Goal: Information Seeking & Learning: Find specific fact

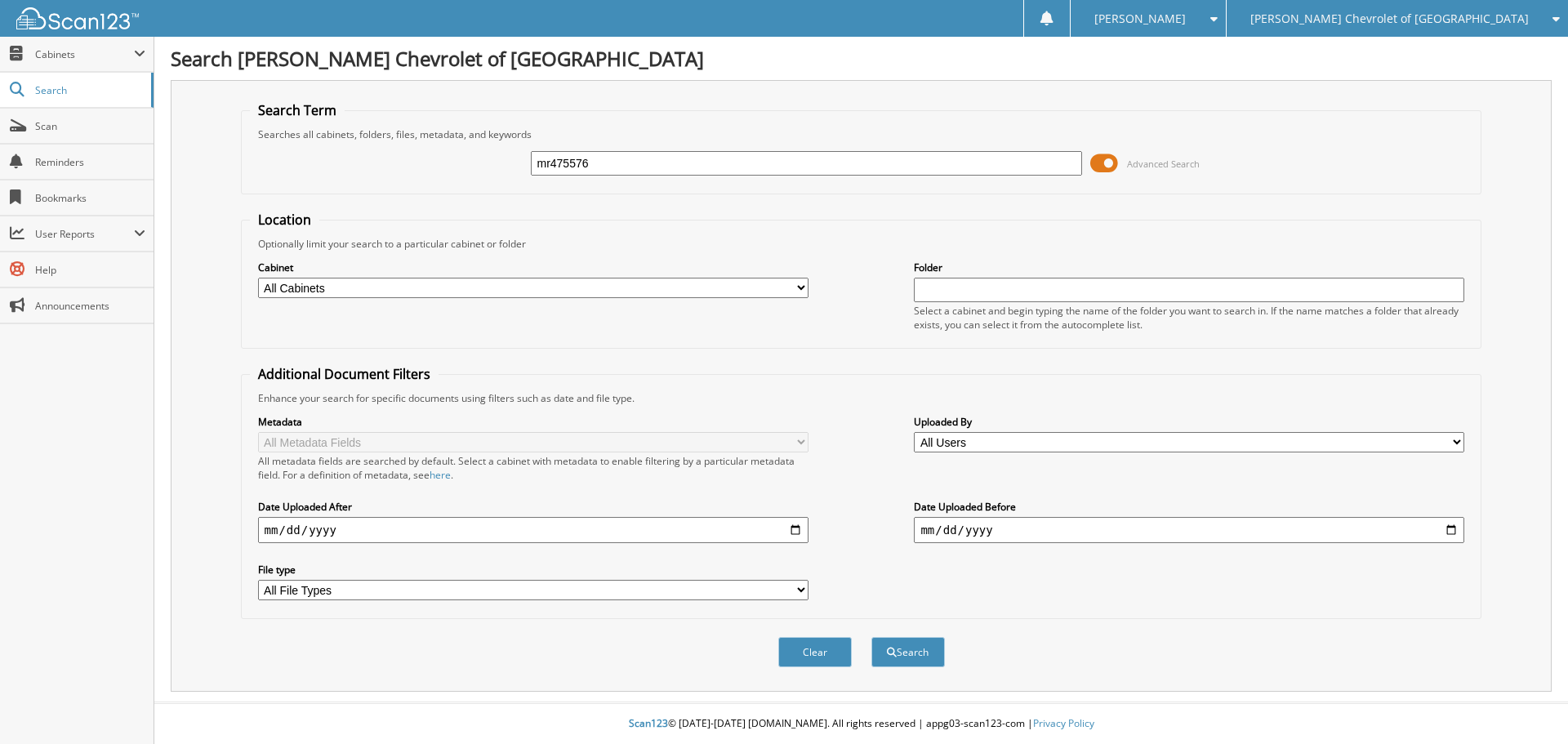
type input "mr475576"
click at [872, 637] on button "Search" at bounding box center [908, 652] width 73 height 30
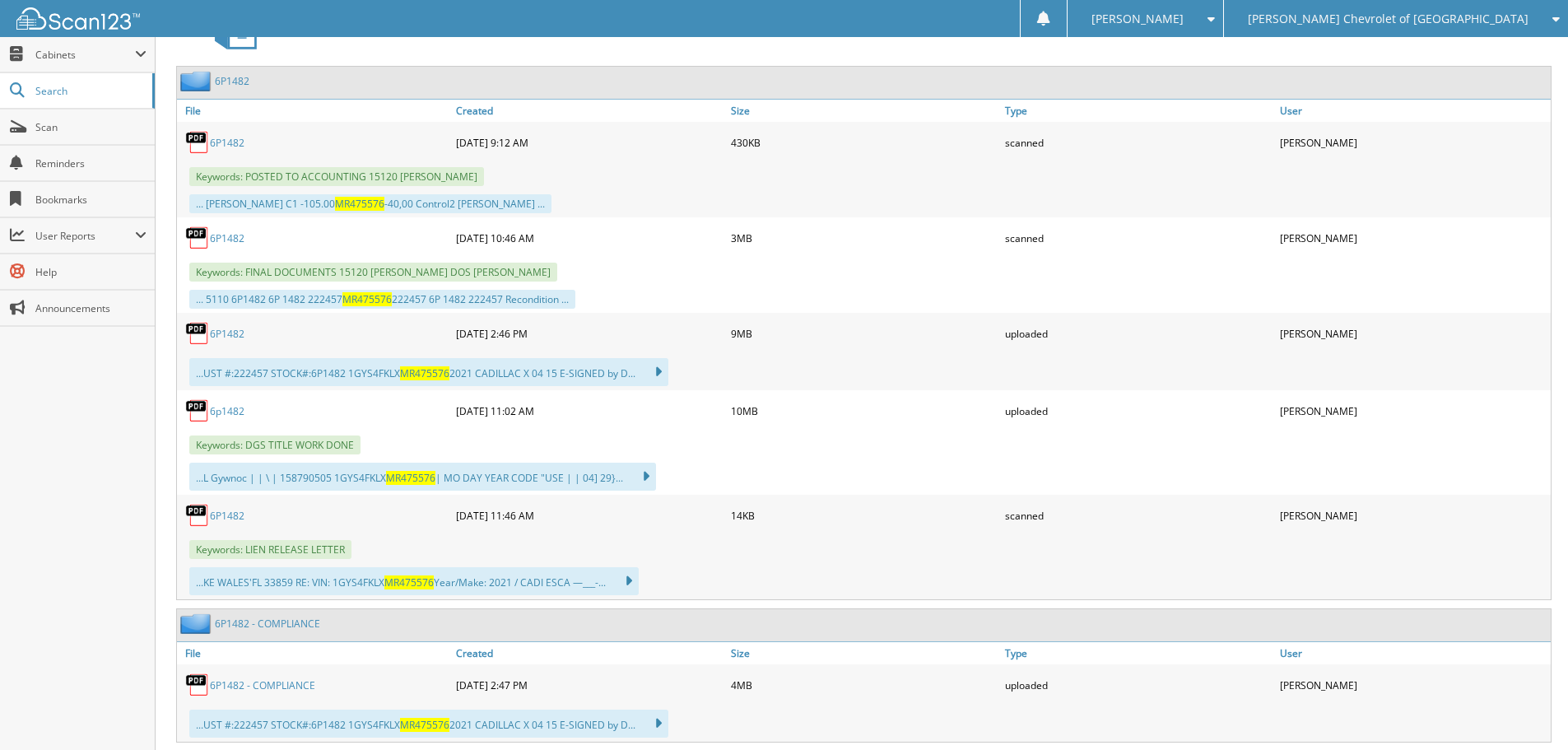
scroll to position [742, 0]
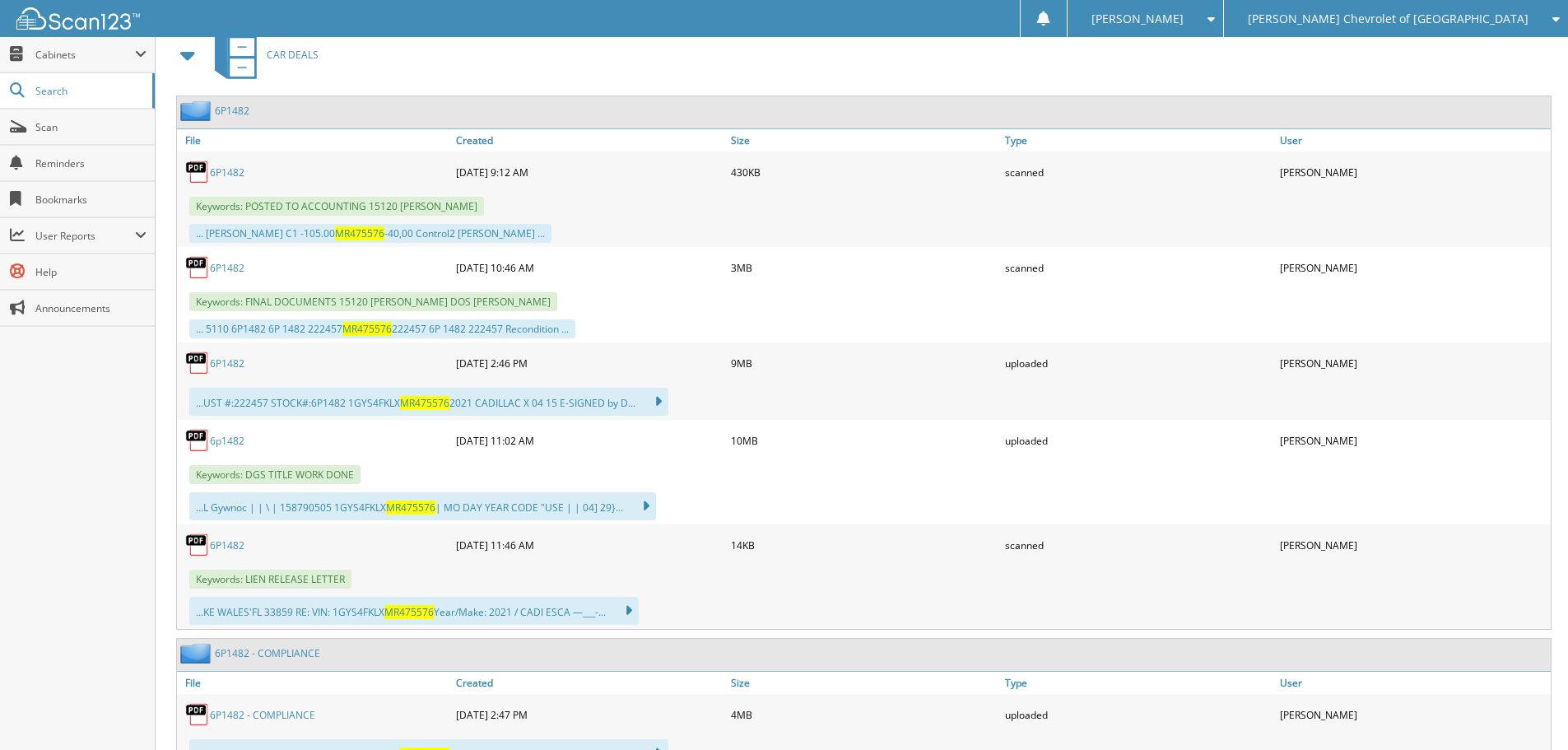
click at [222, 166] on link "6P1482" at bounding box center [226, 172] width 35 height 14
click at [238, 367] on link "6P1482" at bounding box center [226, 363] width 35 height 14
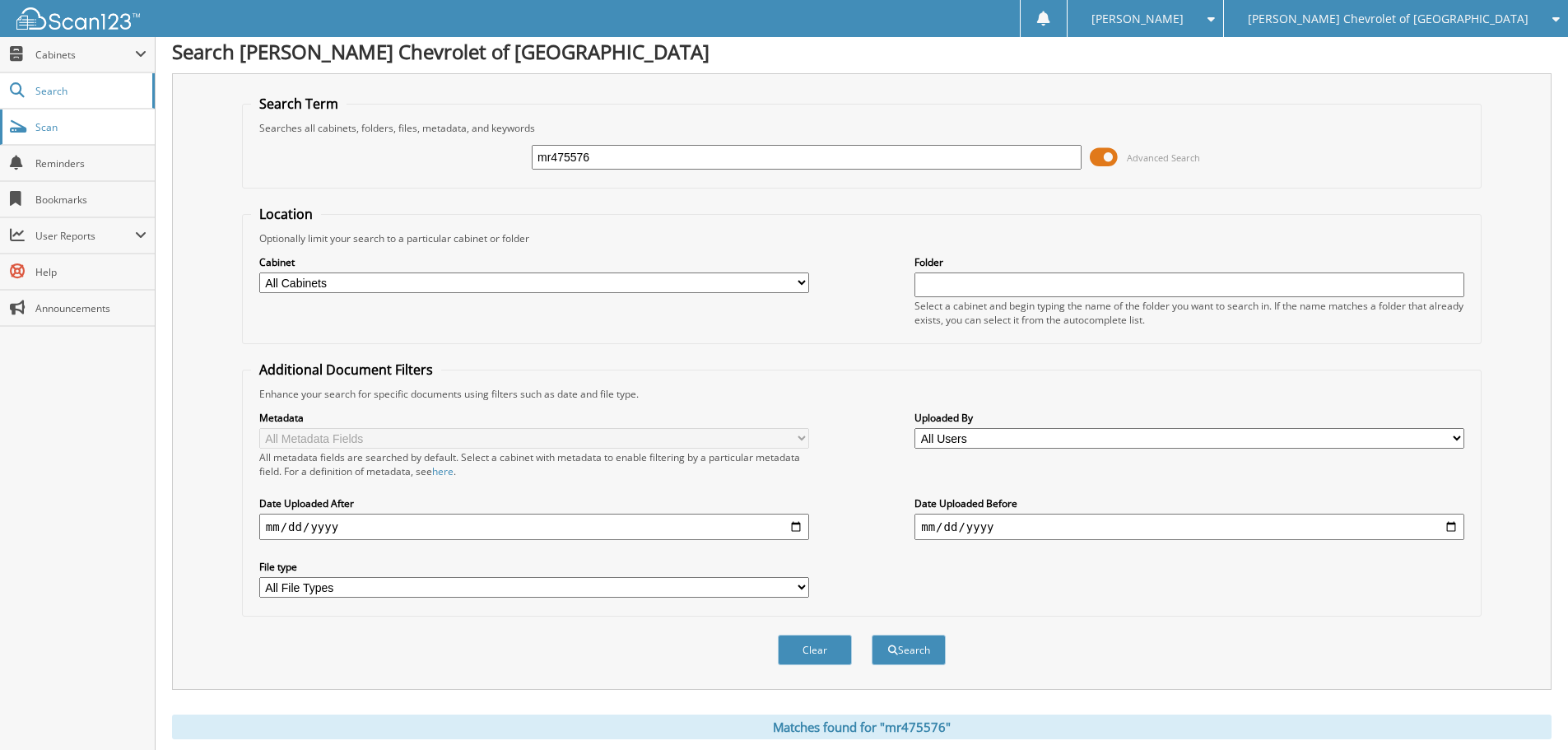
scroll to position [0, 0]
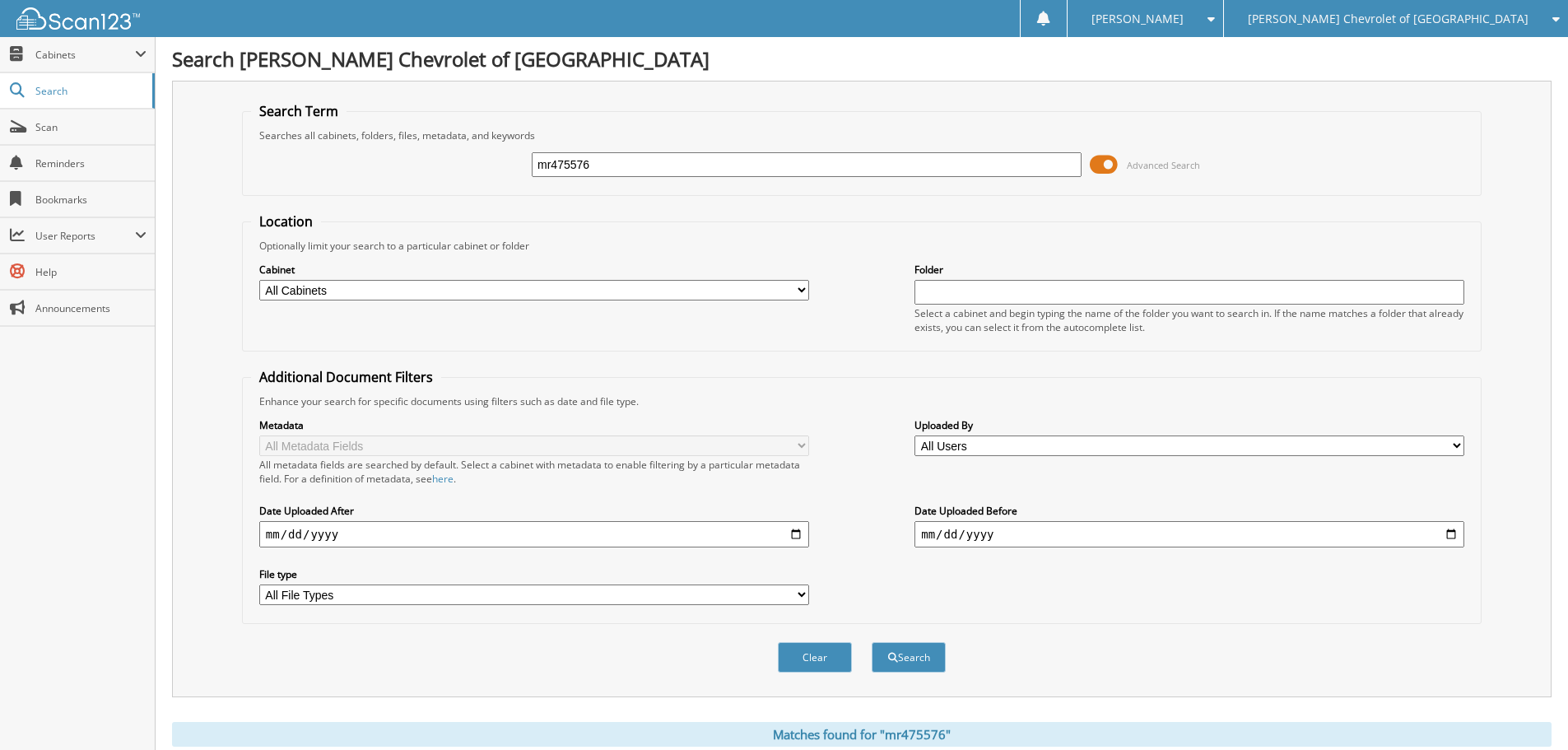
click at [1462, 14] on span "[PERSON_NAME] Chevrolet of [GEOGRAPHIC_DATA]" at bounding box center [1387, 19] width 281 height 10
click at [1443, 48] on link "[PERSON_NAME] Kia" at bounding box center [1396, 52] width 344 height 29
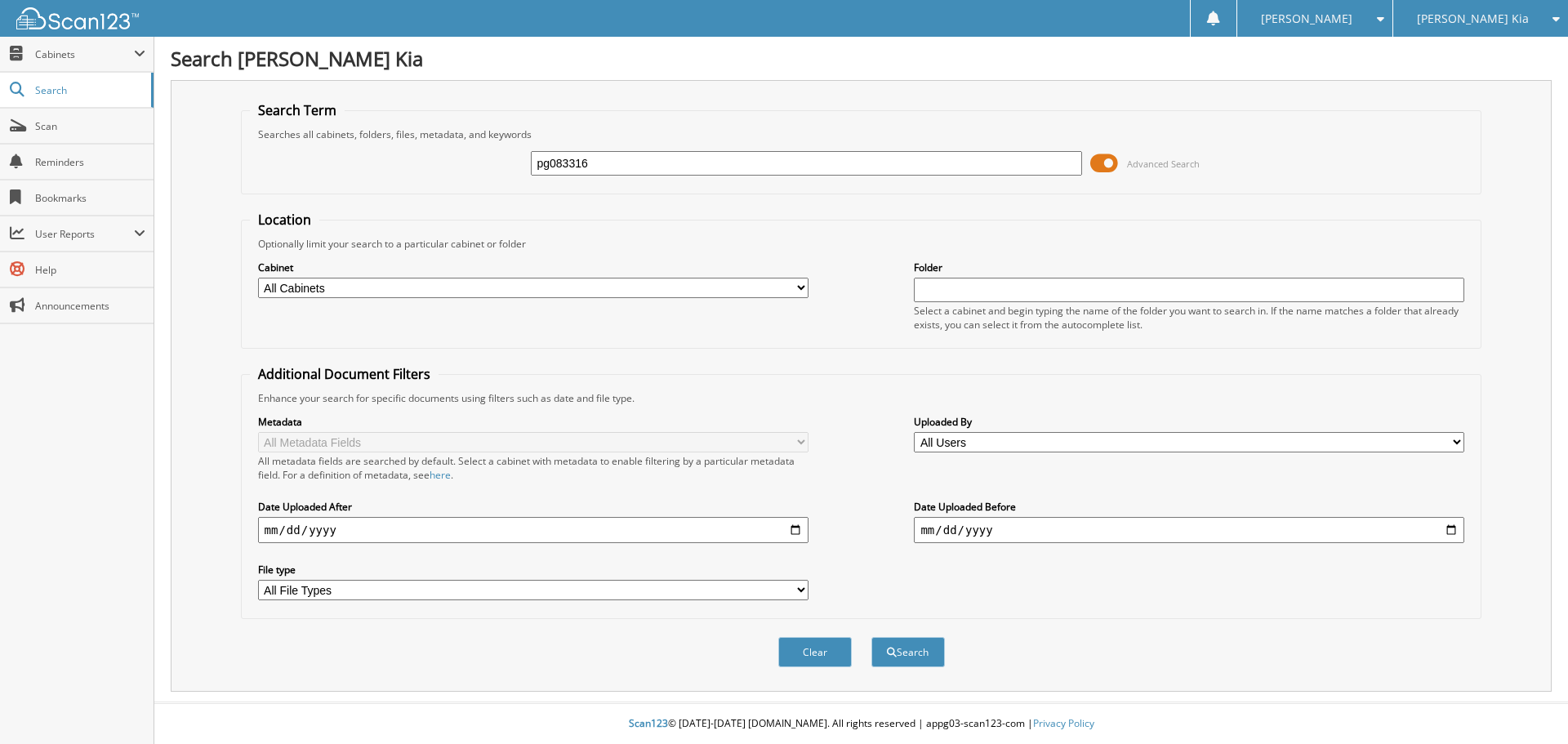
type input "pg083316"
click at [872, 637] on button "Search" at bounding box center [908, 652] width 73 height 30
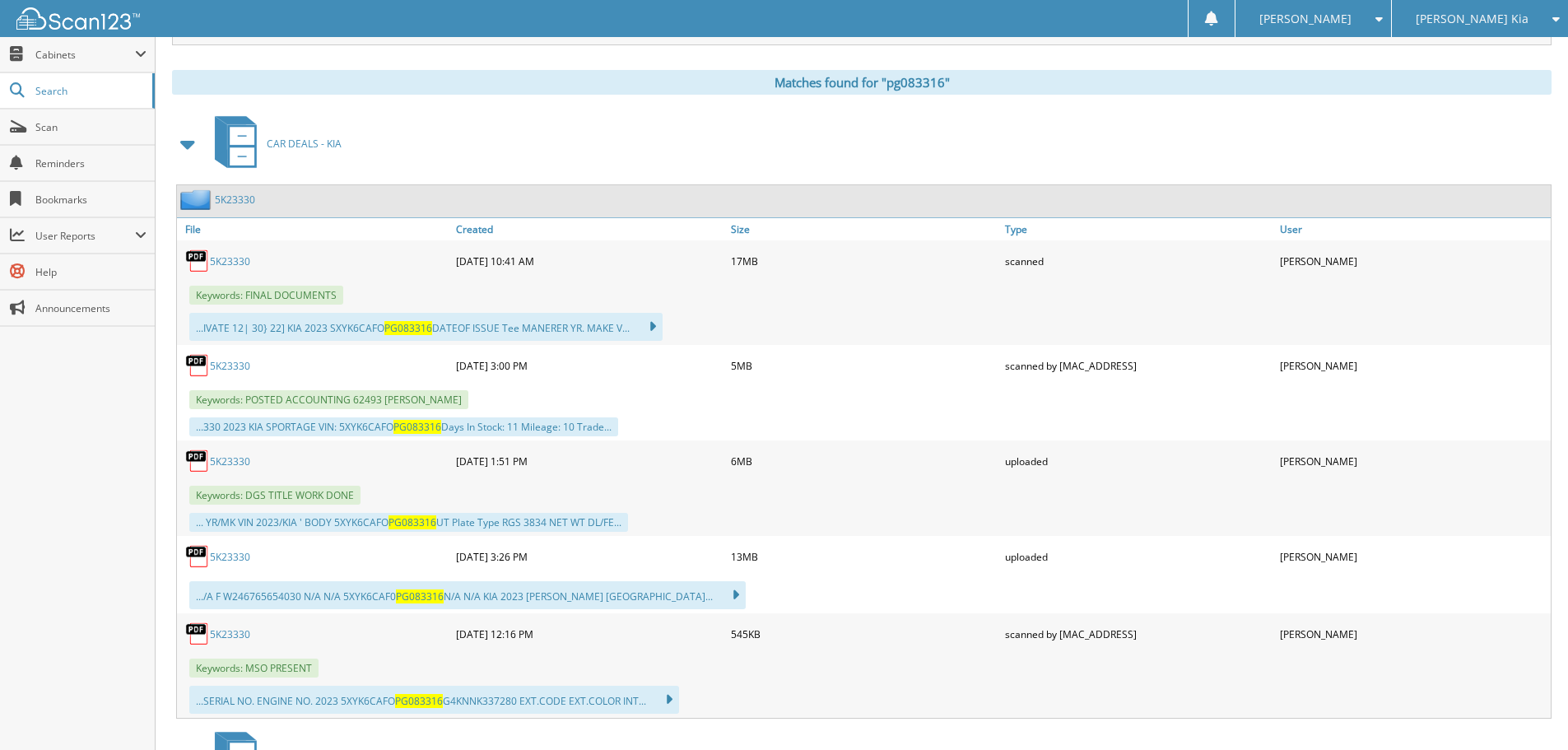
scroll to position [658, 0]
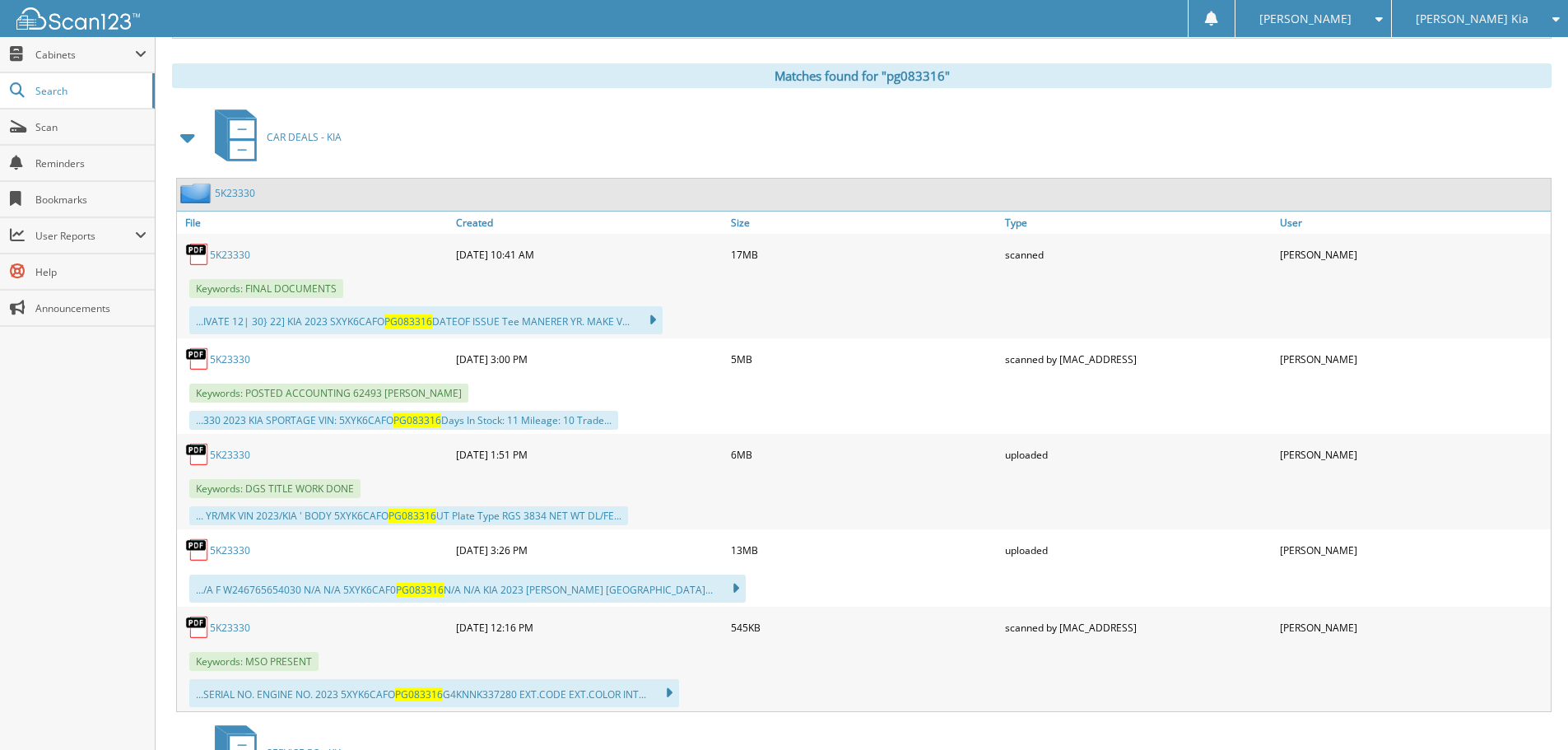
click at [235, 355] on link "5K23330" at bounding box center [230, 359] width 41 height 14
click at [243, 561] on div "5K23330" at bounding box center [315, 550] width 275 height 33
click at [241, 551] on link "5K23330" at bounding box center [230, 551] width 41 height 14
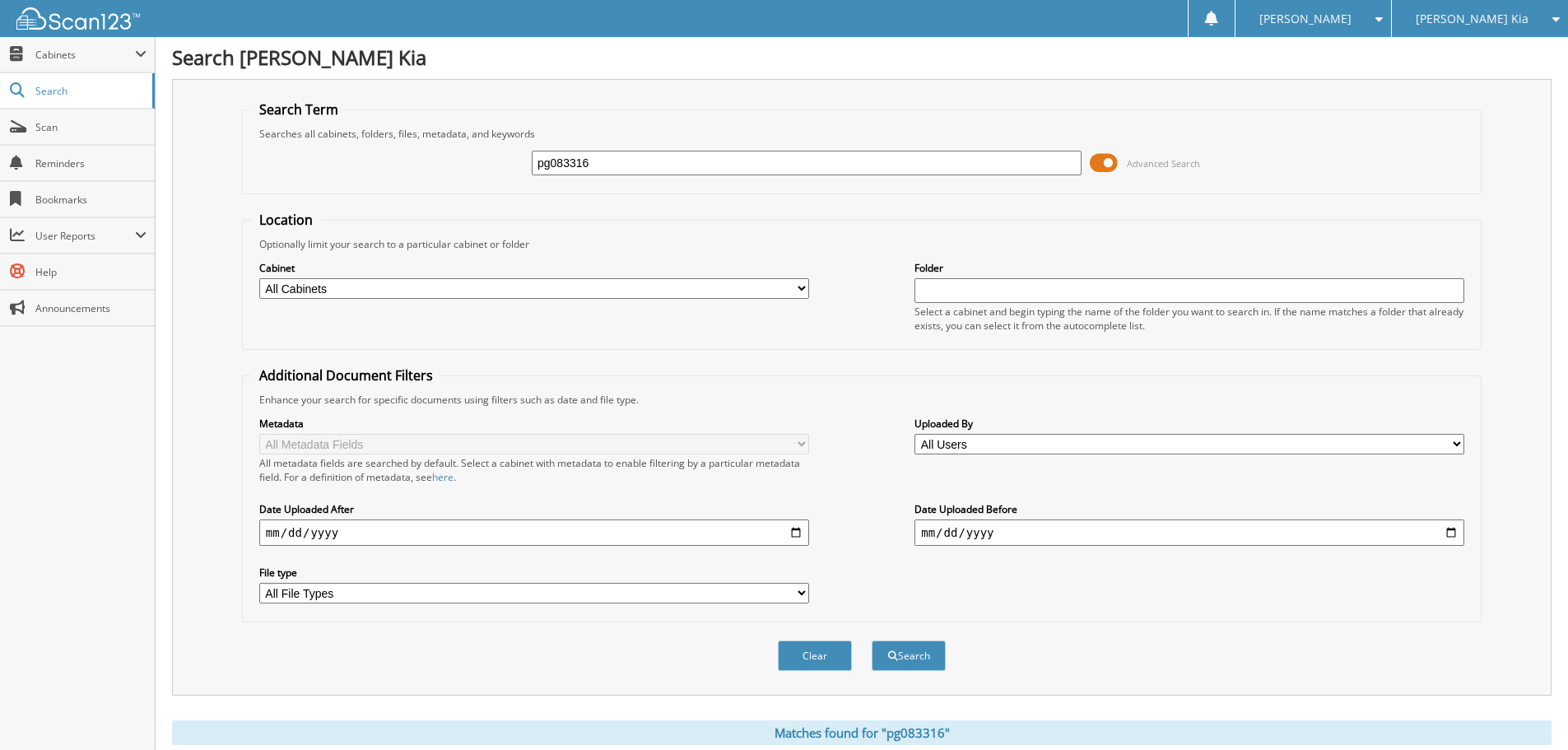
scroll to position [0, 0]
drag, startPoint x: 622, startPoint y: 165, endPoint x: -53, endPoint y: 191, distance: 675.5
type input "ng214480"
click at [872, 642] on button "Search" at bounding box center [908, 658] width 74 height 31
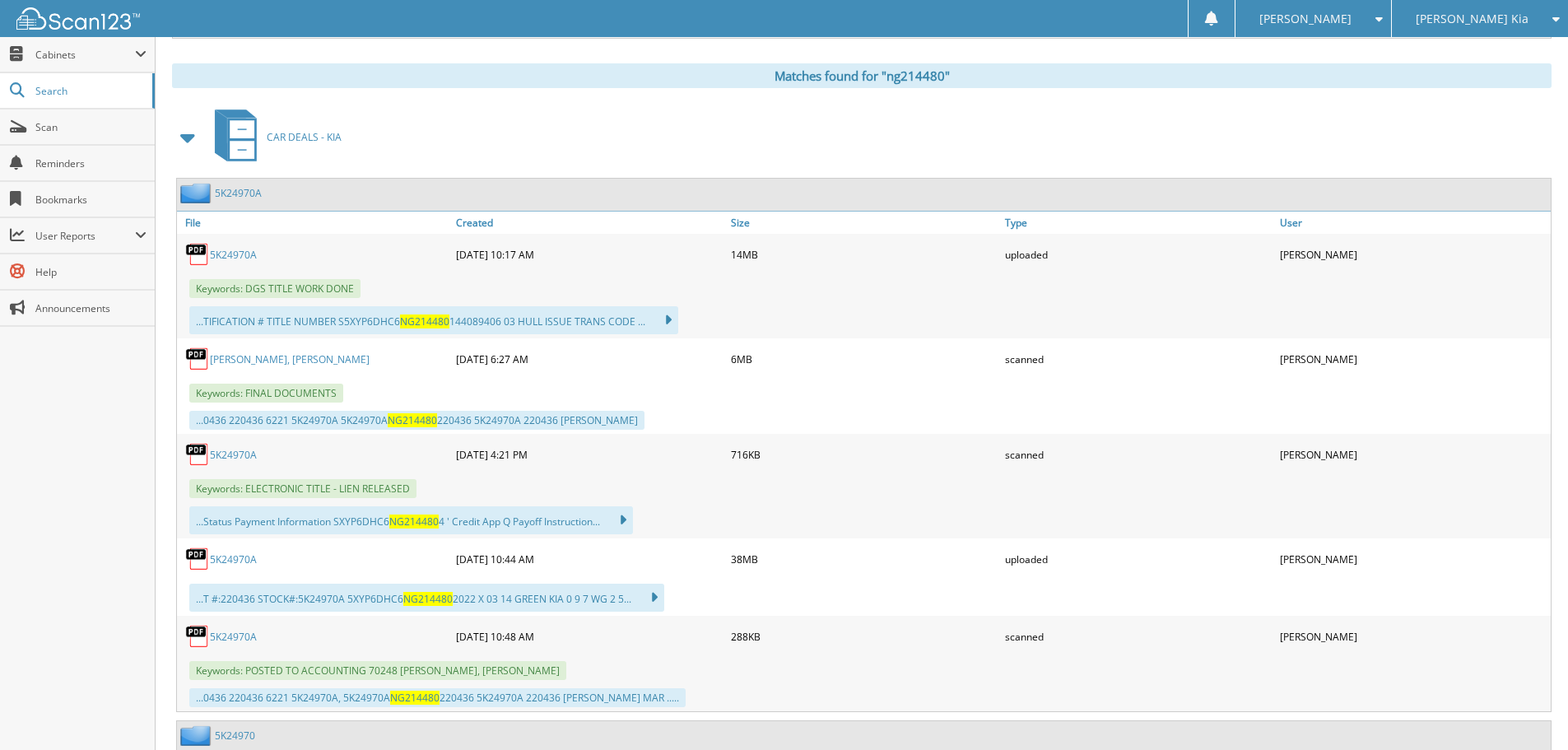
scroll to position [742, 0]
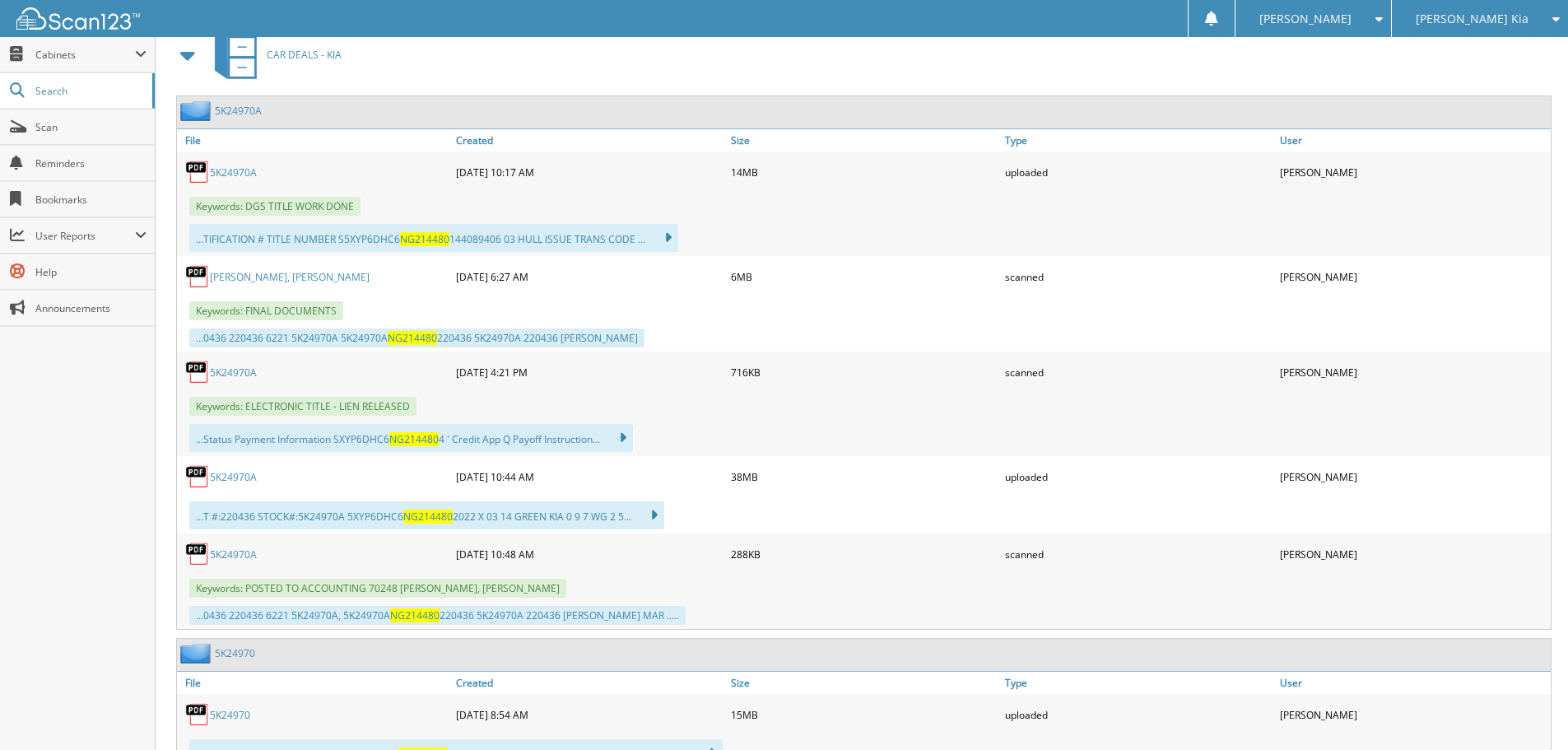
click at [231, 553] on link "5K24970A" at bounding box center [232, 554] width 47 height 14
click at [231, 479] on link "5K24970A" at bounding box center [232, 477] width 47 height 14
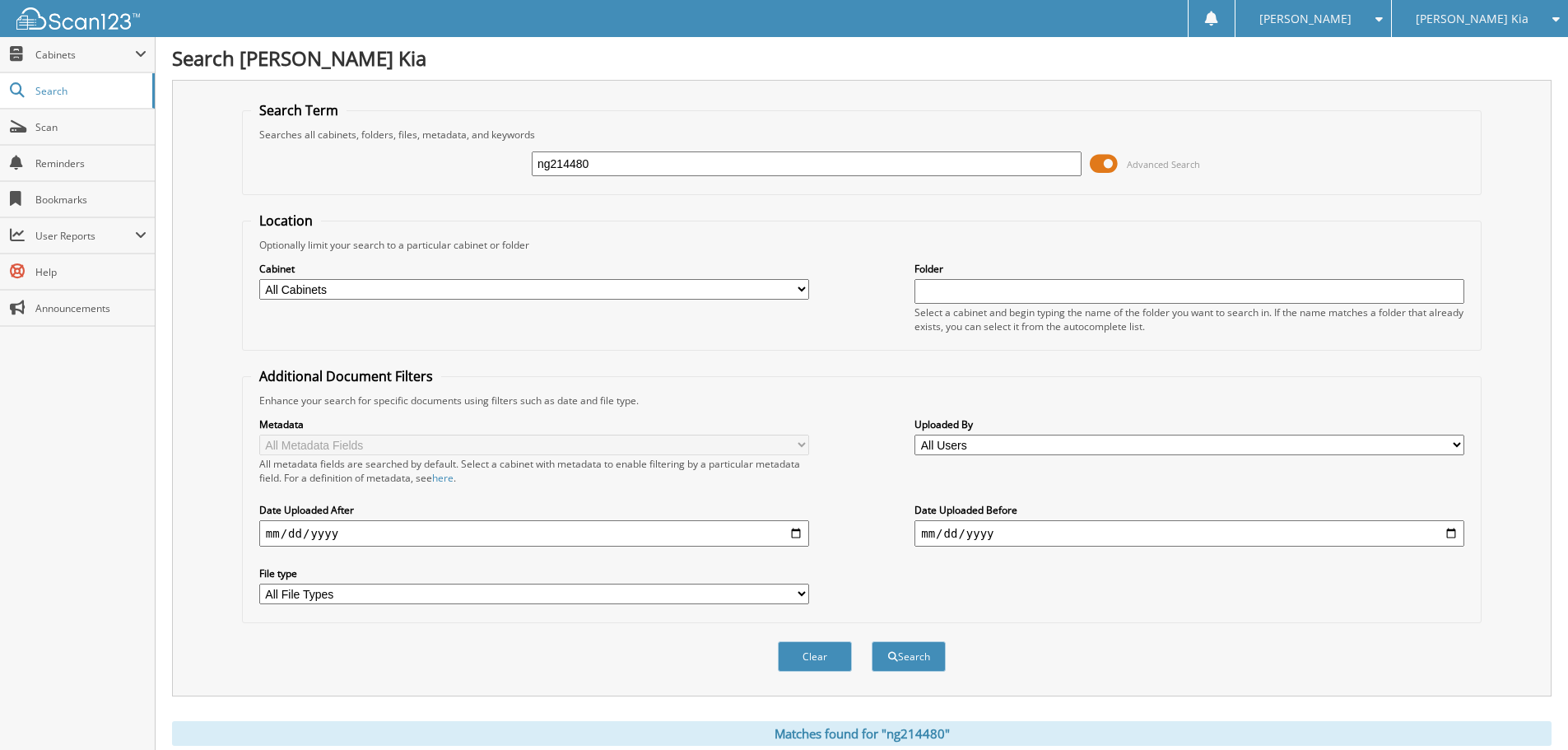
scroll to position [0, 0]
drag, startPoint x: 600, startPoint y: 168, endPoint x: -195, endPoint y: 163, distance: 795.0
type input "p7889755"
click at [872, 642] on button "Search" at bounding box center [908, 658] width 74 height 31
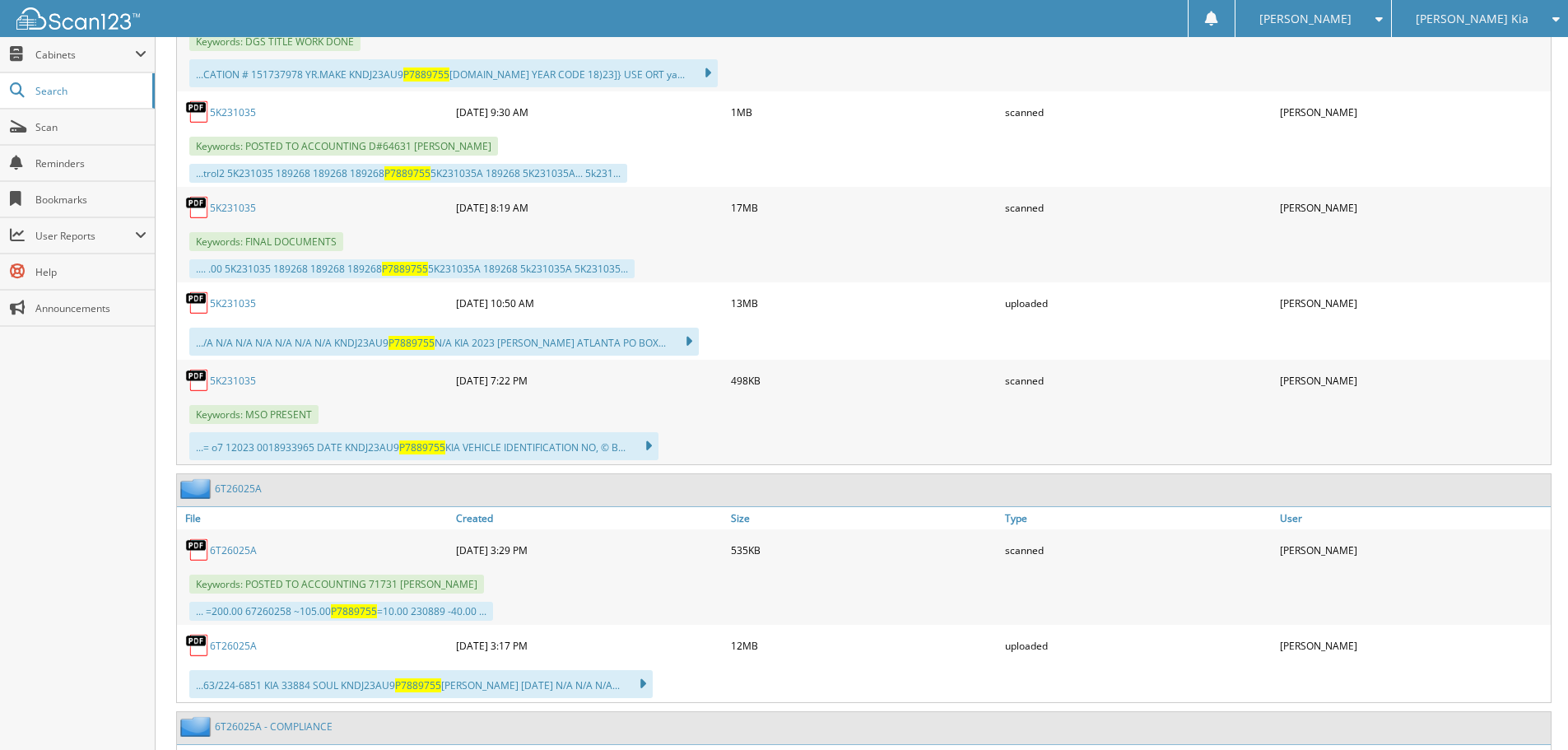
scroll to position [824, 0]
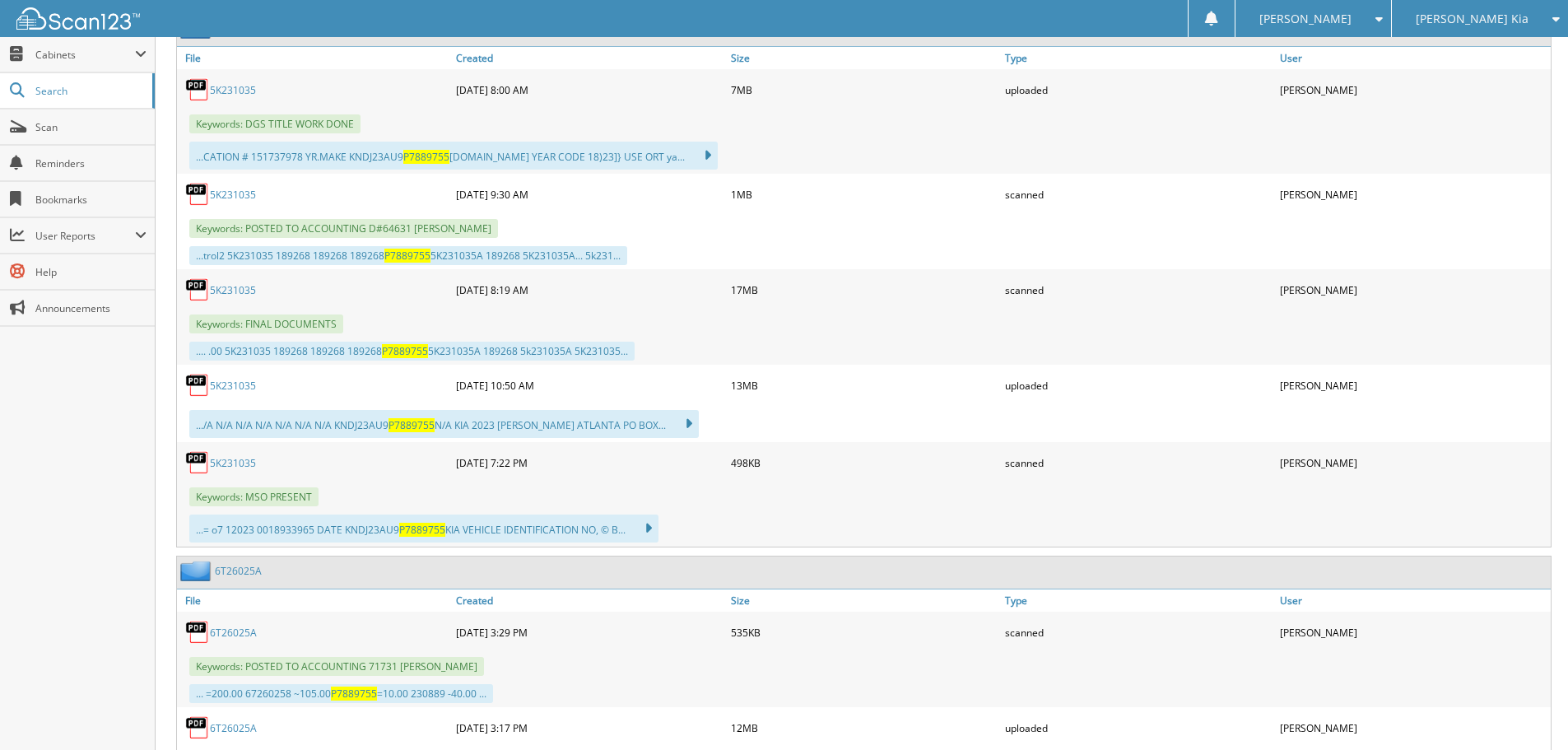
click at [232, 198] on link "5K231035" at bounding box center [232, 194] width 46 height 14
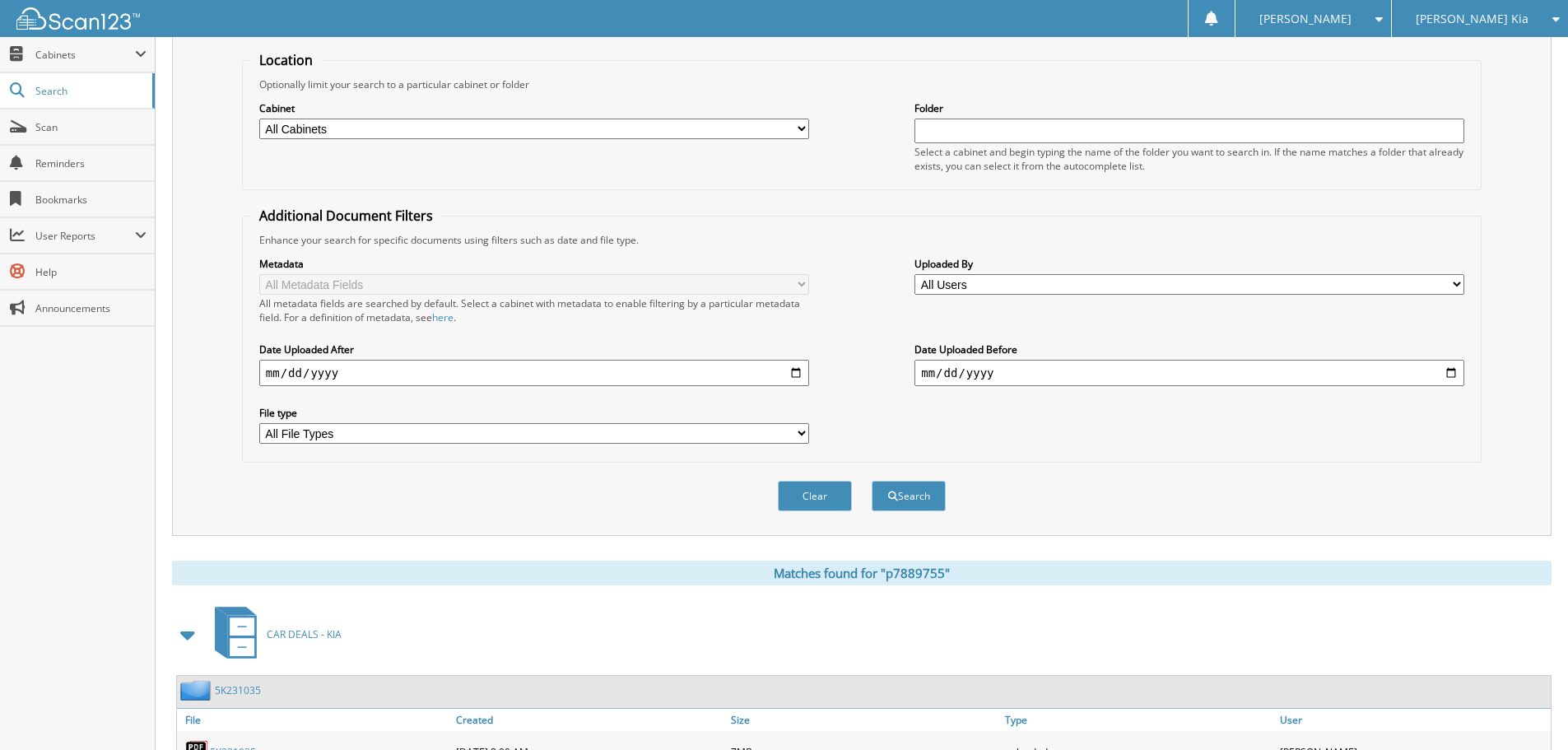
scroll to position [0, 0]
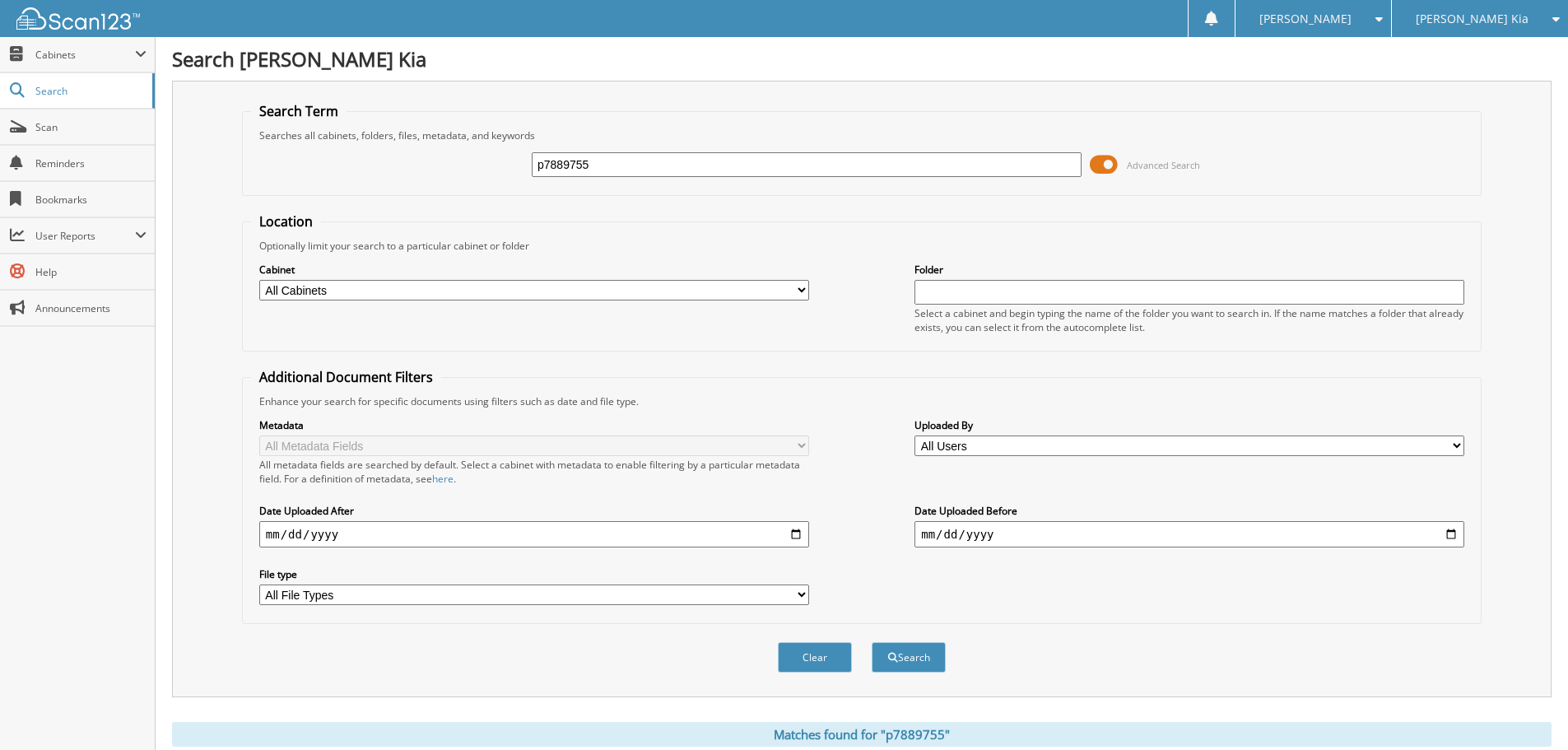
drag, startPoint x: 599, startPoint y: 160, endPoint x: 241, endPoint y: 144, distance: 358.4
click at [242, 154] on fieldset "Search Term Searches all cabinets, folders, files, metadata, and keywords p7889…" at bounding box center [862, 148] width 1240 height 94
type input "MG009814"
click at [872, 642] on button "Search" at bounding box center [908, 658] width 74 height 31
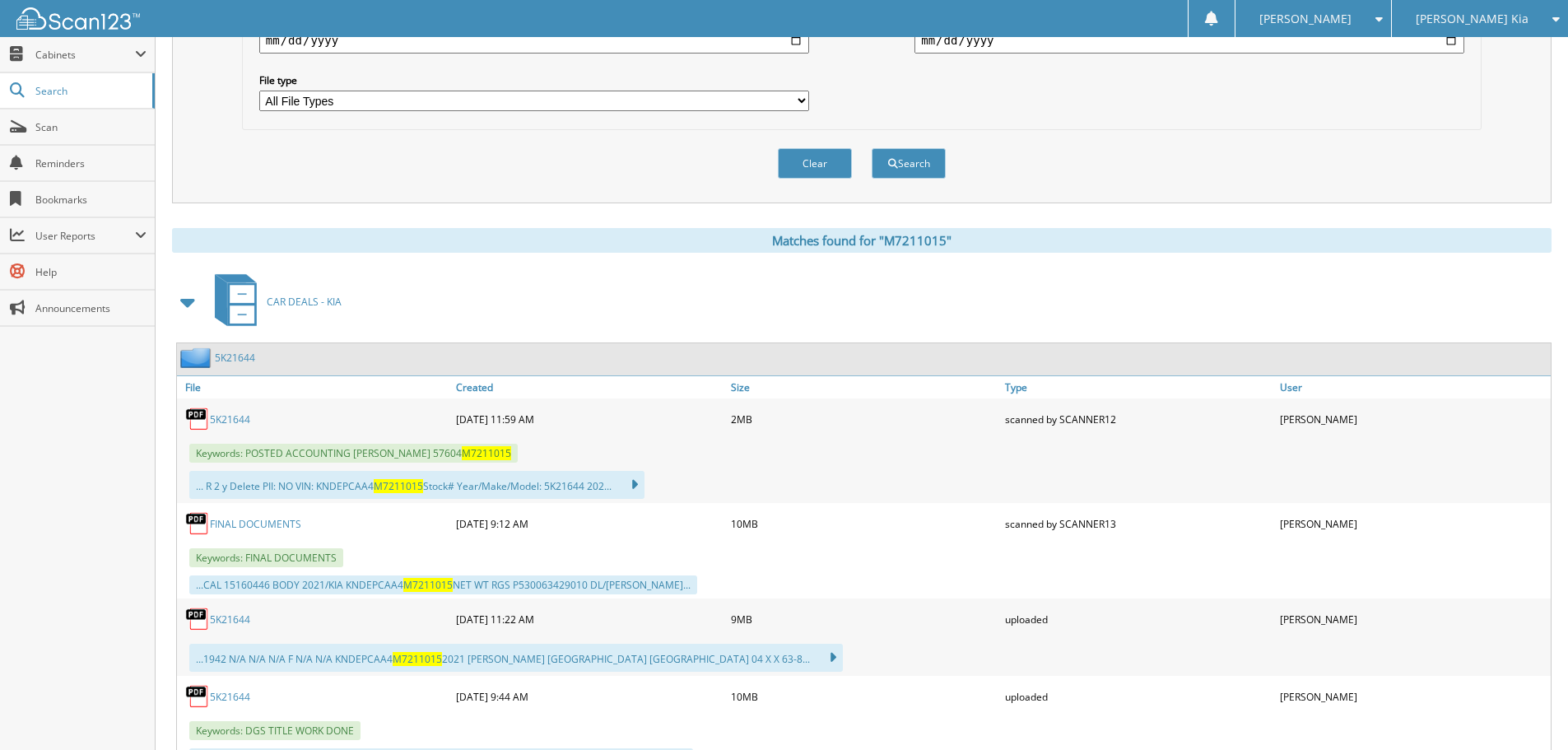
scroll to position [576, 0]
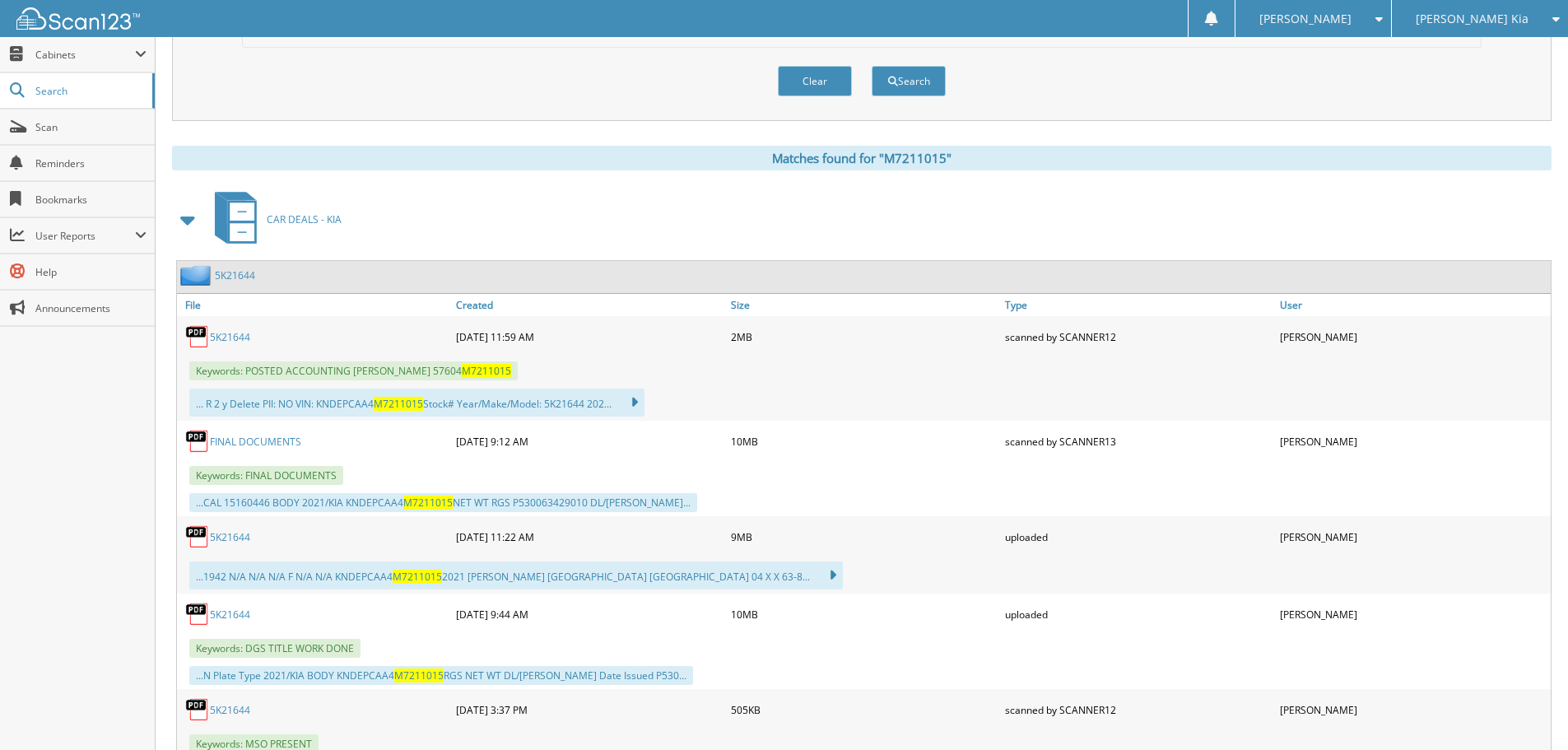
click at [243, 338] on link "5K21644" at bounding box center [230, 337] width 41 height 14
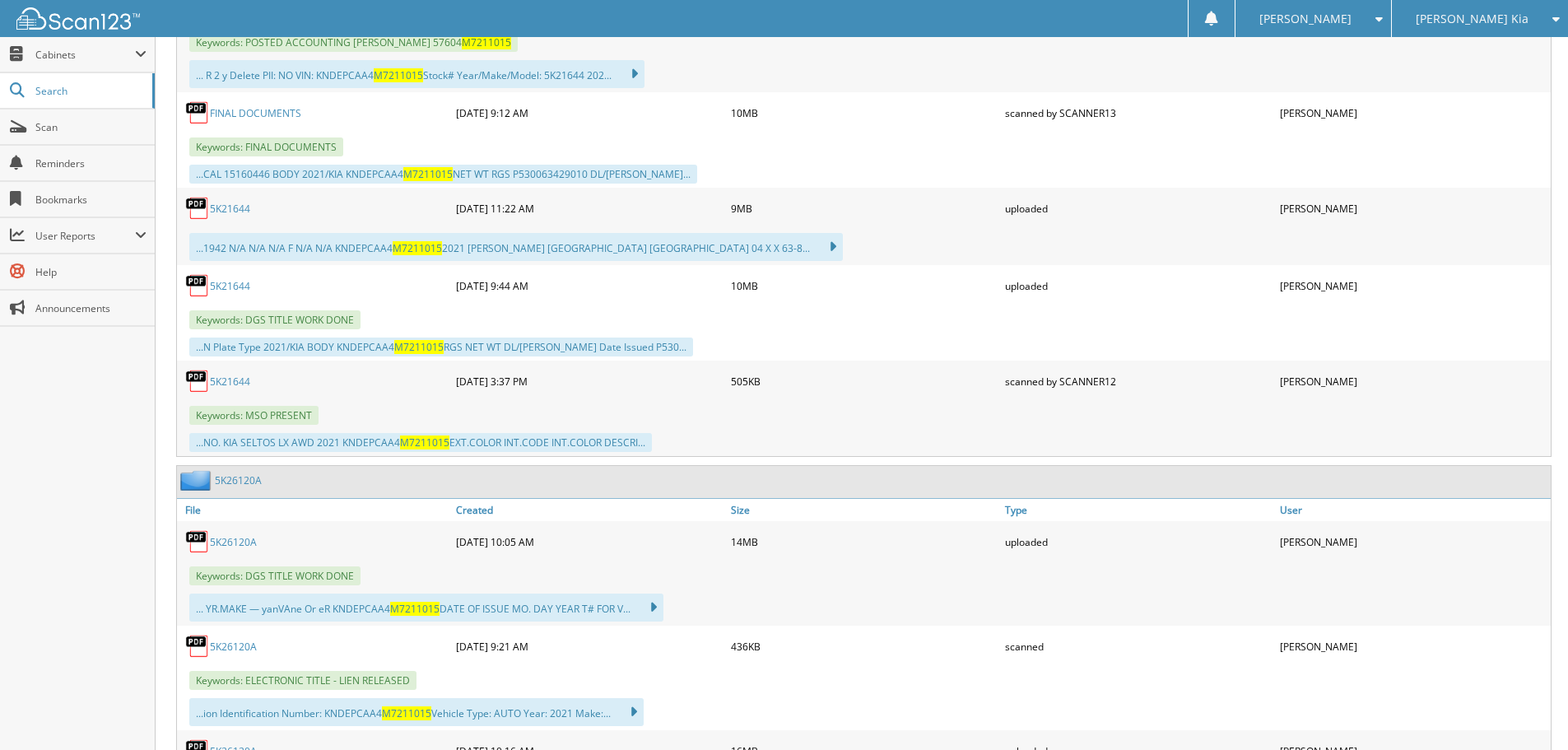
scroll to position [906, 0]
click at [233, 207] on link "5K21644" at bounding box center [230, 208] width 41 height 14
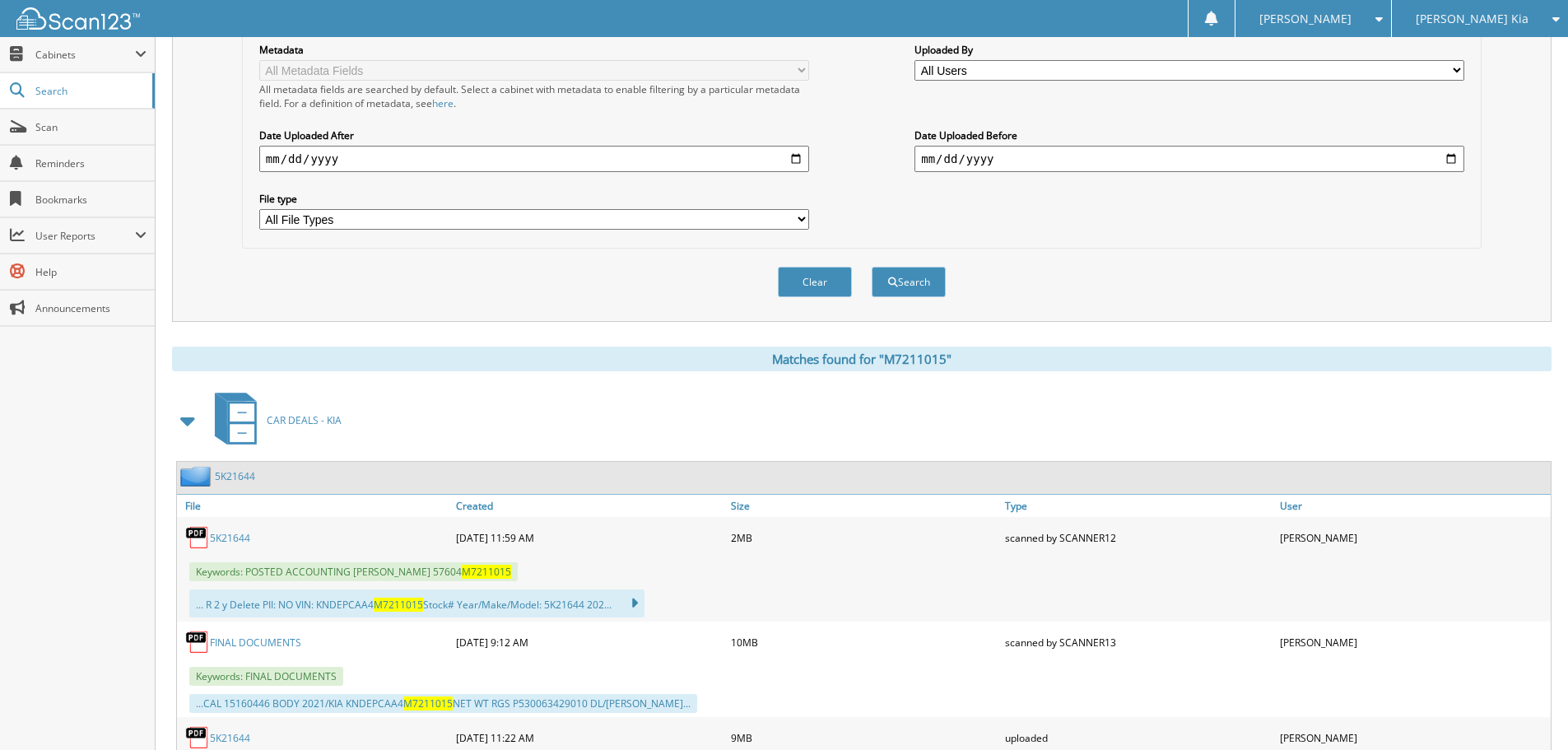
scroll to position [0, 0]
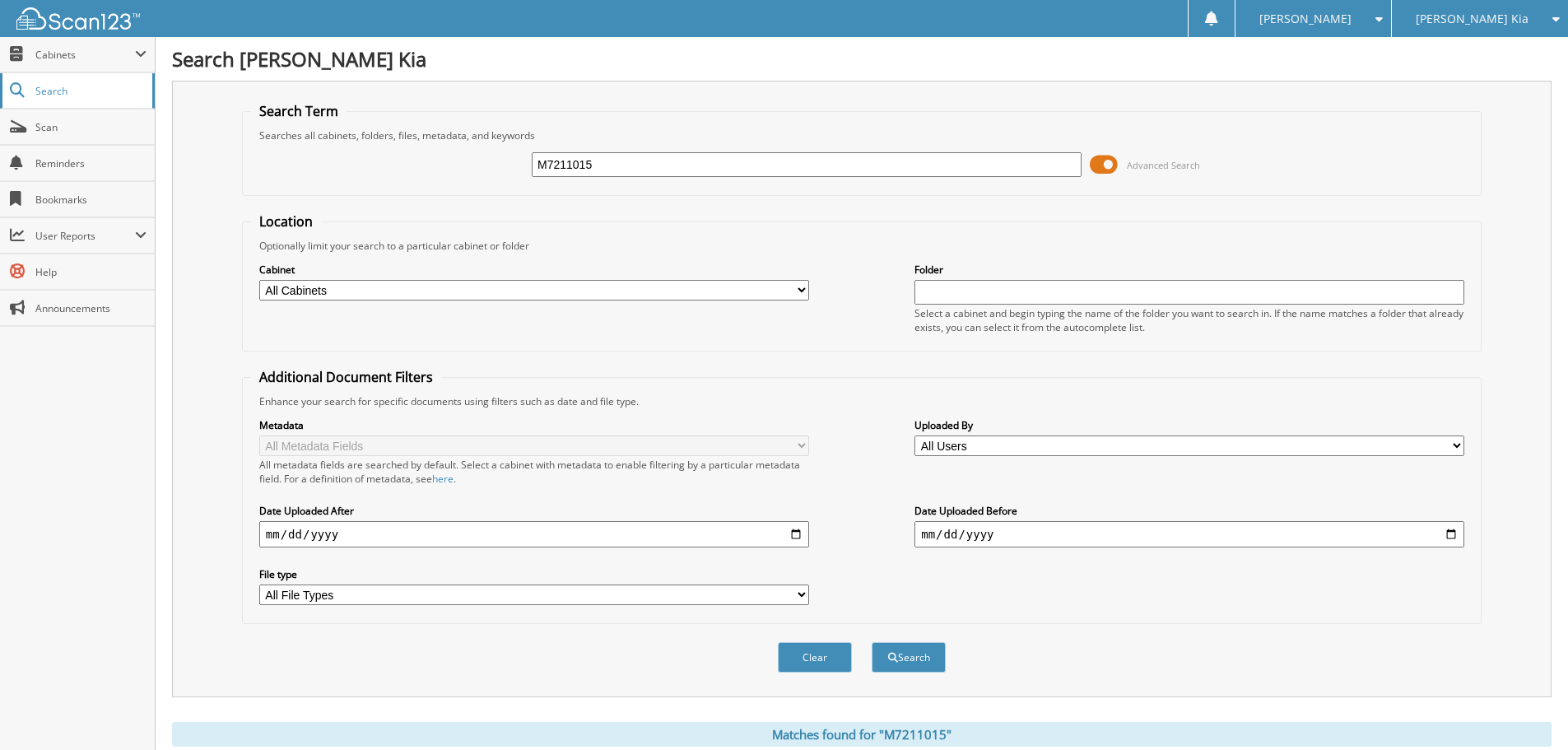
drag, startPoint x: 619, startPoint y: 160, endPoint x: 23, endPoint y: 100, distance: 599.0
type input "MG045291"
click at [872, 642] on button "Search" at bounding box center [908, 658] width 74 height 31
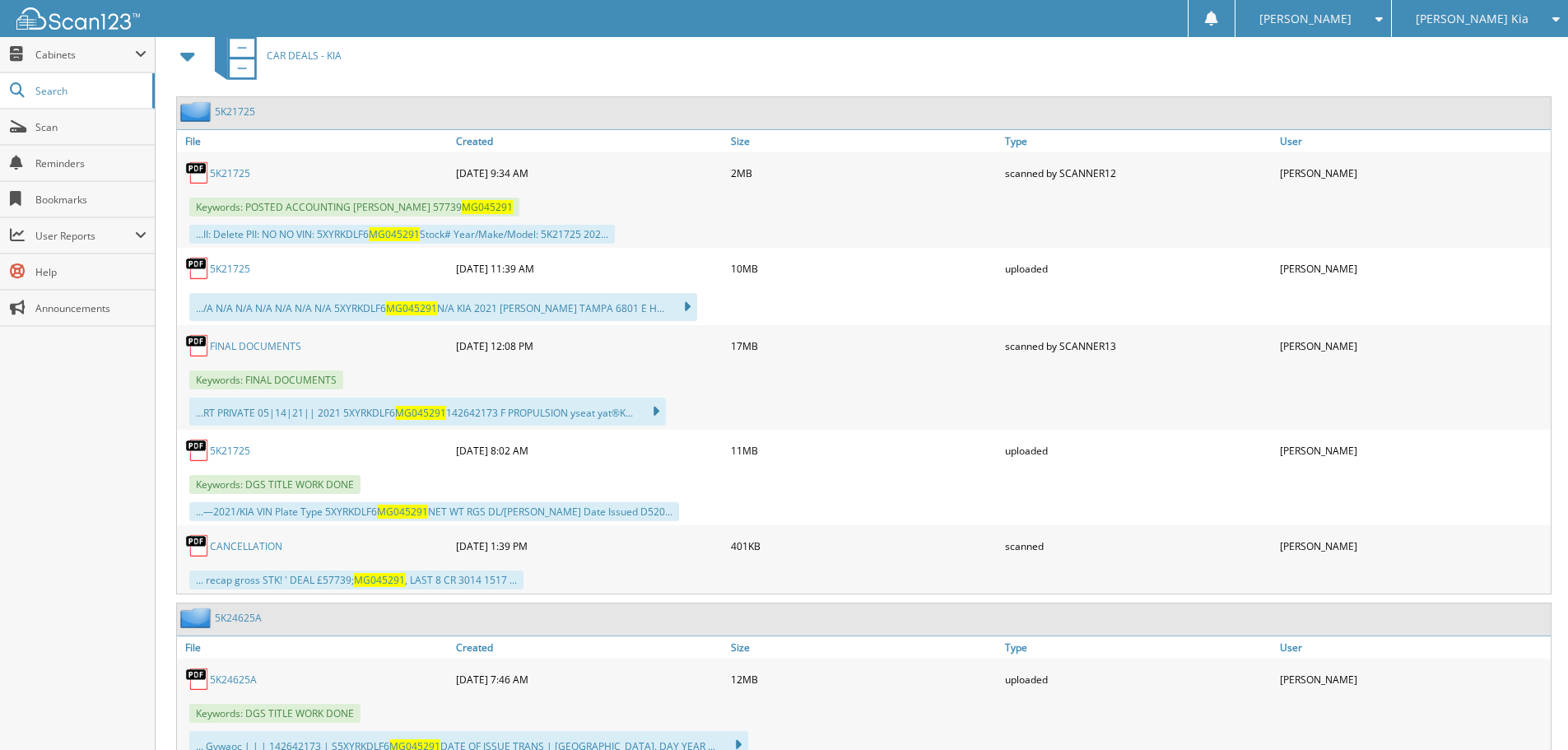
scroll to position [742, 0]
click at [262, 546] on link "CANCELLATION" at bounding box center [245, 546] width 72 height 14
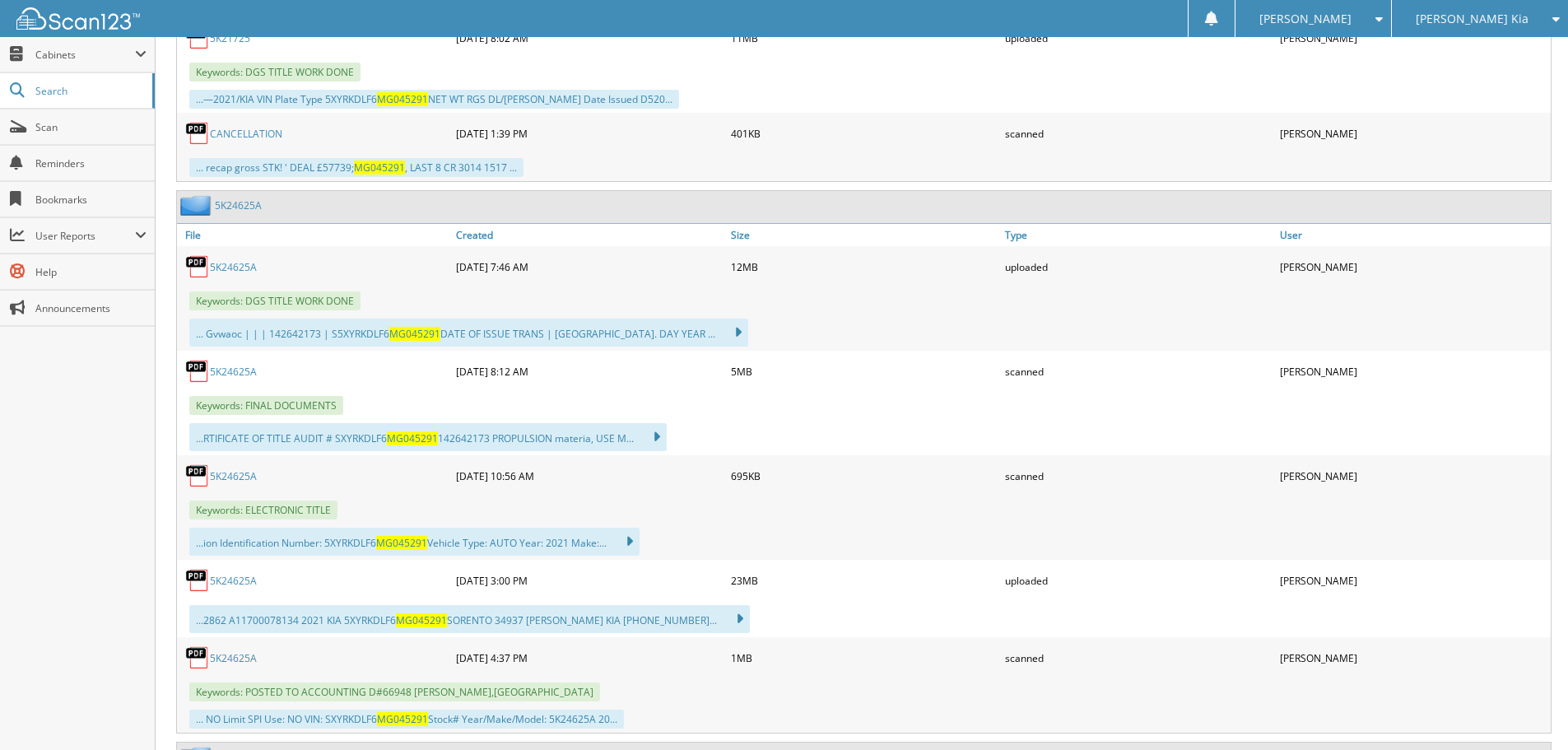
scroll to position [1235, 0]
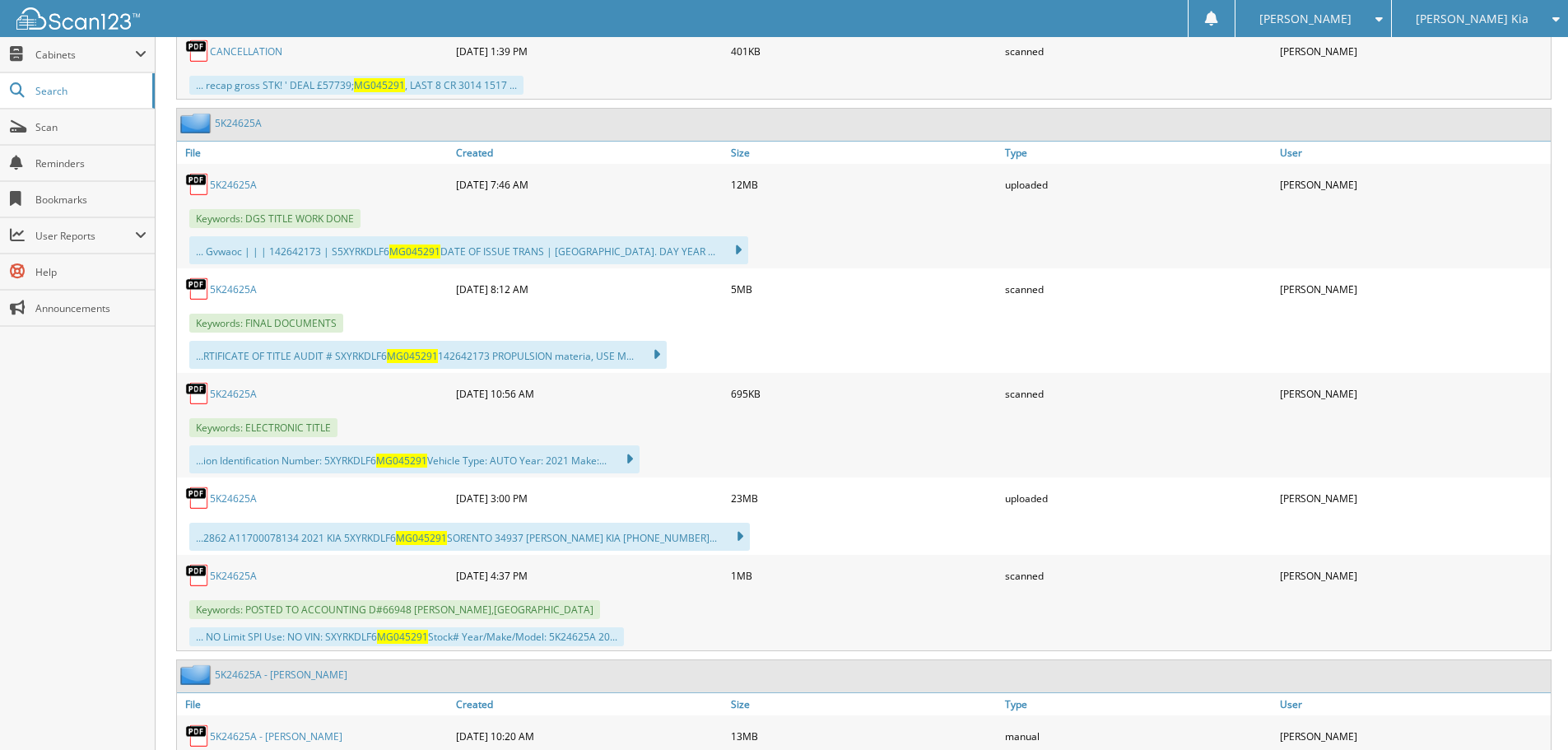
click at [236, 574] on link "5K24625A" at bounding box center [232, 576] width 47 height 14
click at [222, 496] on link "5K24625A" at bounding box center [232, 498] width 47 height 14
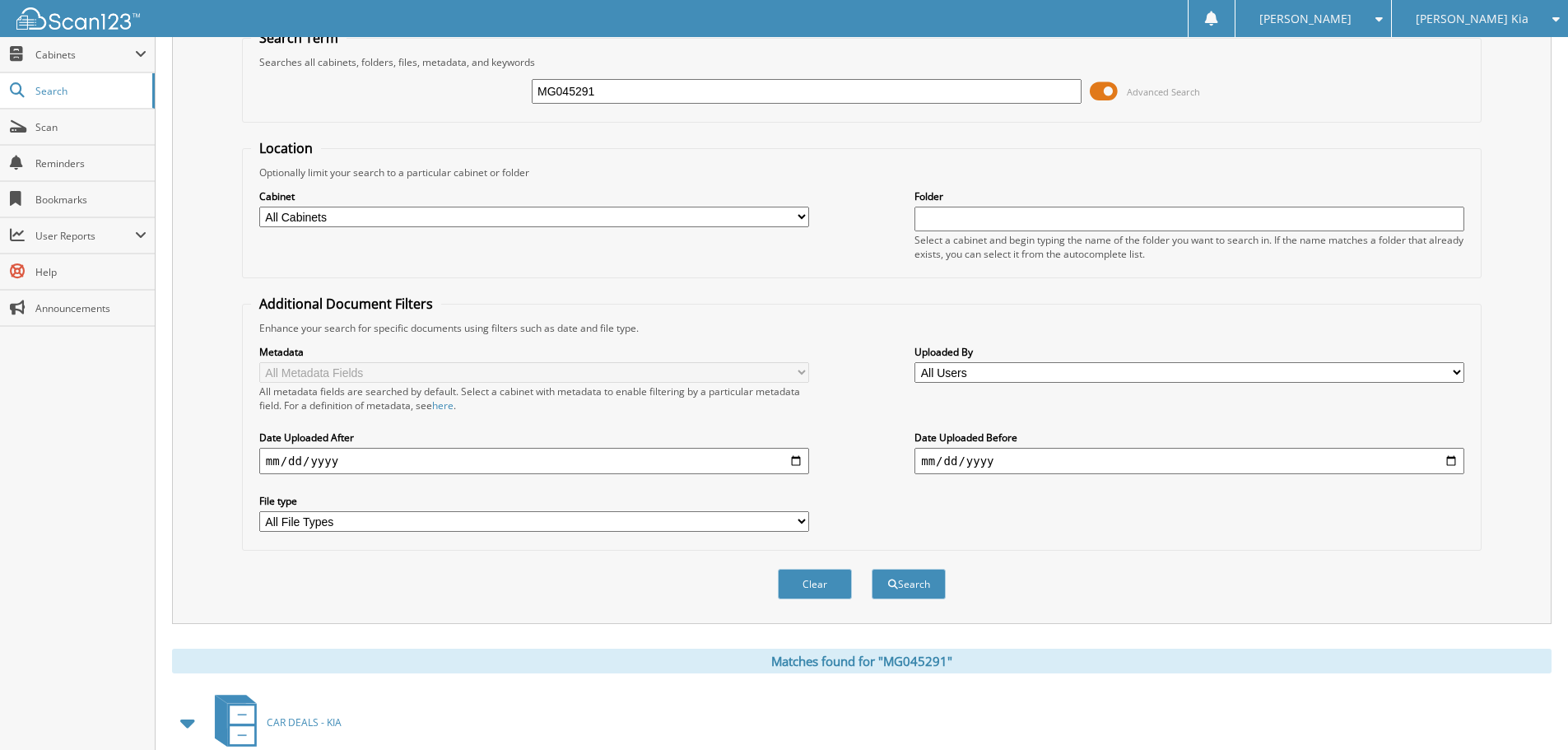
scroll to position [0, 0]
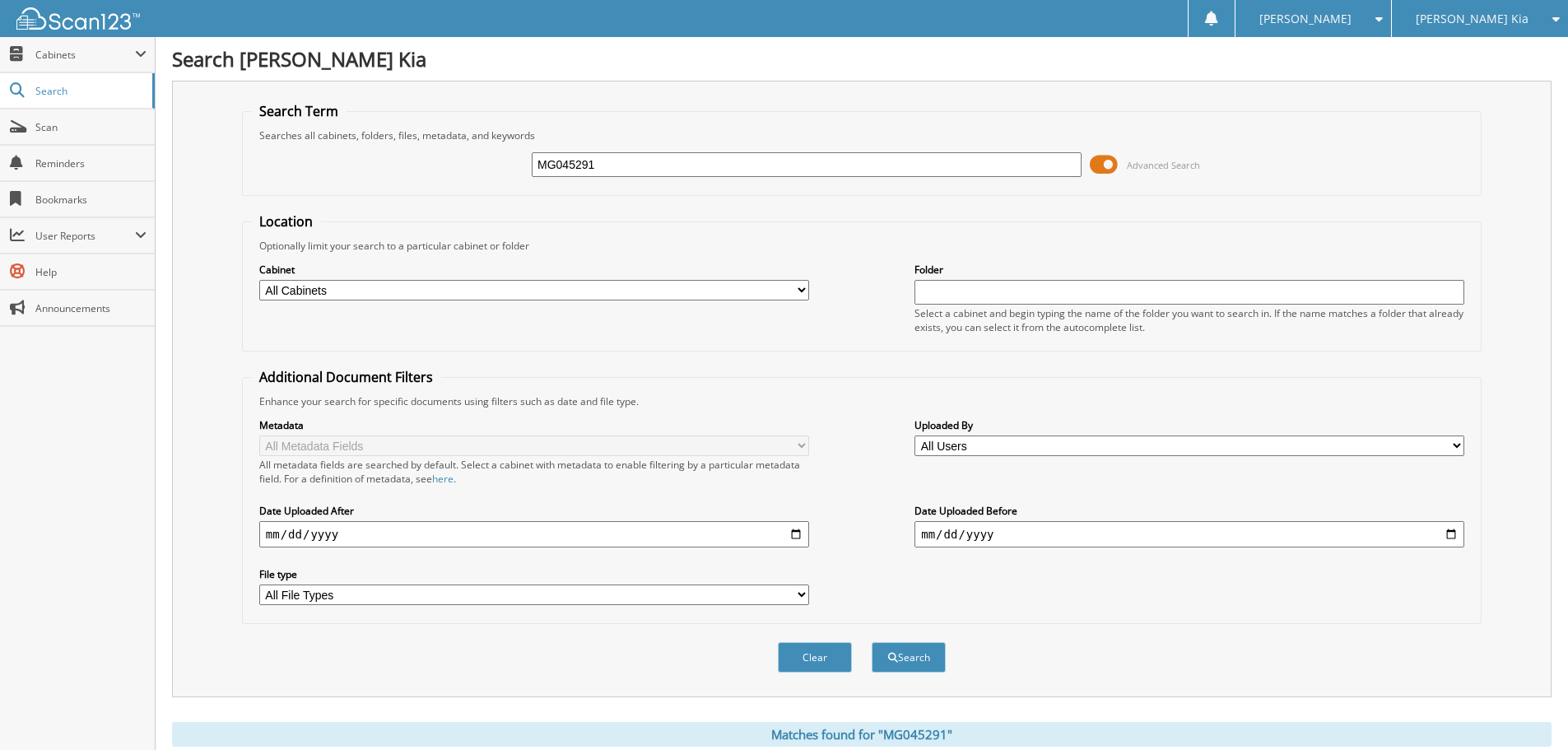
drag, startPoint x: 580, startPoint y: 173, endPoint x: 296, endPoint y: 179, distance: 284.1
click at [296, 179] on div "MG045291 Advanced Search" at bounding box center [862, 165] width 1221 height 44
type input "H1111115"
click at [872, 642] on button "Search" at bounding box center [908, 658] width 74 height 31
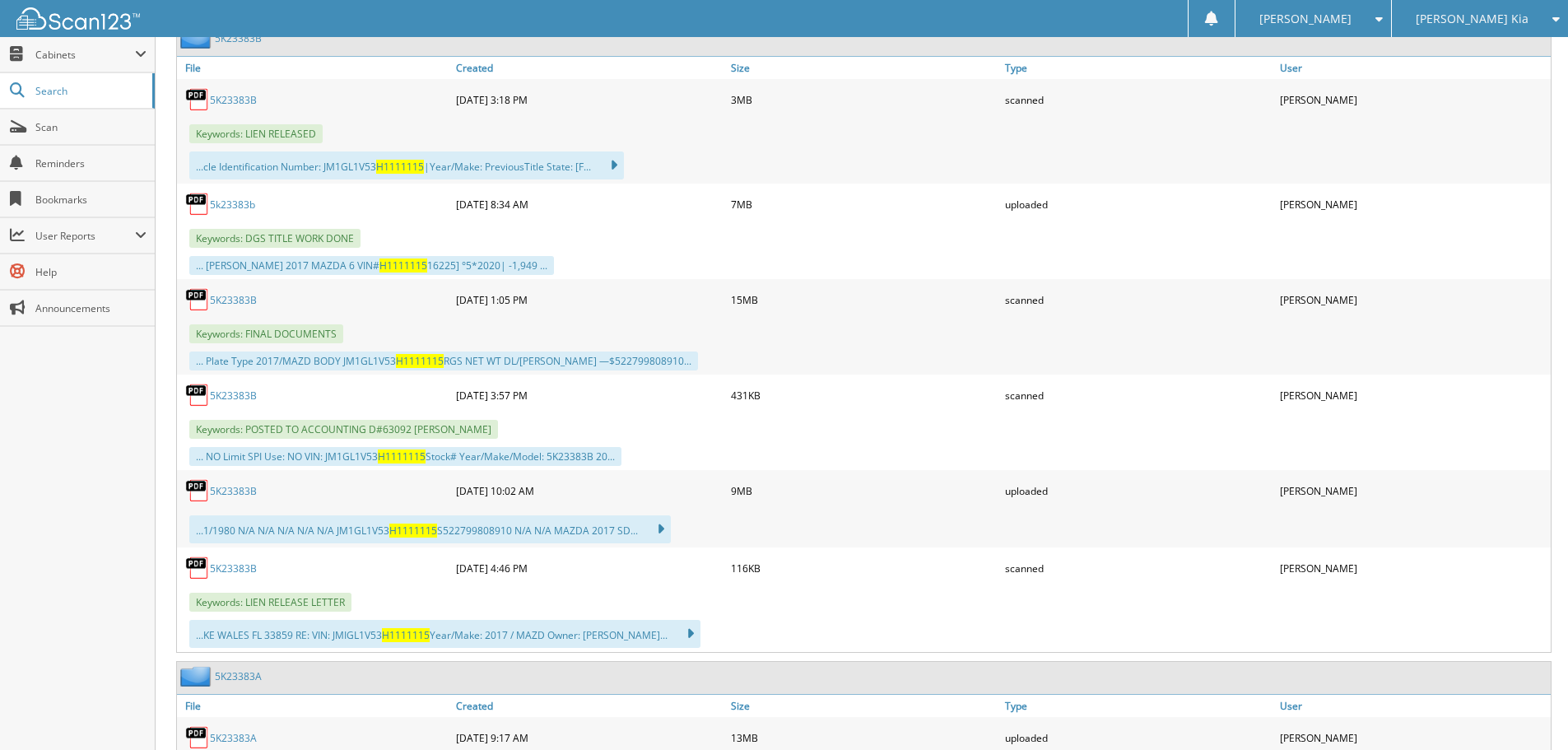
scroll to position [906, 0]
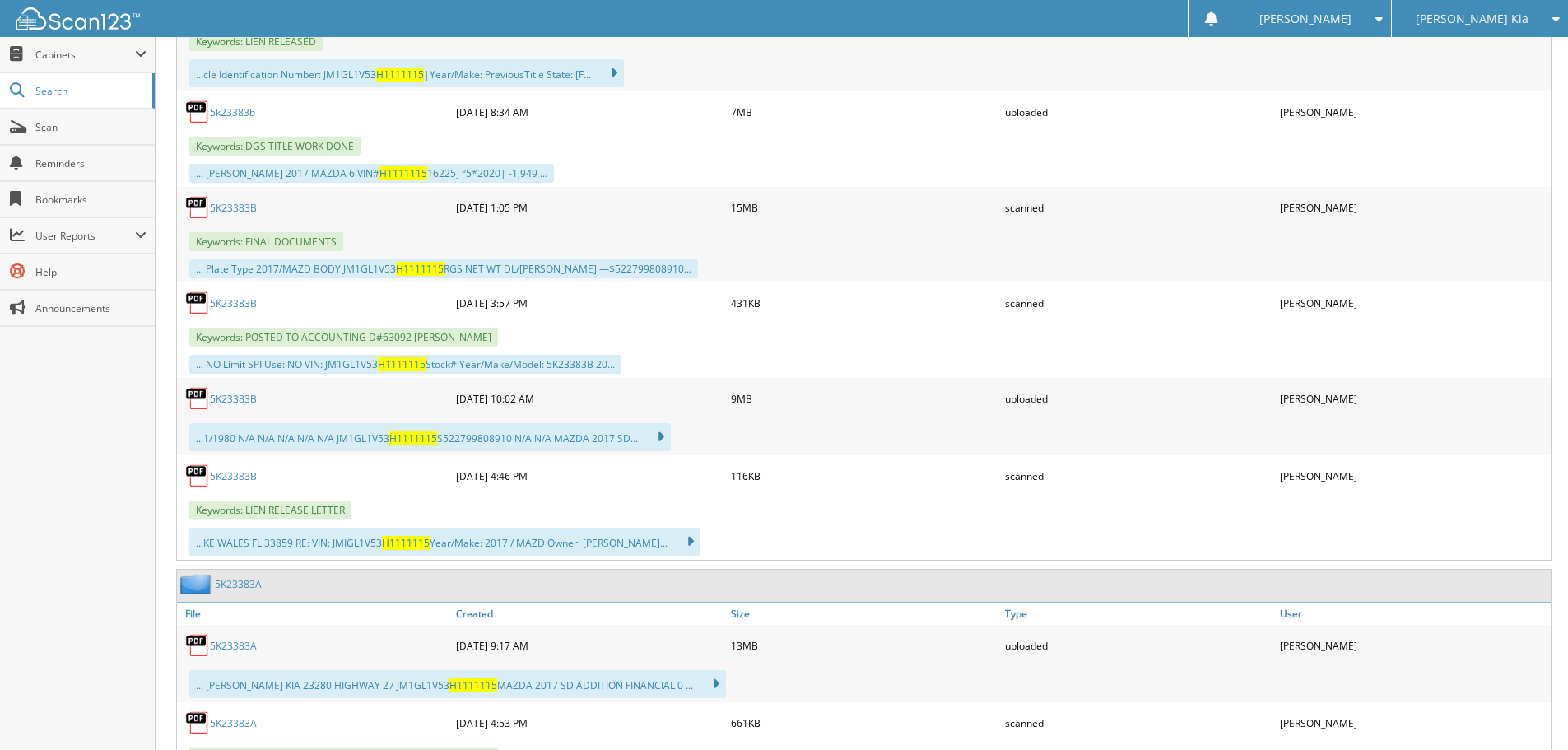
click at [243, 302] on link "5K23383B" at bounding box center [232, 303] width 47 height 14
click at [247, 403] on link "5K23383B" at bounding box center [232, 399] width 47 height 14
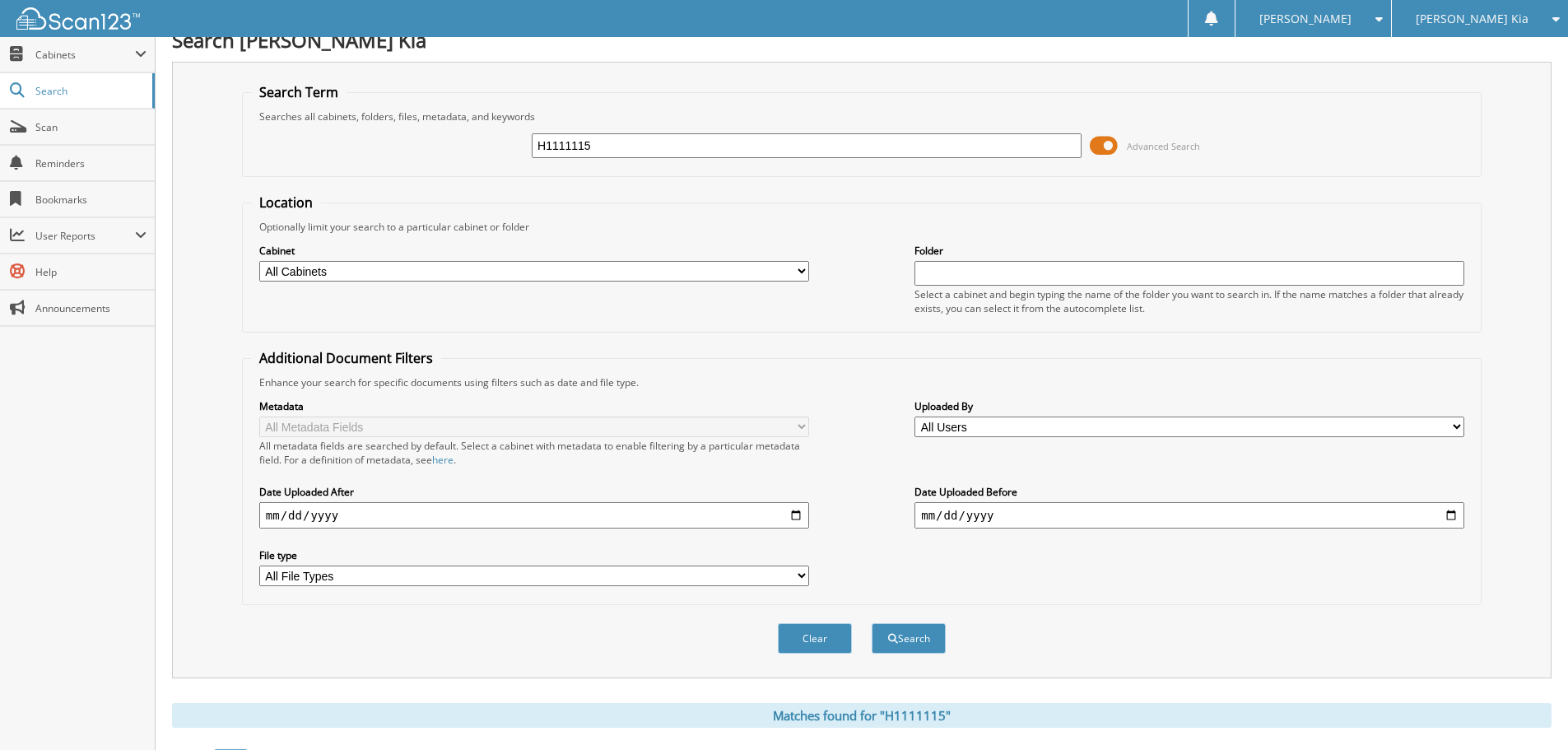
scroll to position [0, 0]
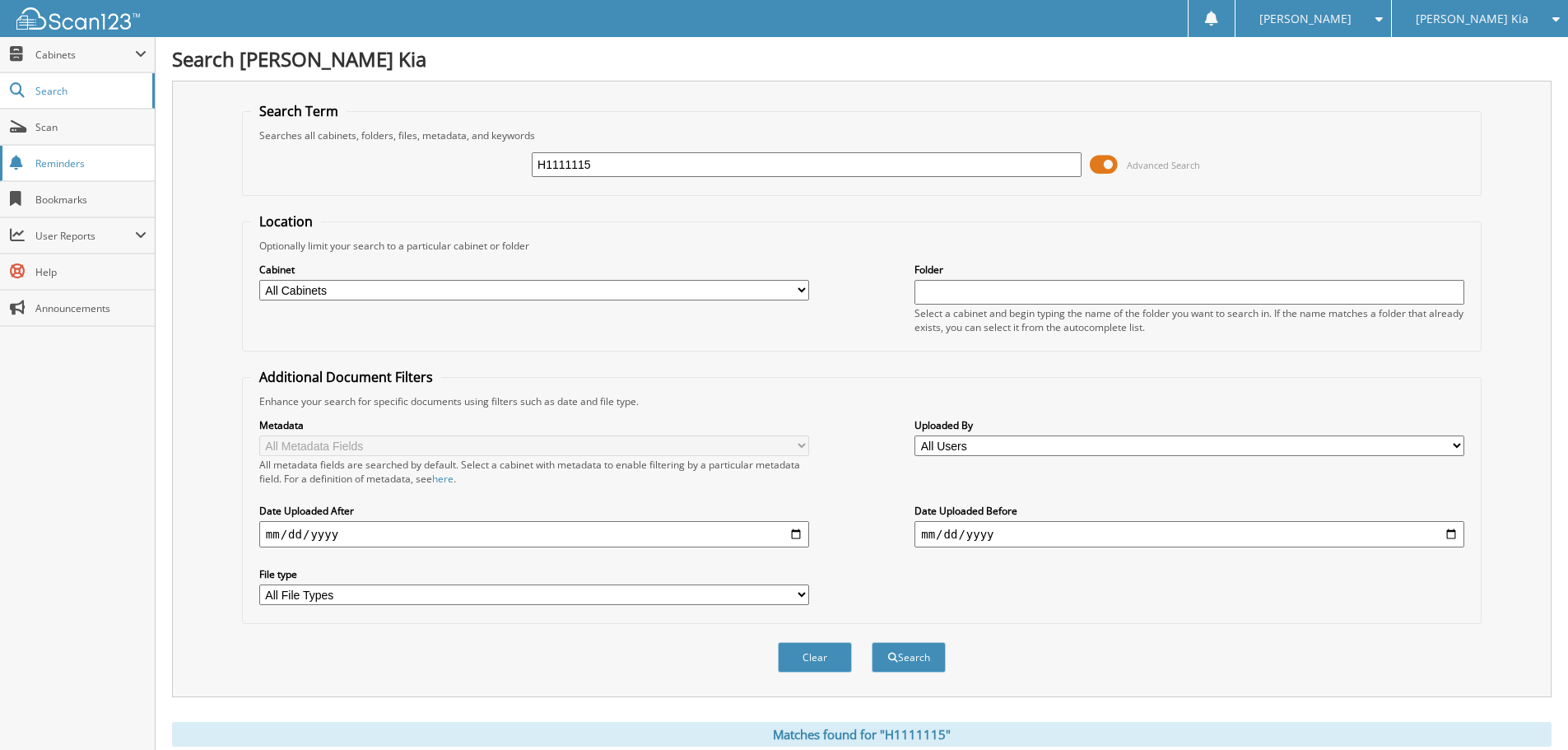
drag, startPoint x: 619, startPoint y: 170, endPoint x: 84, endPoint y: 152, distance: 535.3
type input "M7204801"
click at [872, 642] on button "Search" at bounding box center [908, 658] width 74 height 31
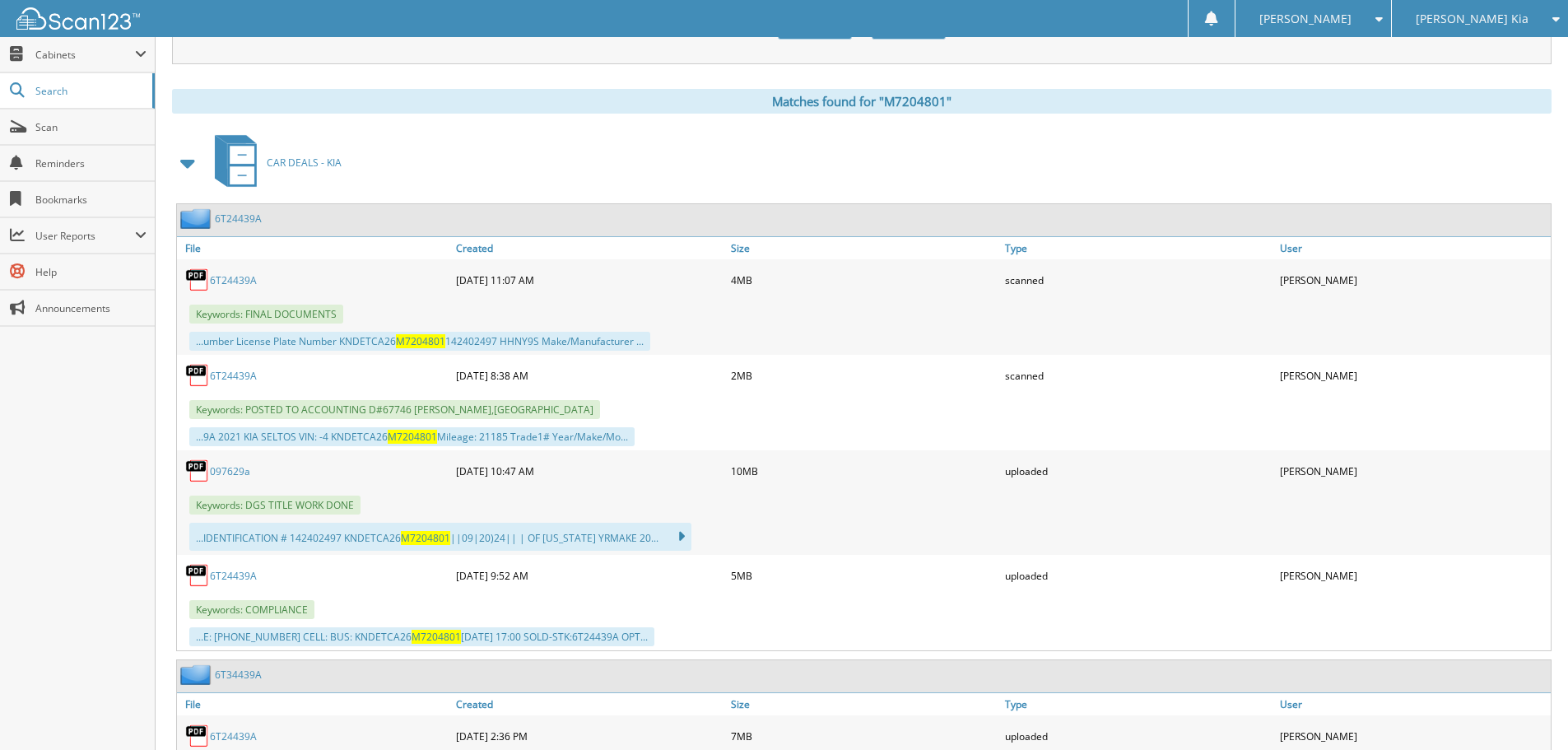
scroll to position [824, 0]
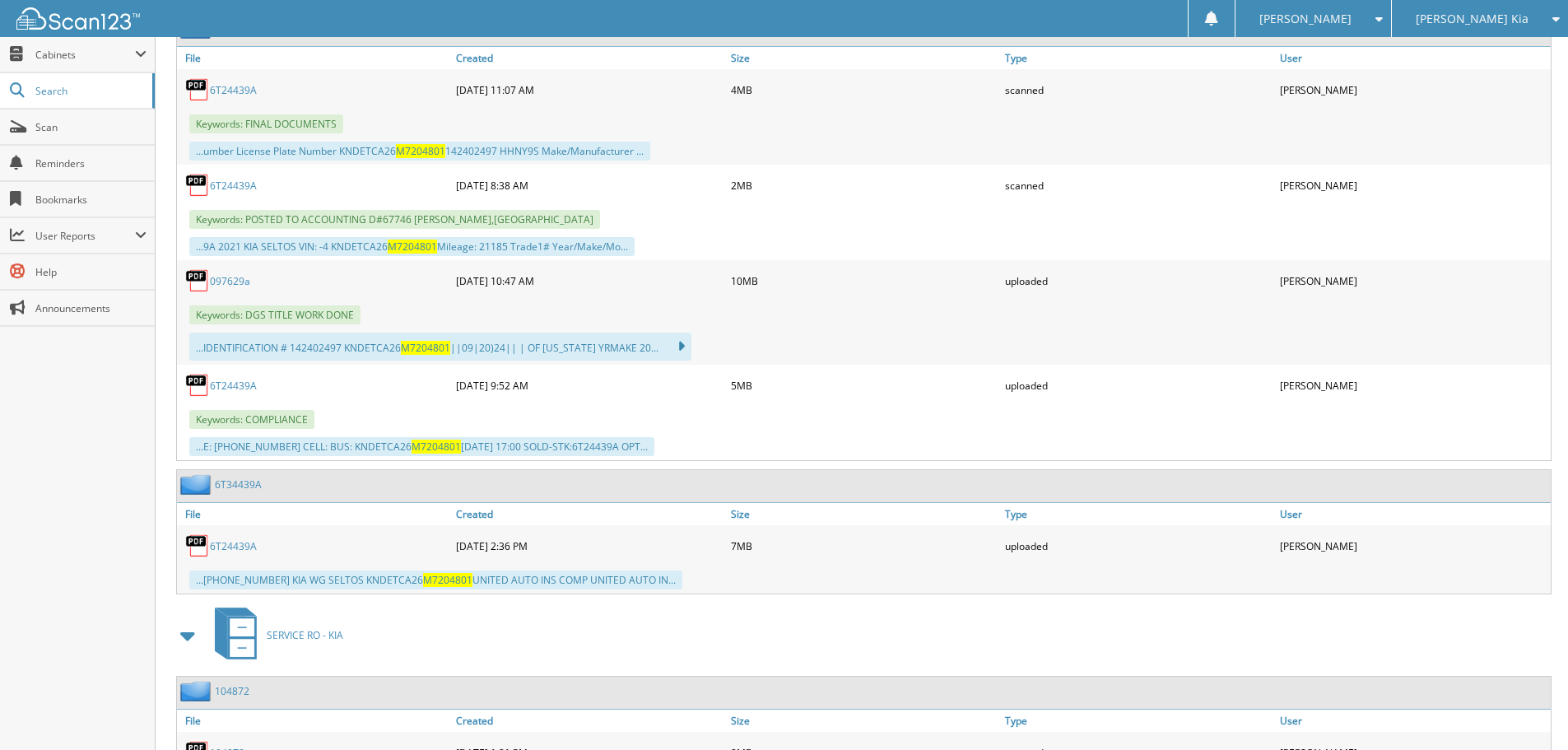
click at [245, 182] on link "6T24439A" at bounding box center [232, 186] width 47 height 14
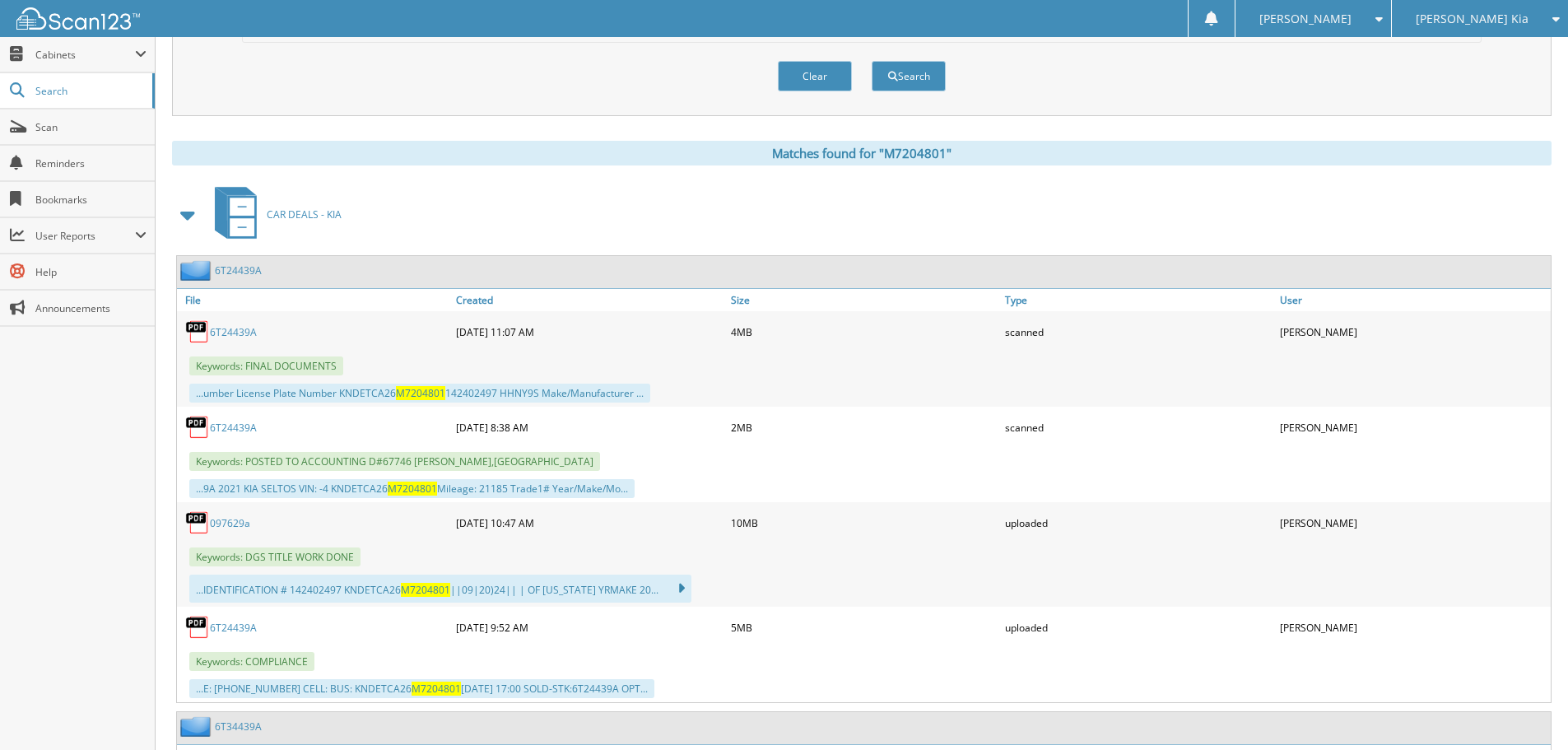
scroll to position [576, 0]
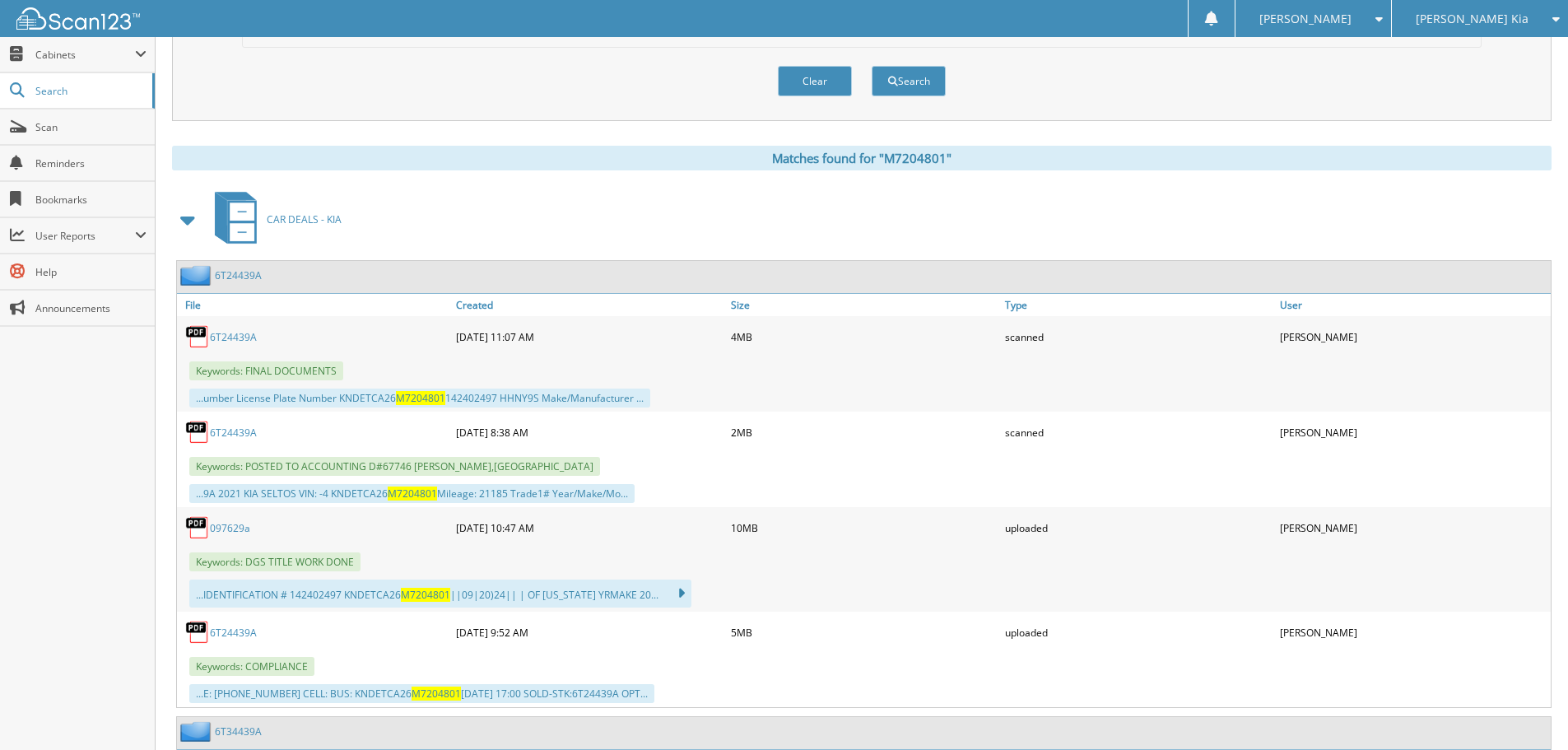
click at [241, 331] on link "6T24439A" at bounding box center [232, 337] width 47 height 14
click at [250, 434] on link "6T24439A" at bounding box center [232, 433] width 47 height 14
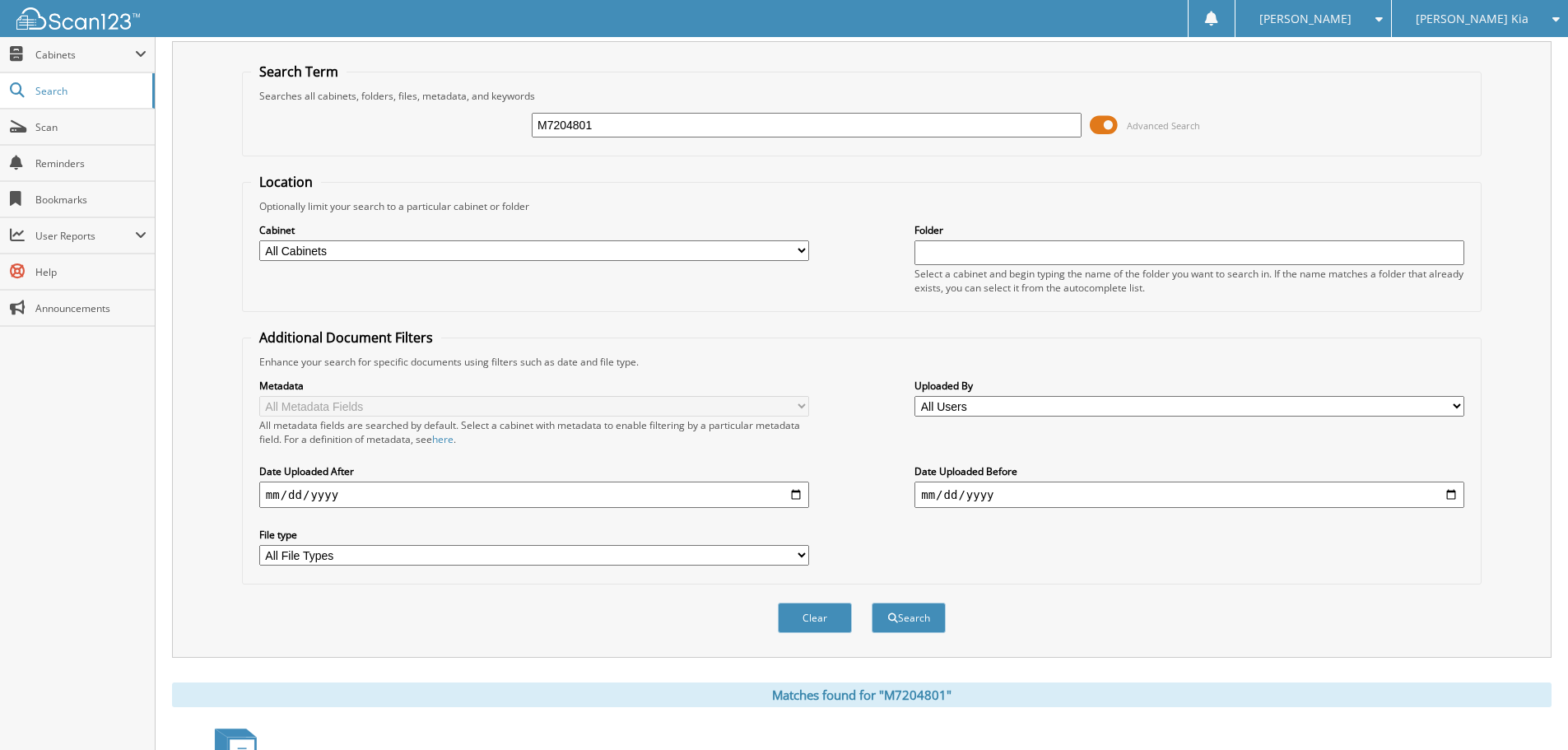
scroll to position [0, 0]
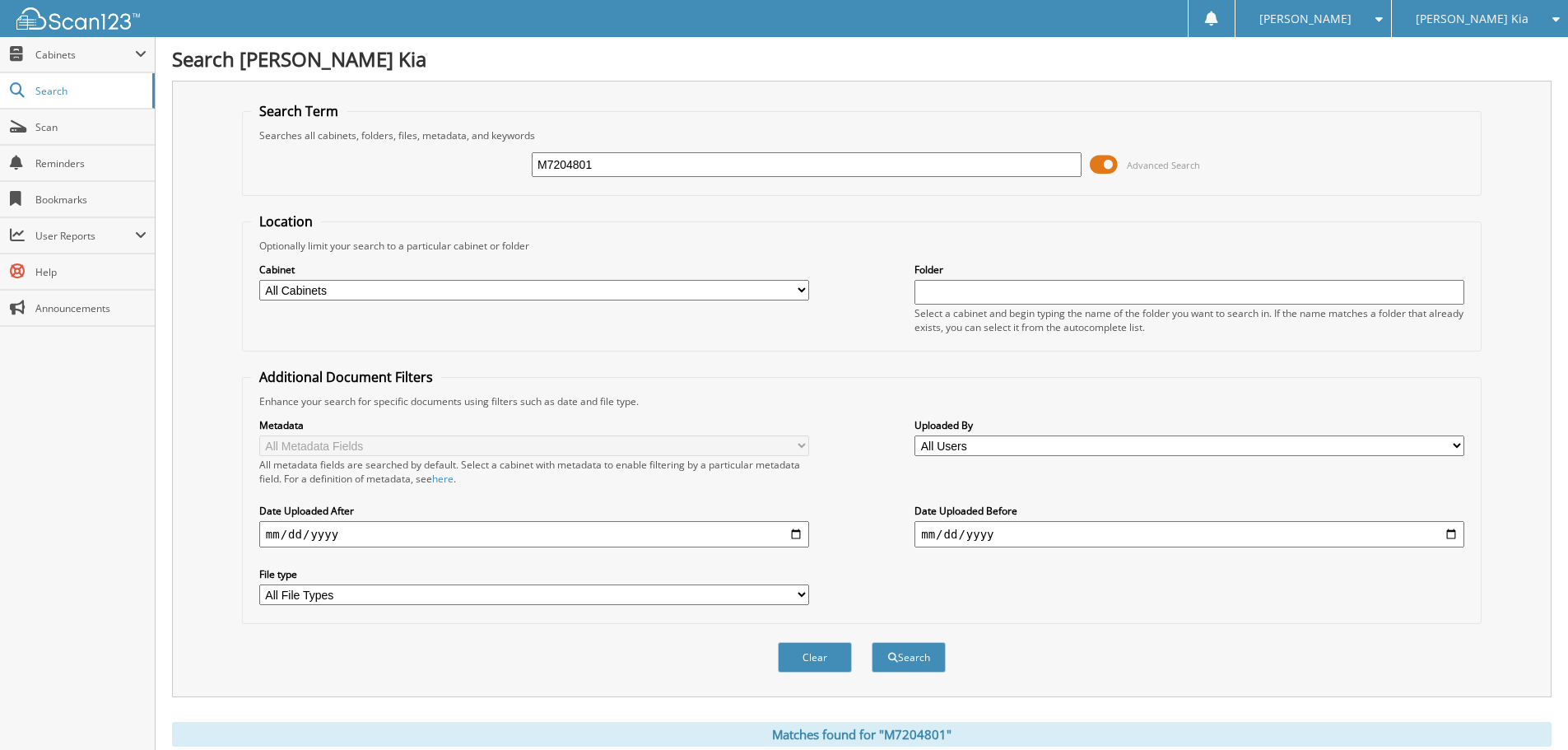
drag, startPoint x: 626, startPoint y: 168, endPoint x: 274, endPoint y: 148, distance: 352.6
click at [274, 148] on div "M7204801 Advanced Search" at bounding box center [862, 165] width 1221 height 44
type input "G7290631"
click at [872, 642] on button "Search" at bounding box center [908, 658] width 74 height 31
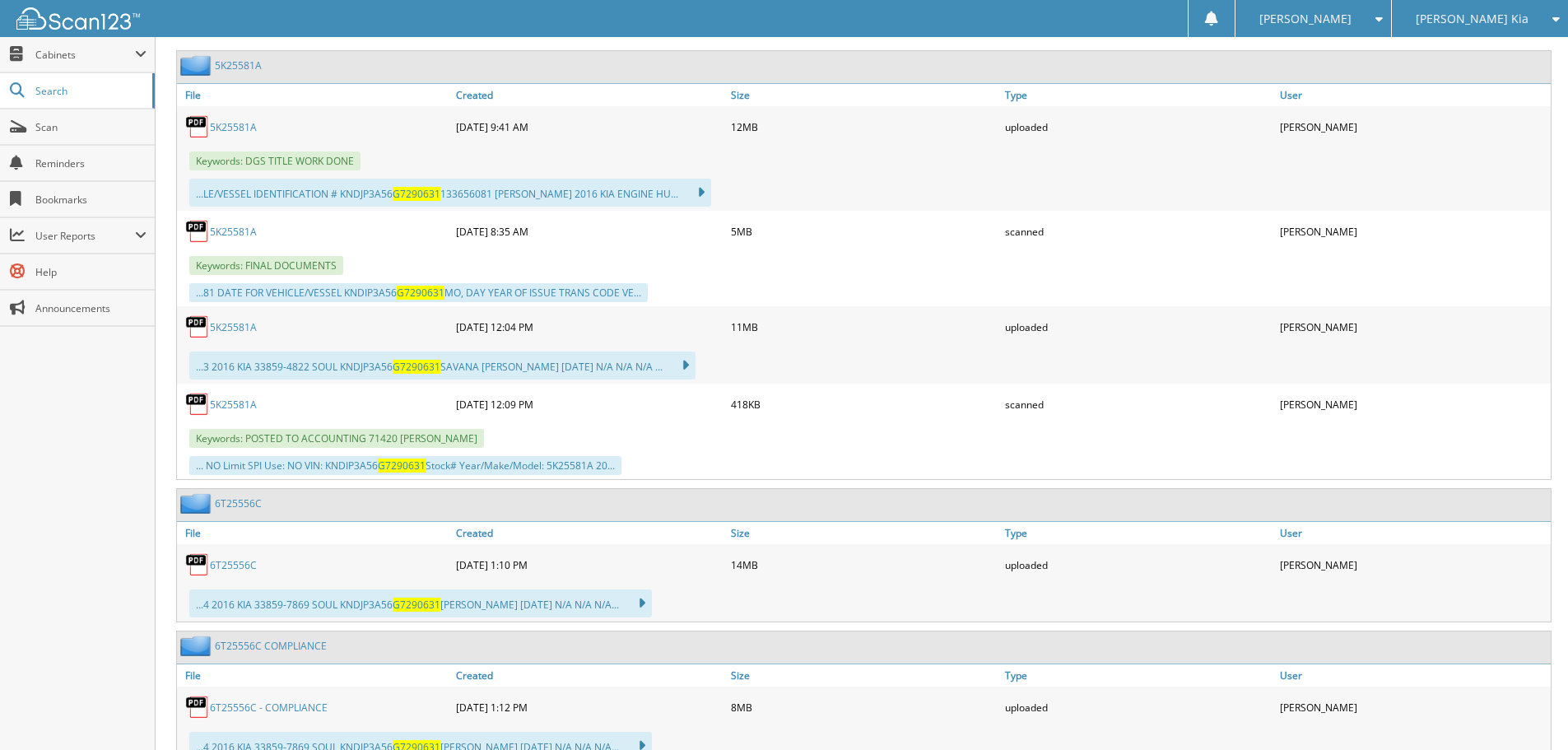
scroll to position [824, 0]
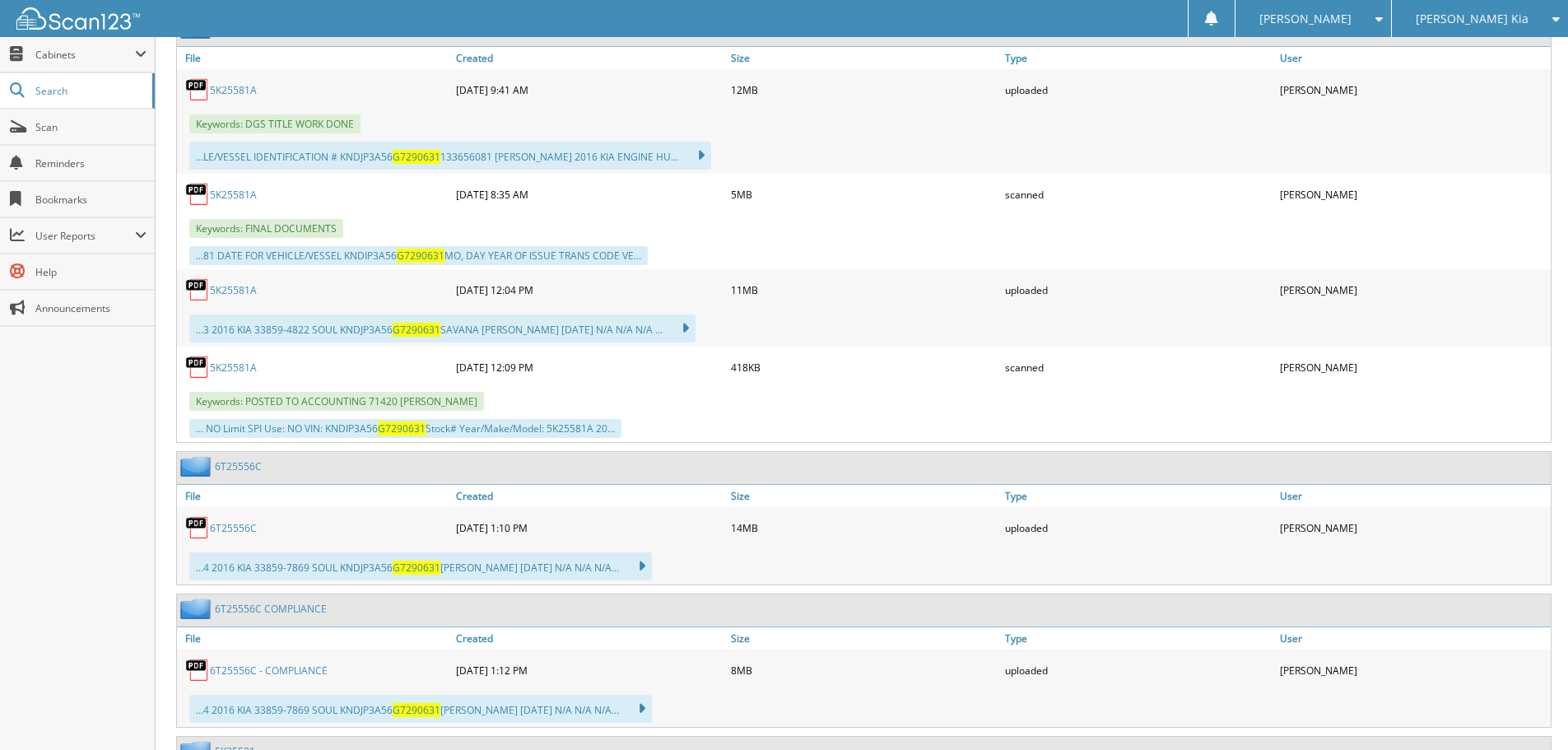
click at [246, 370] on link "5K25581A" at bounding box center [232, 367] width 47 height 14
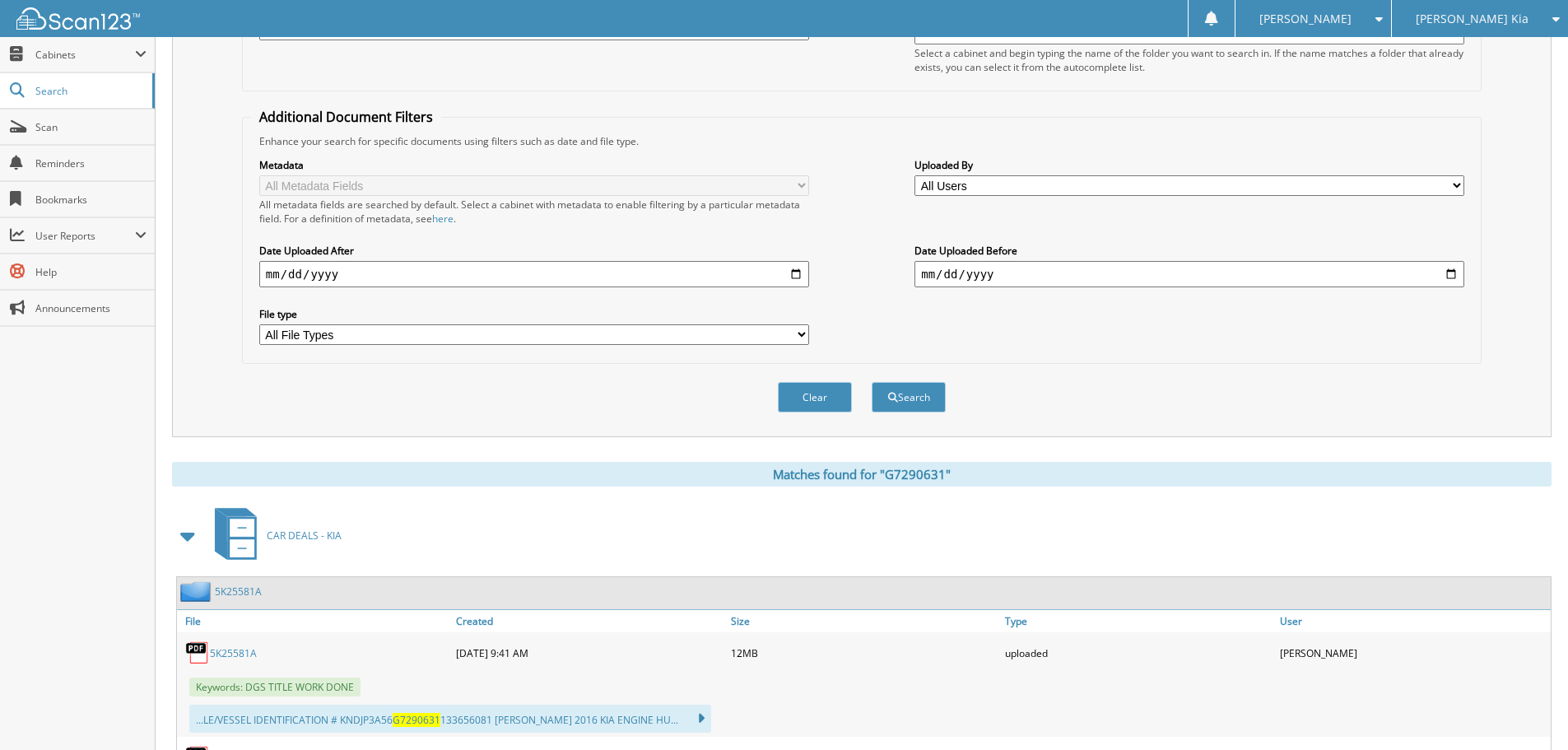
scroll to position [0, 0]
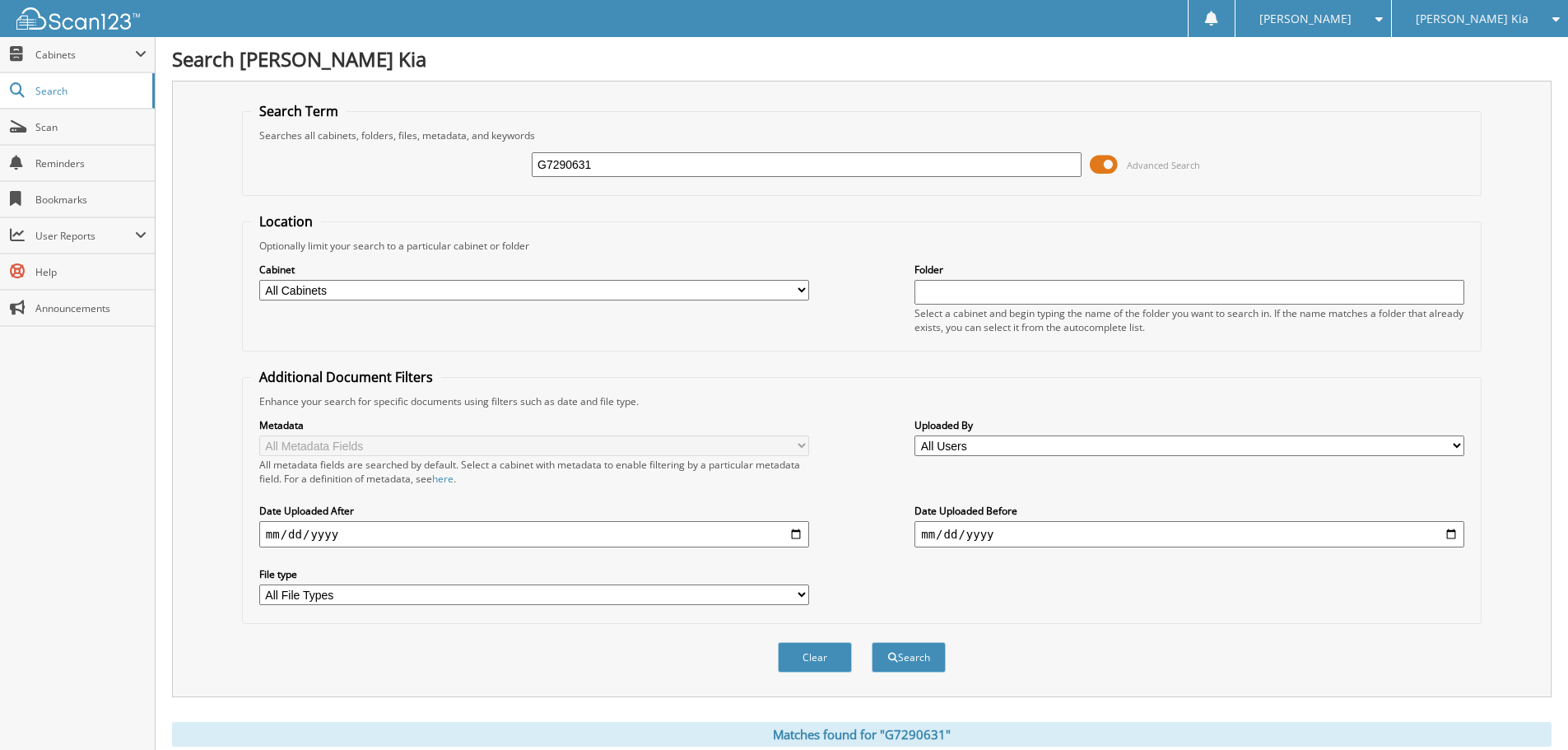
drag, startPoint x: 600, startPoint y: 163, endPoint x: 198, endPoint y: 114, distance: 405.0
click at [198, 114] on div "Search Term Searches all cabinets, folders, files, metadata, and keywords G7290…" at bounding box center [862, 389] width 1380 height 617
type input "KG18868"
click at [872, 642] on button "Search" at bounding box center [908, 658] width 74 height 31
click at [555, 164] on input "KG18868" at bounding box center [806, 165] width 550 height 25
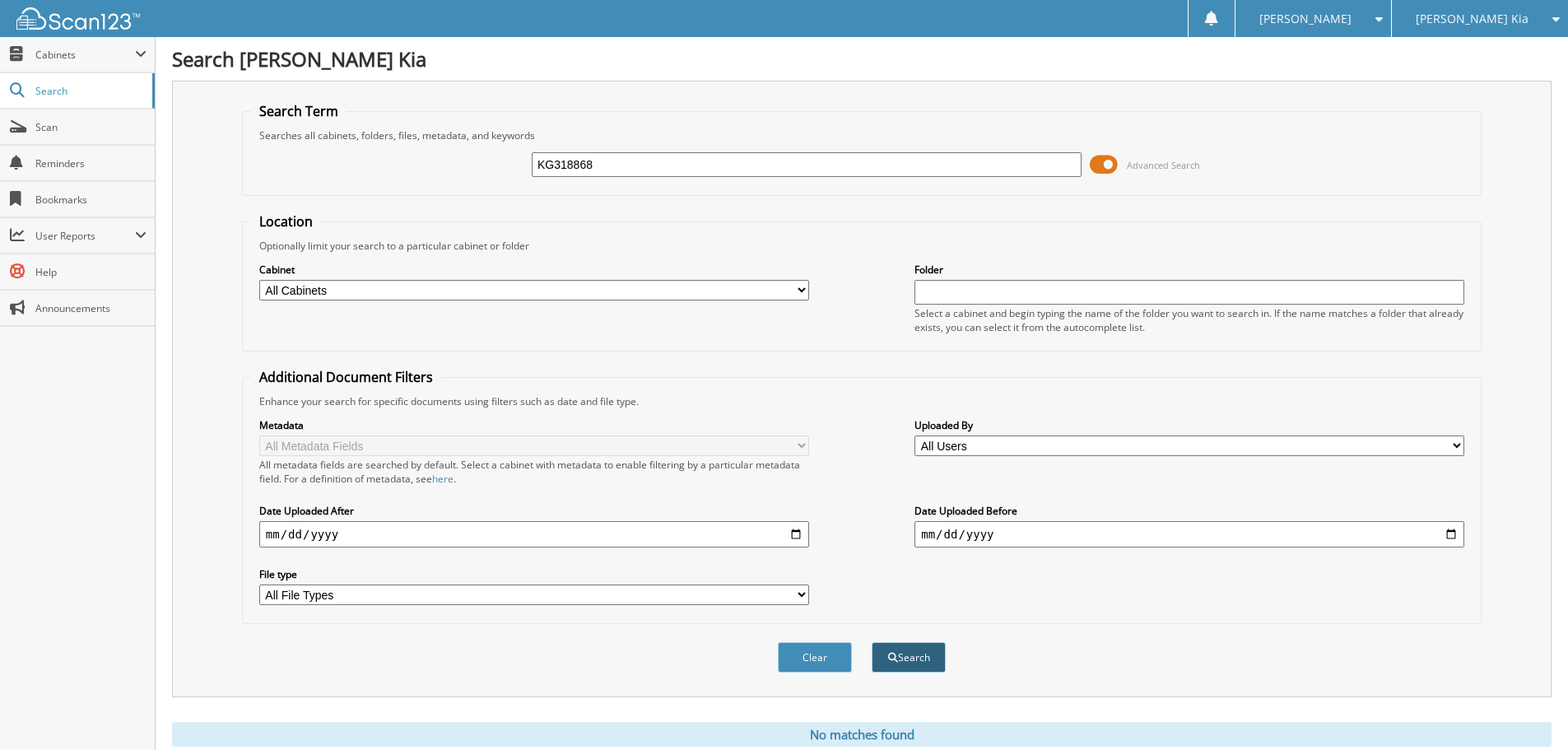
type input "KG318868"
click at [926, 656] on button "Search" at bounding box center [908, 658] width 74 height 31
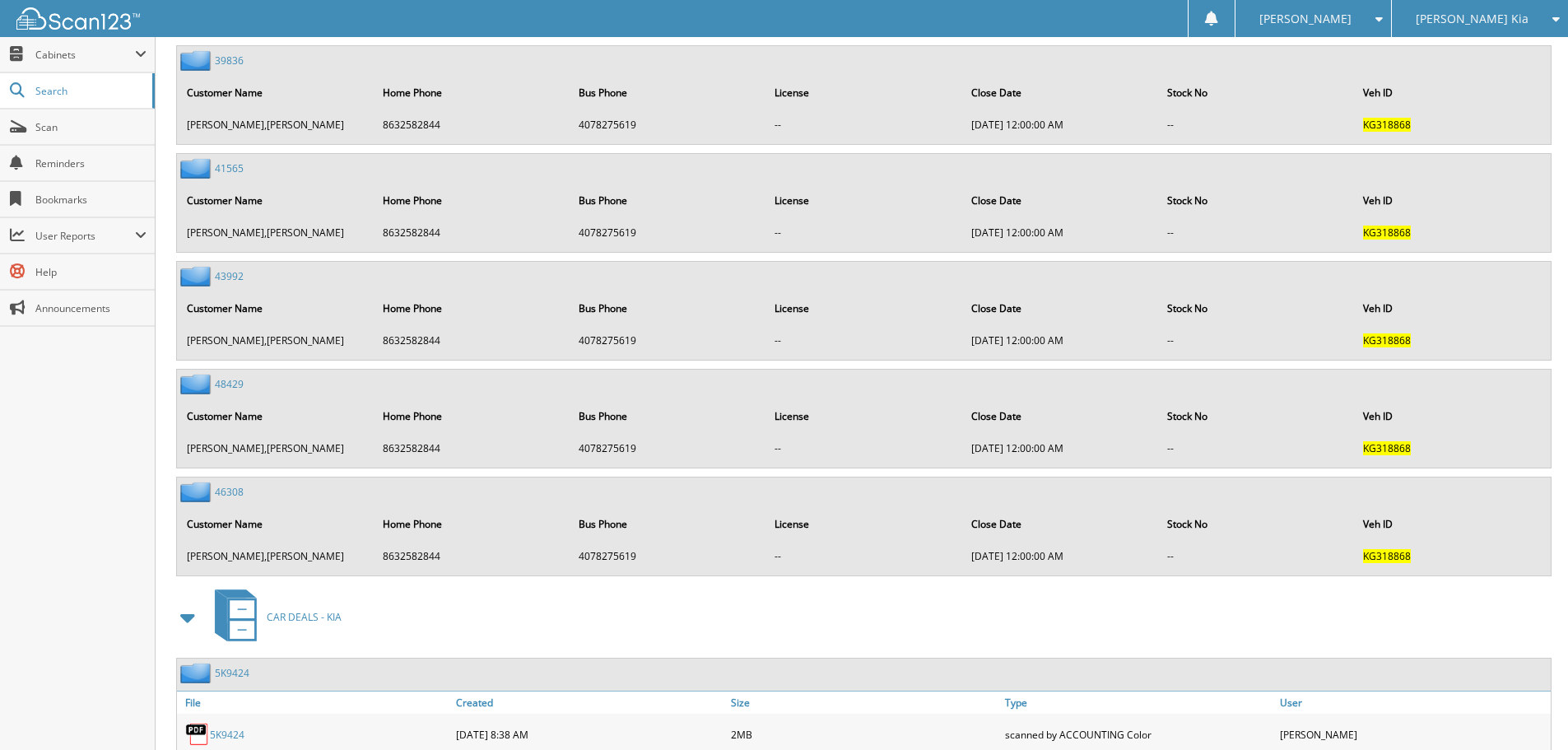
scroll to position [3837, 0]
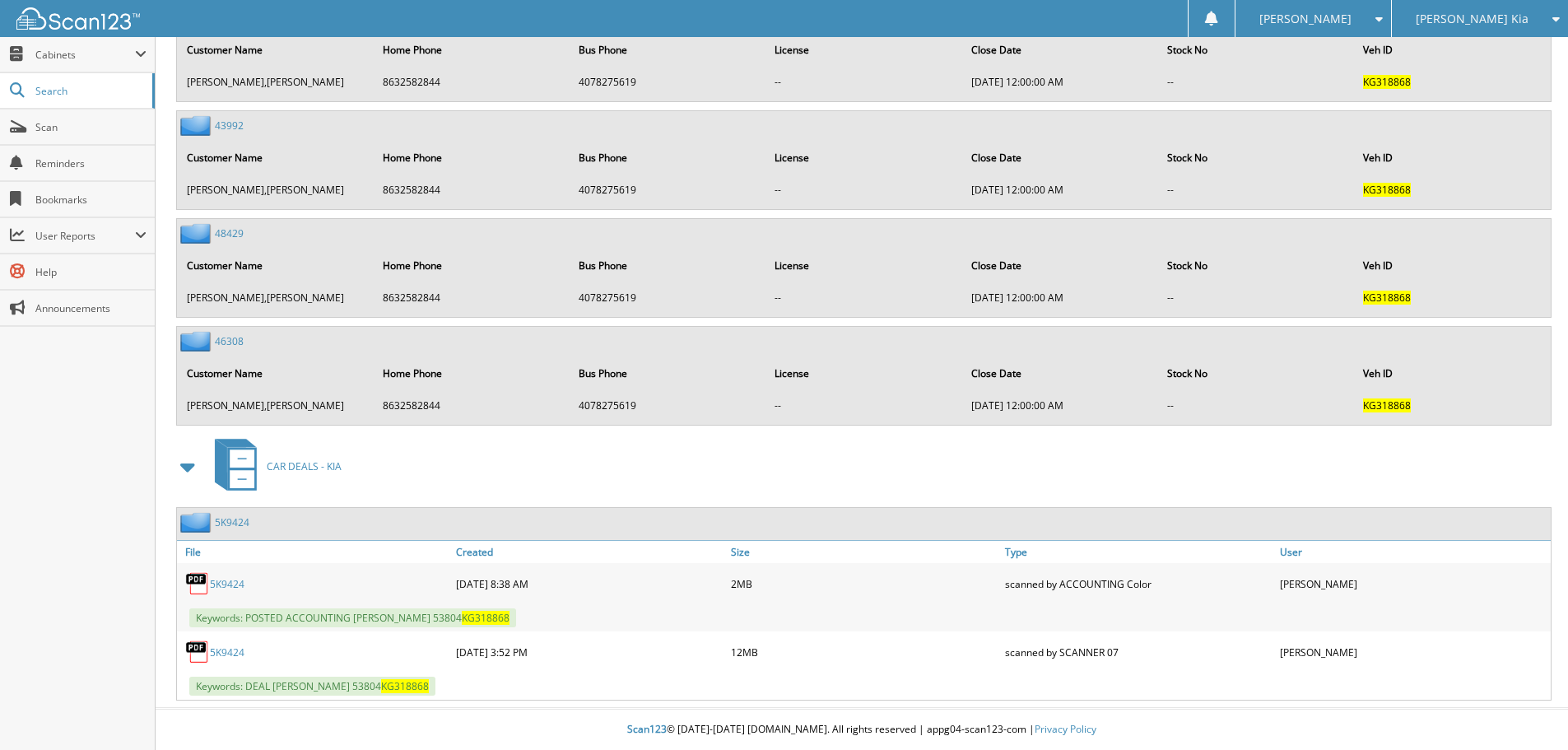
click at [238, 652] on link "5K9424" at bounding box center [226, 652] width 35 height 14
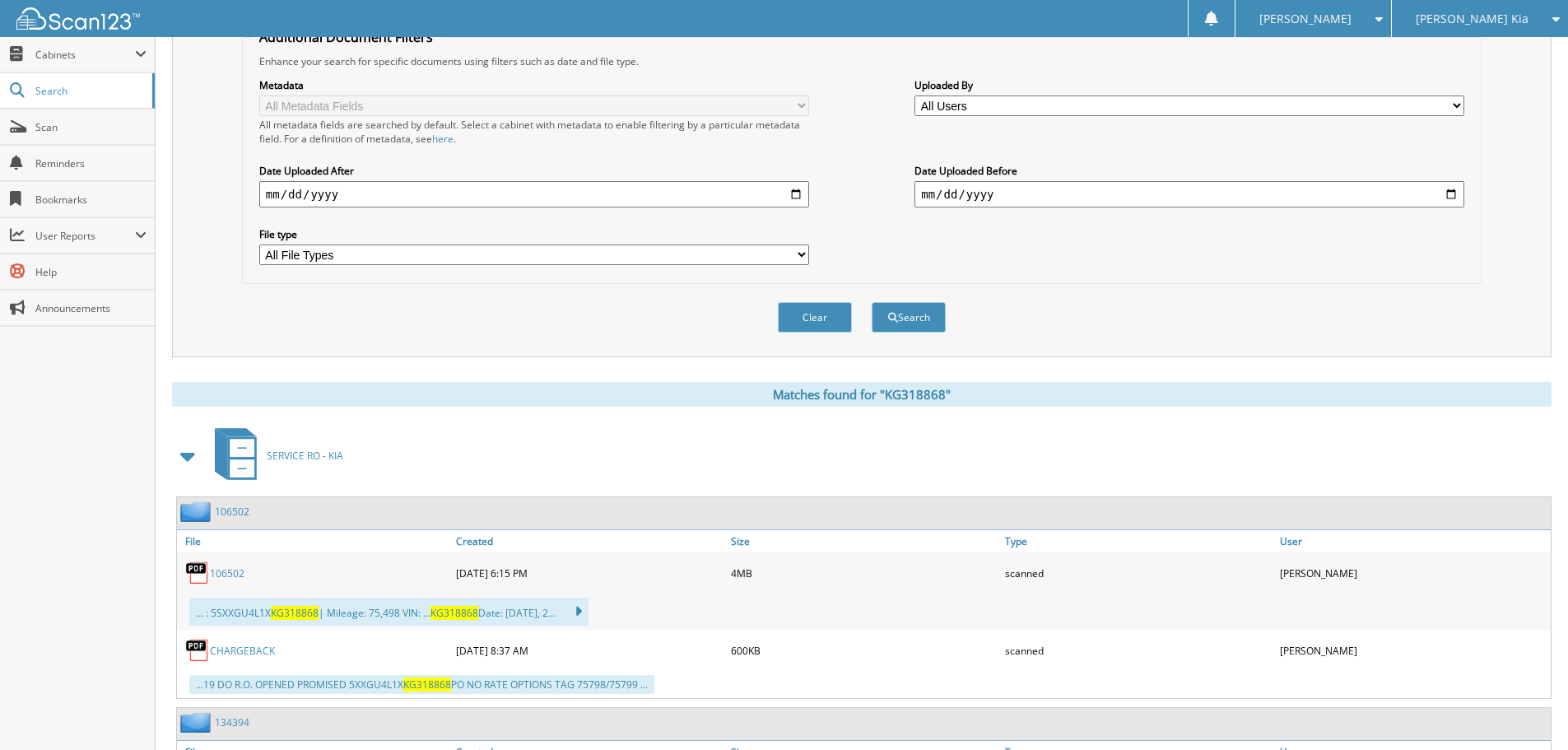
scroll to position [0, 0]
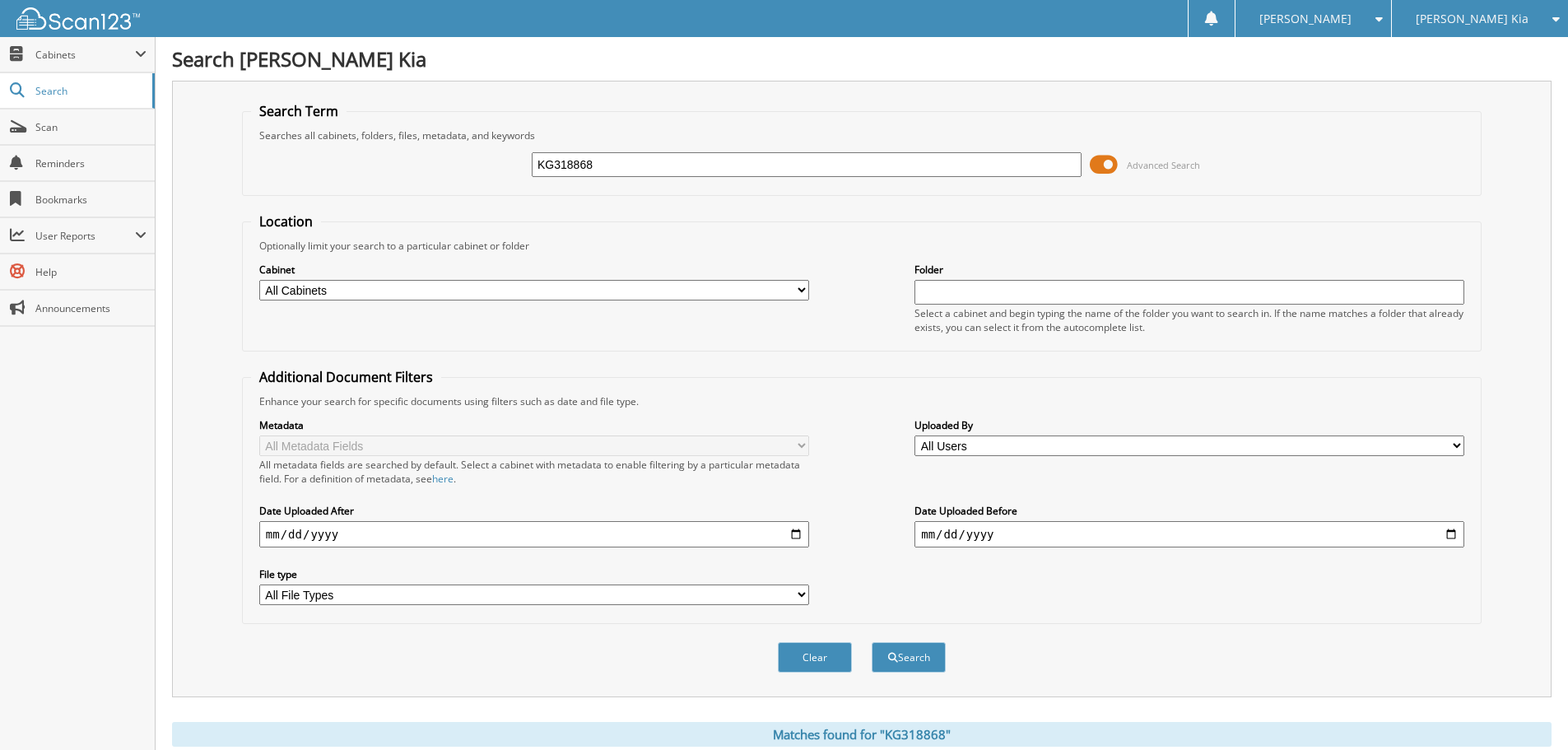
drag, startPoint x: 600, startPoint y: 165, endPoint x: 294, endPoint y: 172, distance: 306.1
click at [294, 172] on div "KG318868 Advanced Search" at bounding box center [862, 165] width 1221 height 44
type input "SG402825"
click at [872, 642] on button "Search" at bounding box center [908, 658] width 74 height 31
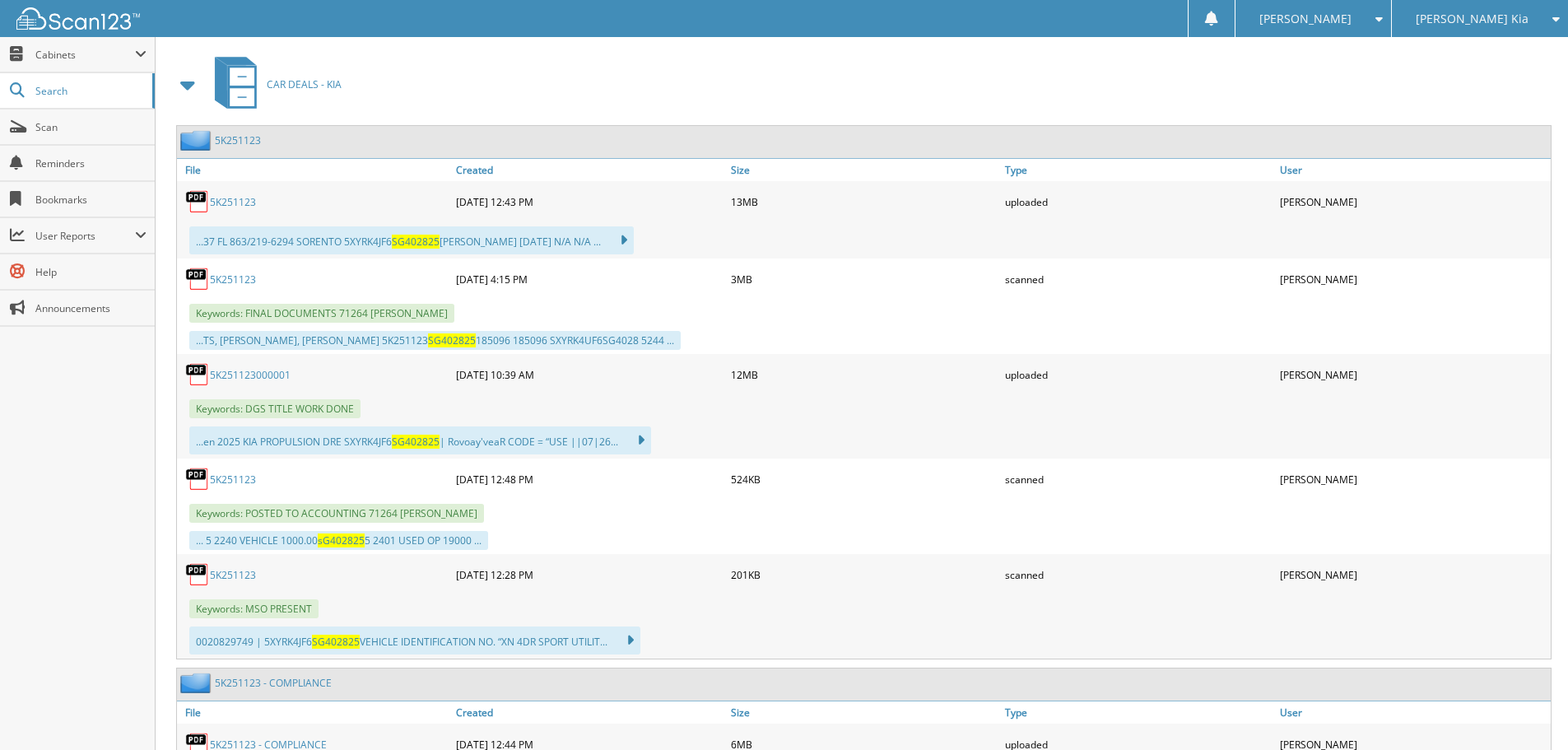
scroll to position [742, 0]
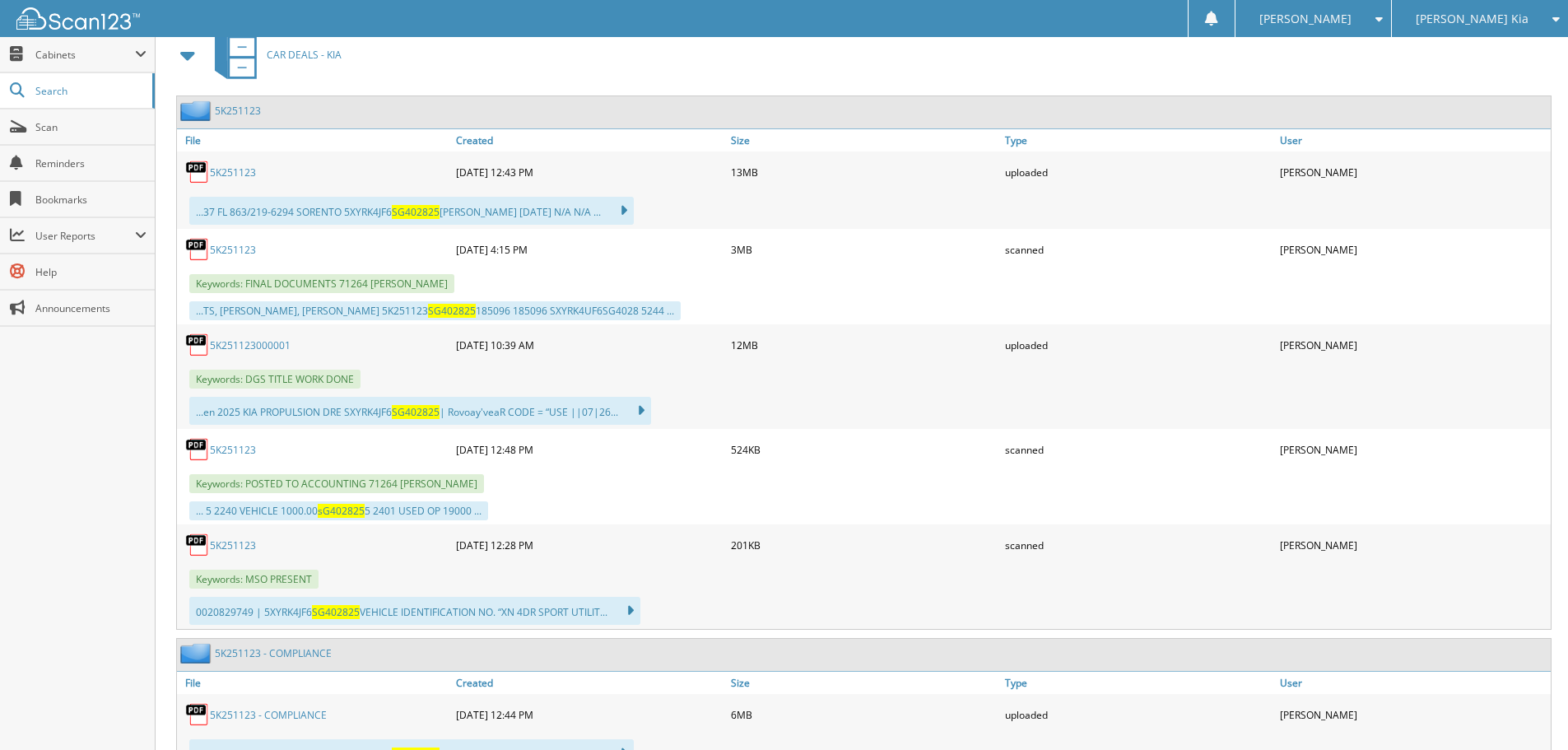
click at [248, 450] on link "5K251123" at bounding box center [232, 450] width 46 height 14
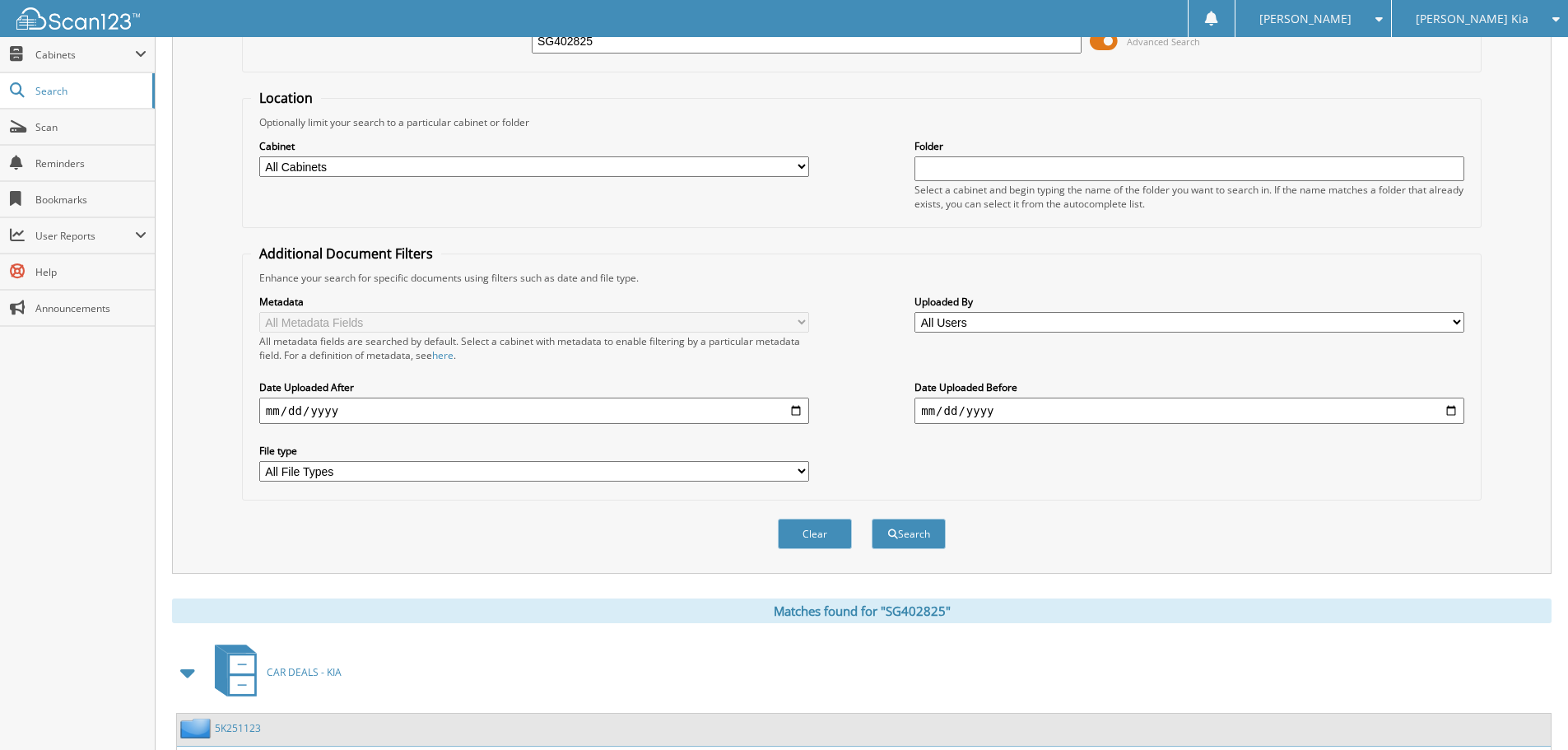
scroll to position [0, 0]
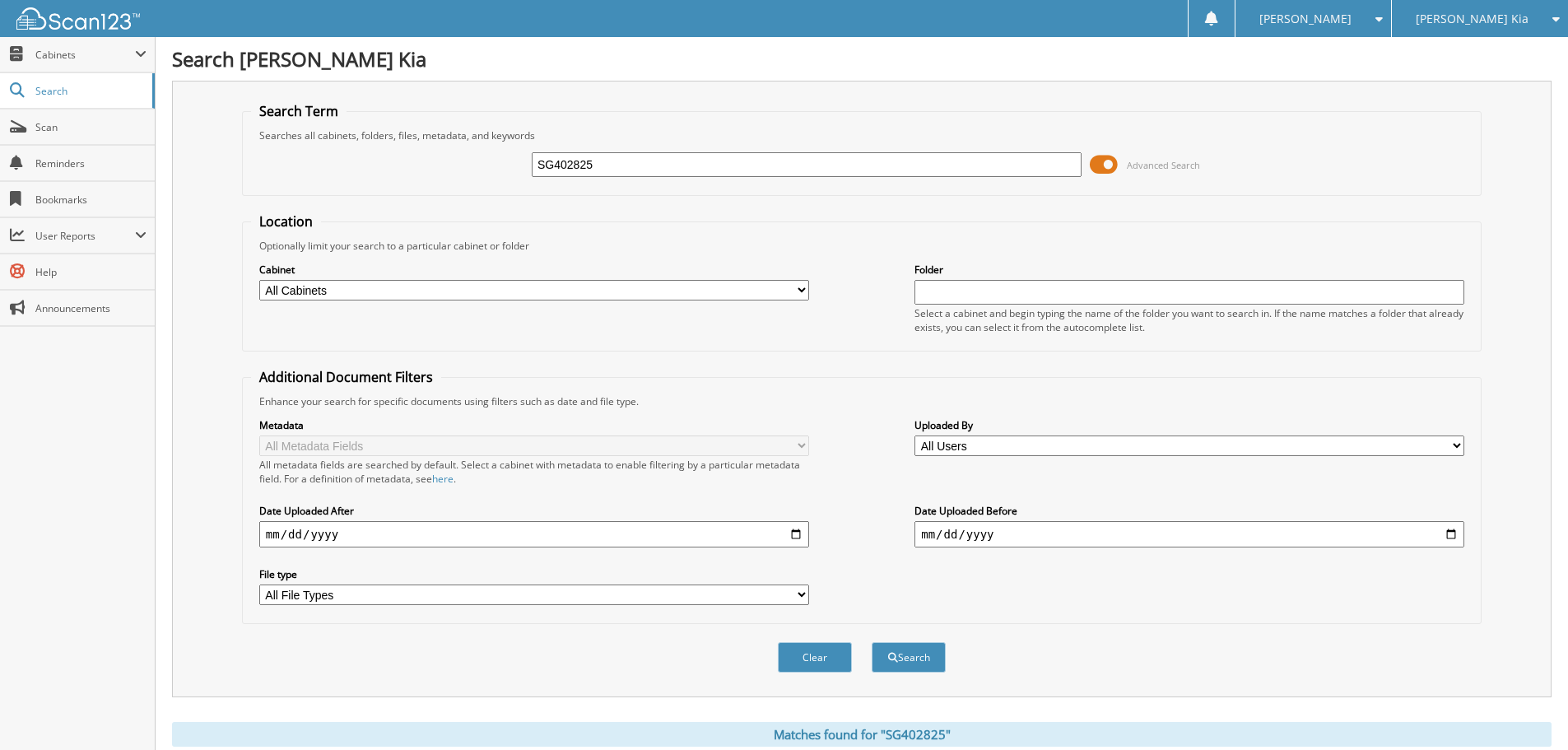
drag, startPoint x: 624, startPoint y: 166, endPoint x: 243, endPoint y: 166, distance: 381.0
click at [243, 166] on fieldset "Search Term Searches all cabinets, folders, files, metadata, and keywords SG402…" at bounding box center [862, 148] width 1240 height 94
type input "KC027464"
click at [872, 642] on button "Search" at bounding box center [908, 658] width 74 height 31
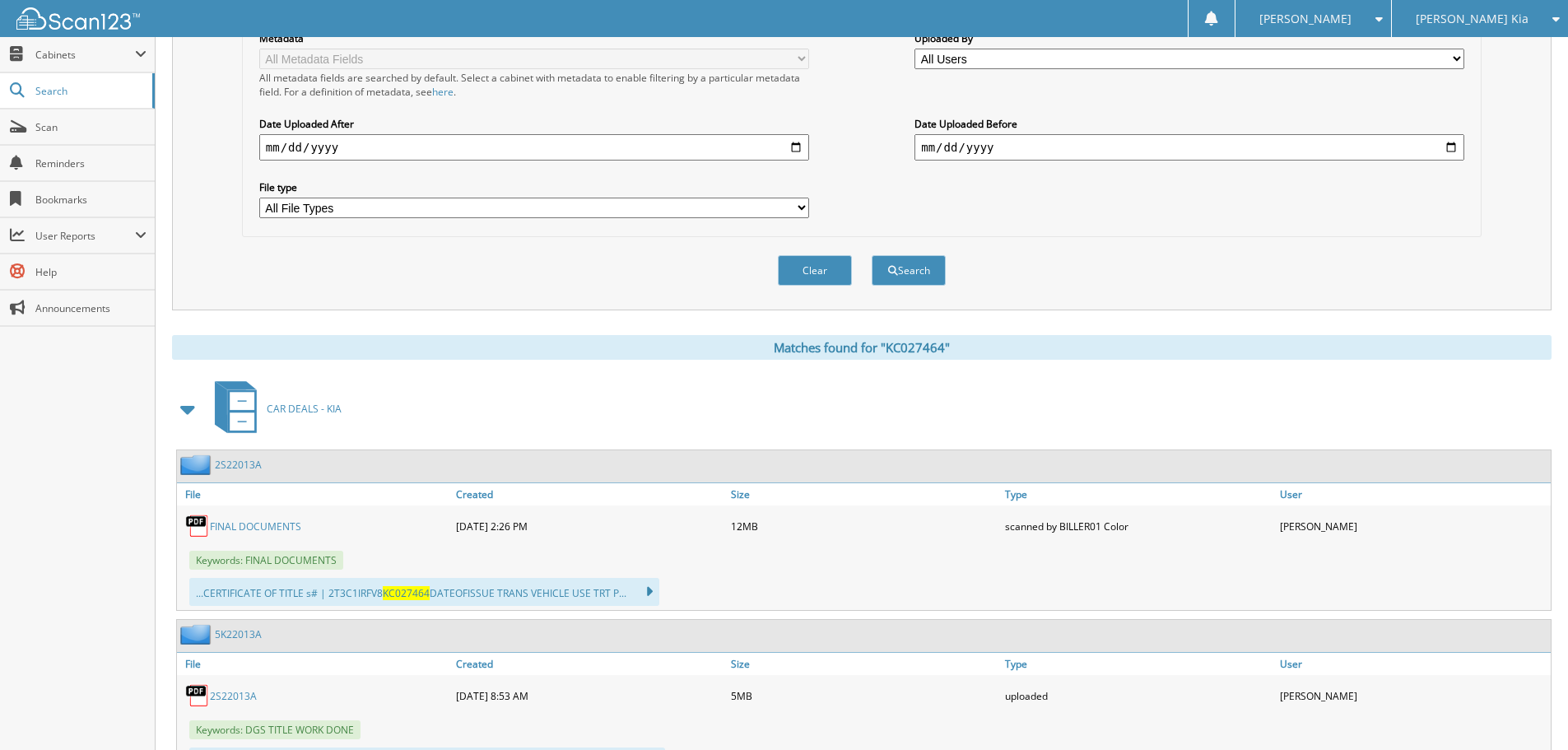
scroll to position [467, 0]
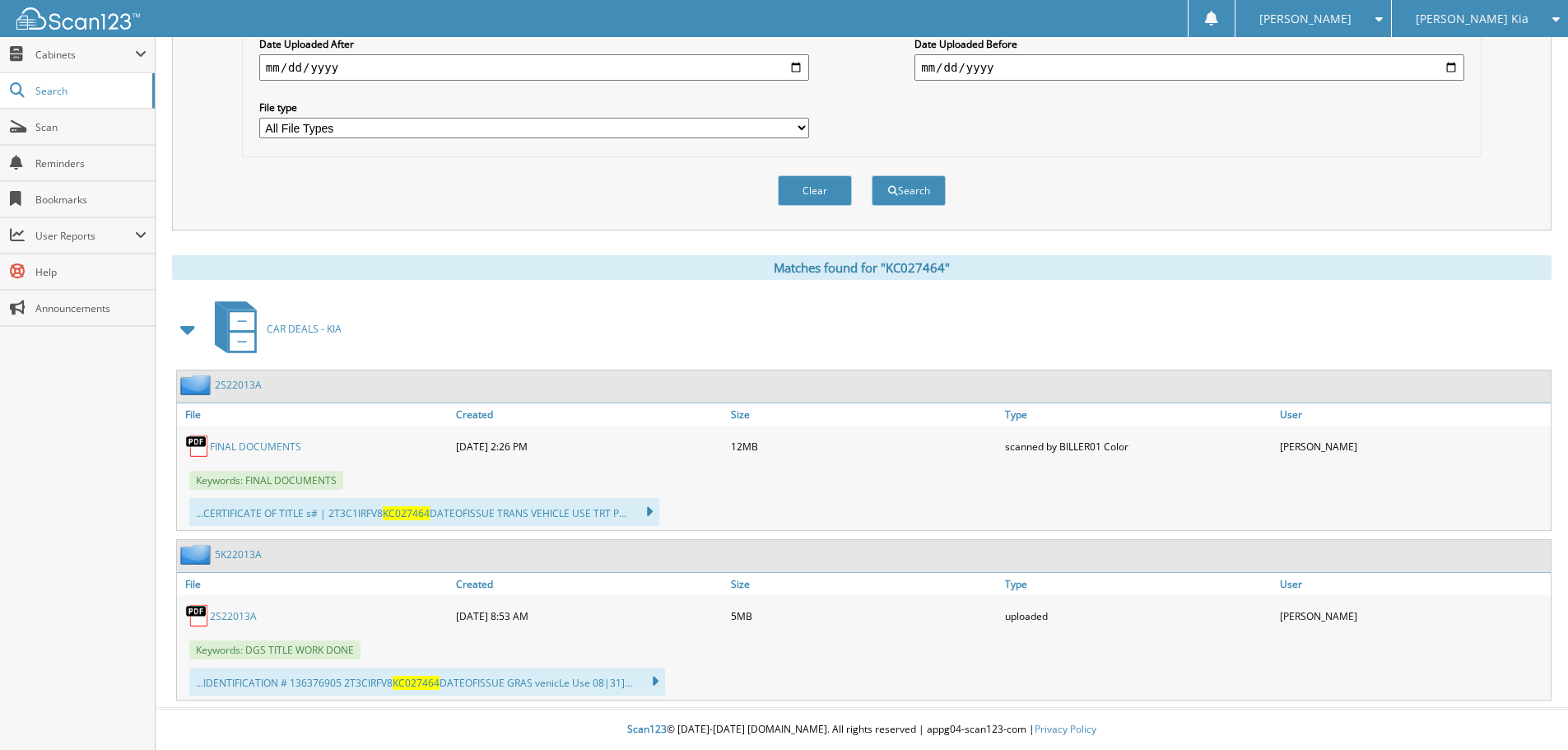
click at [259, 445] on link "FINAL DOCUMENTS" at bounding box center [255, 446] width 92 height 14
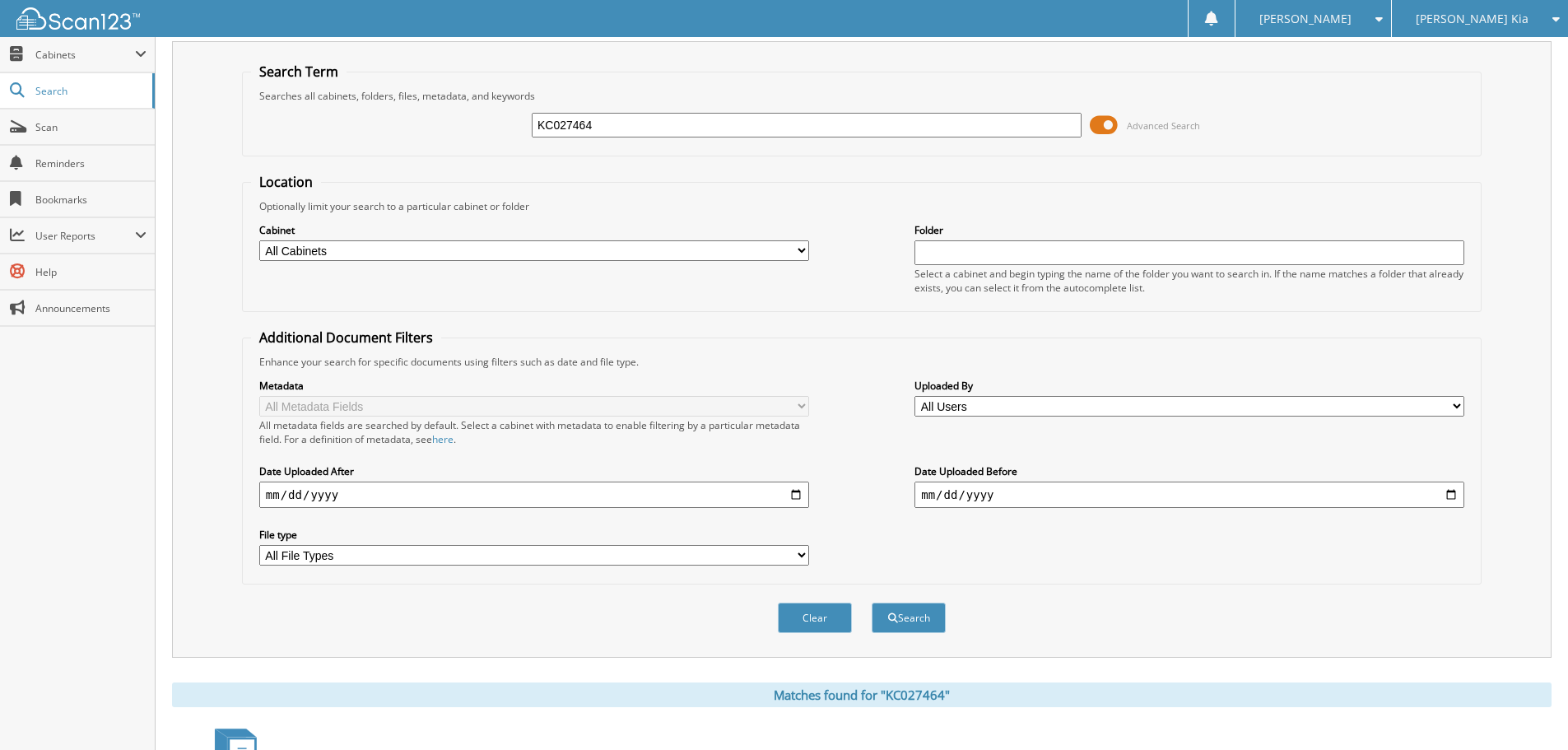
scroll to position [0, 0]
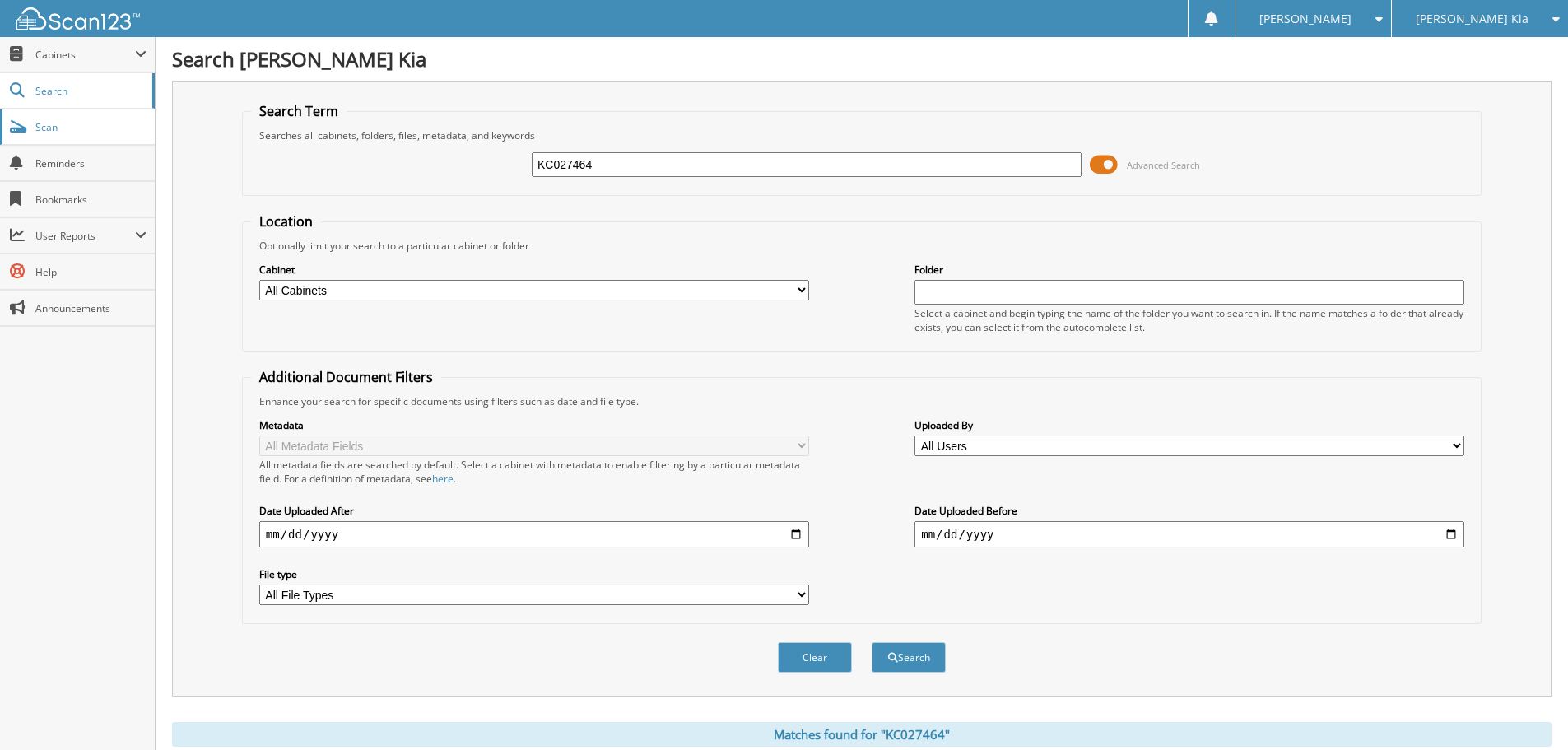
drag, startPoint x: 618, startPoint y: 165, endPoint x: 36, endPoint y: 127, distance: 583.2
click at [36, 127] on body "Vanessa B. Settings Logout Dyer Kia Dyer Chevrolet of Lake Wales Close Cabinets…" at bounding box center [784, 608] width 1568 height 1217
type input "SG302919"
click at [872, 642] on button "Search" at bounding box center [908, 658] width 74 height 31
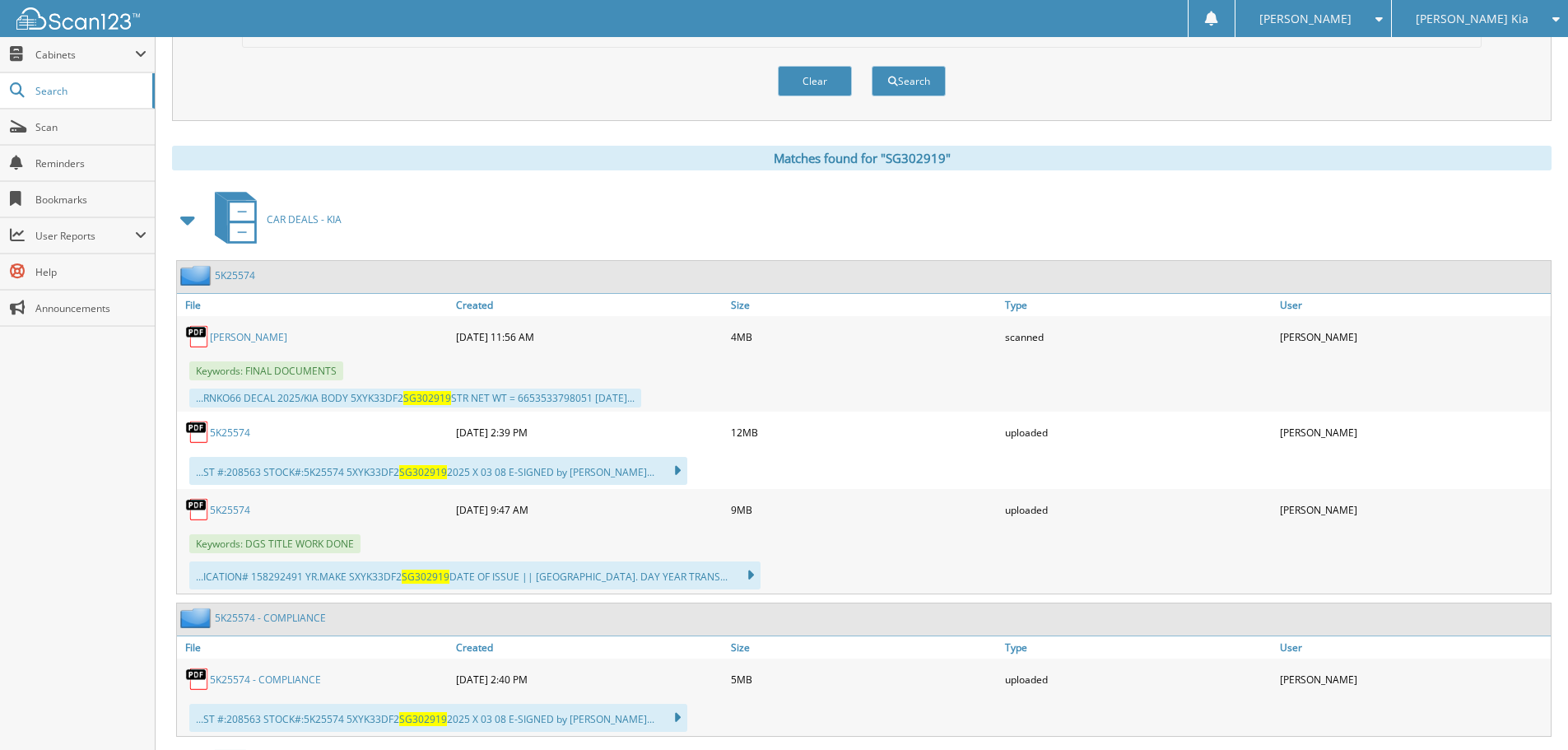
scroll to position [658, 0]
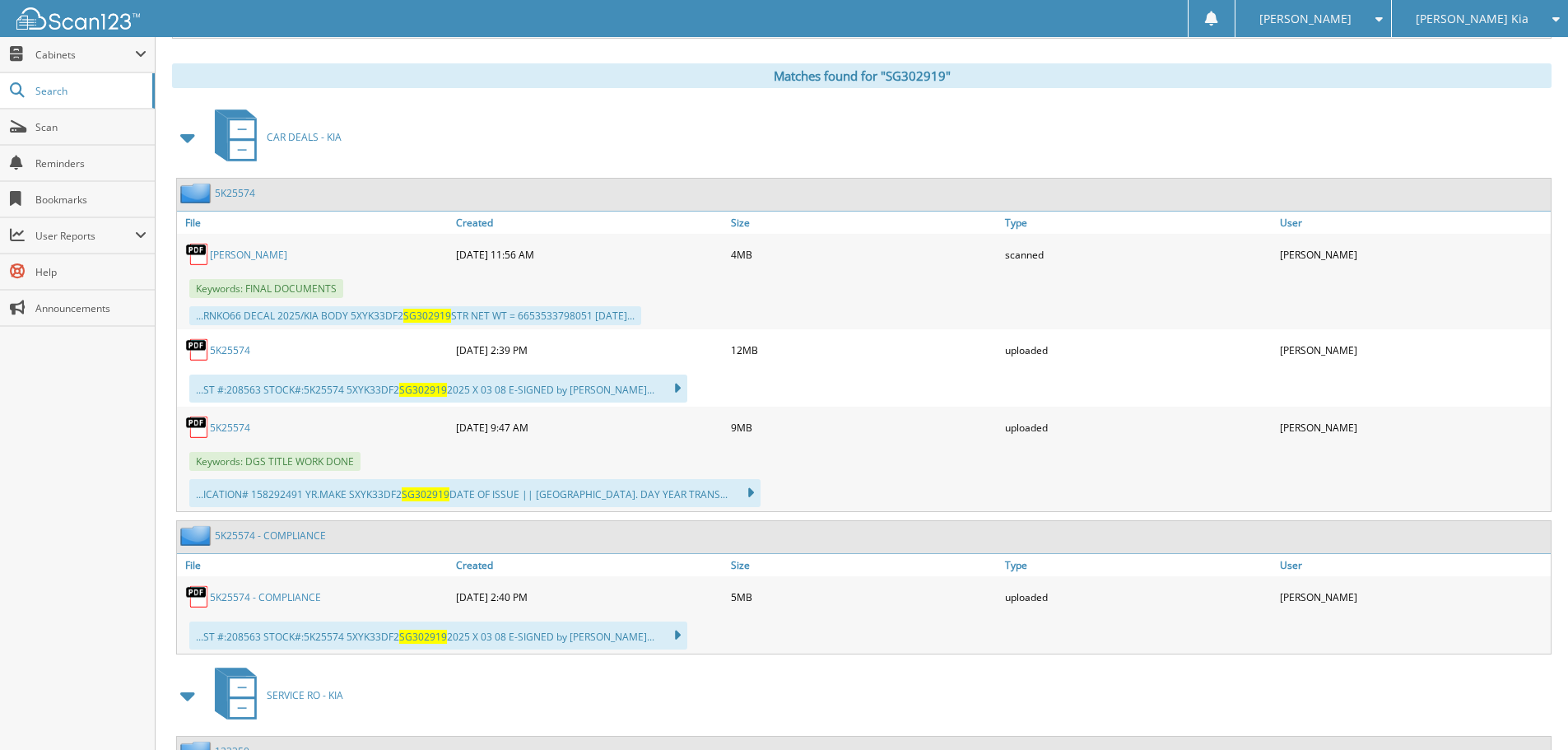
click at [231, 344] on link "5K25574" at bounding box center [230, 350] width 41 height 14
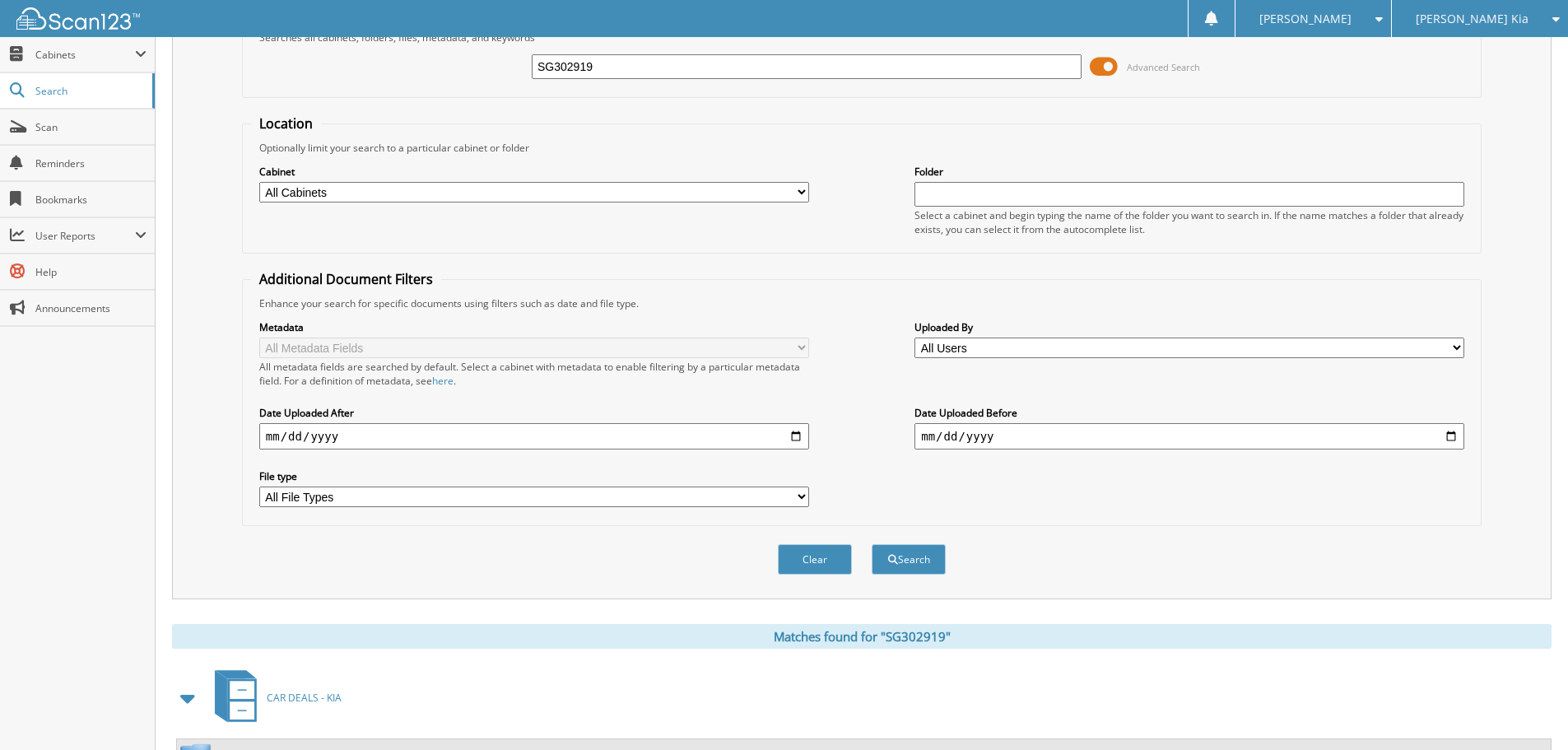
scroll to position [0, 0]
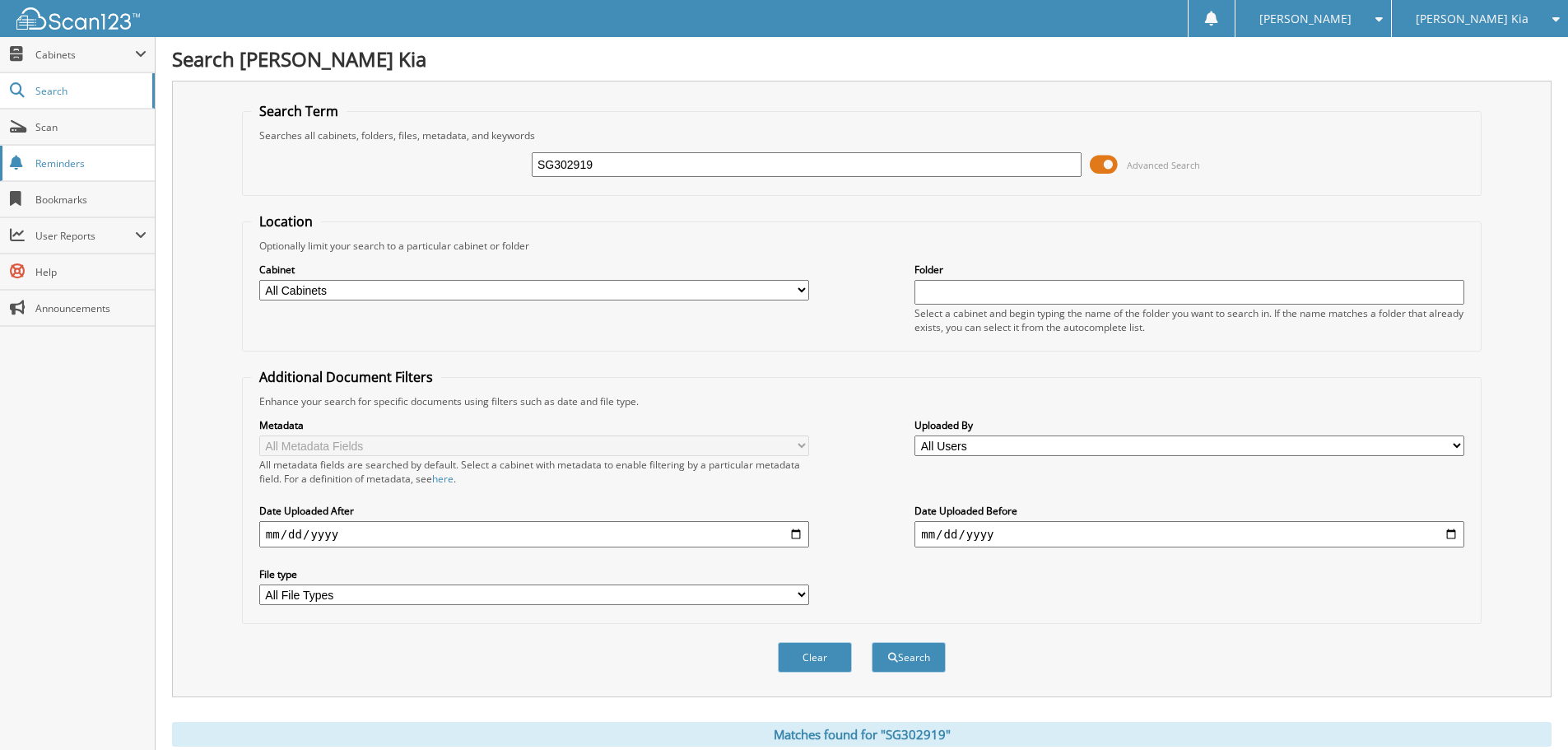
drag, startPoint x: 612, startPoint y: 169, endPoint x: 144, endPoint y: 168, distance: 468.0
type input "PG005948"
click at [872, 642] on button "Search" at bounding box center [908, 658] width 74 height 31
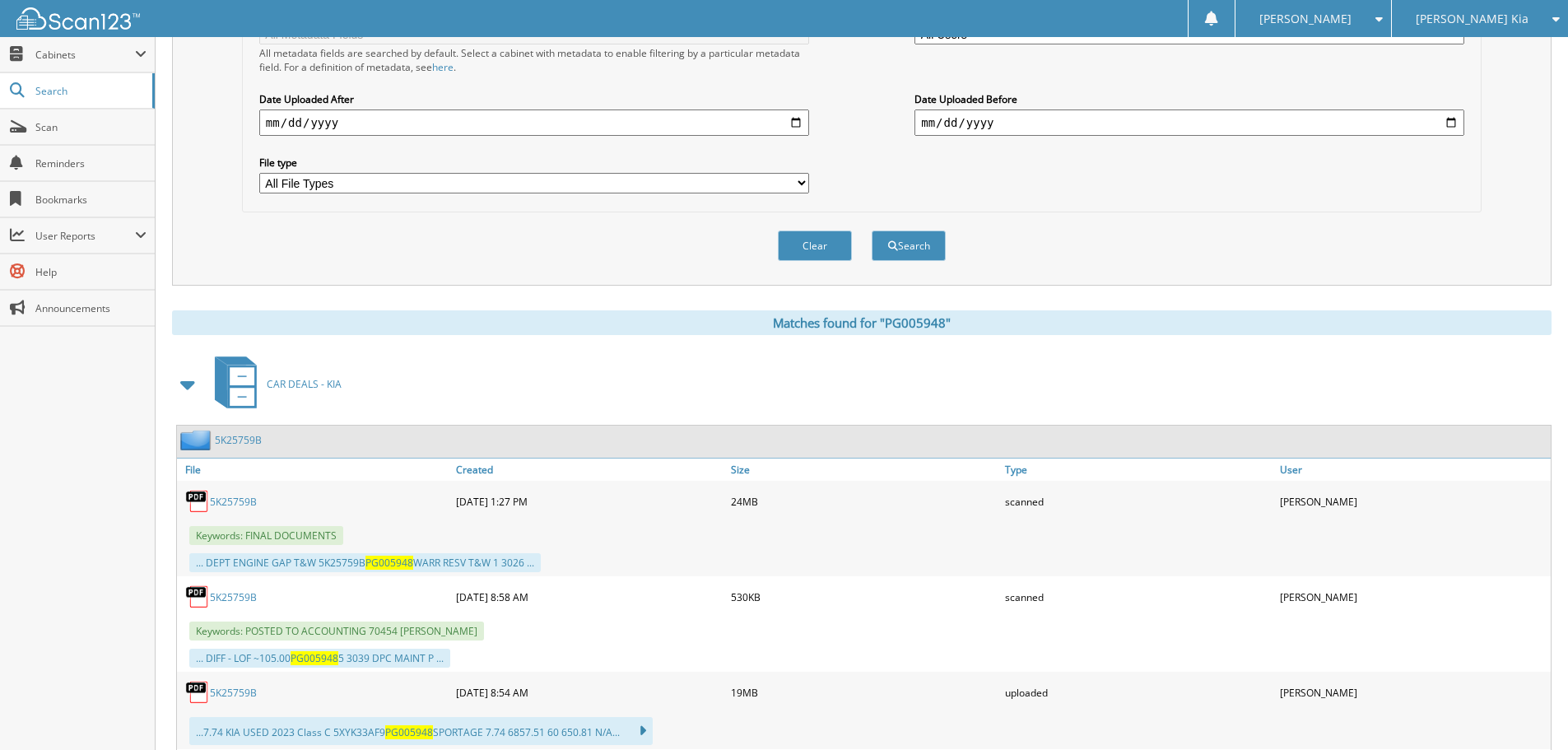
scroll to position [658, 0]
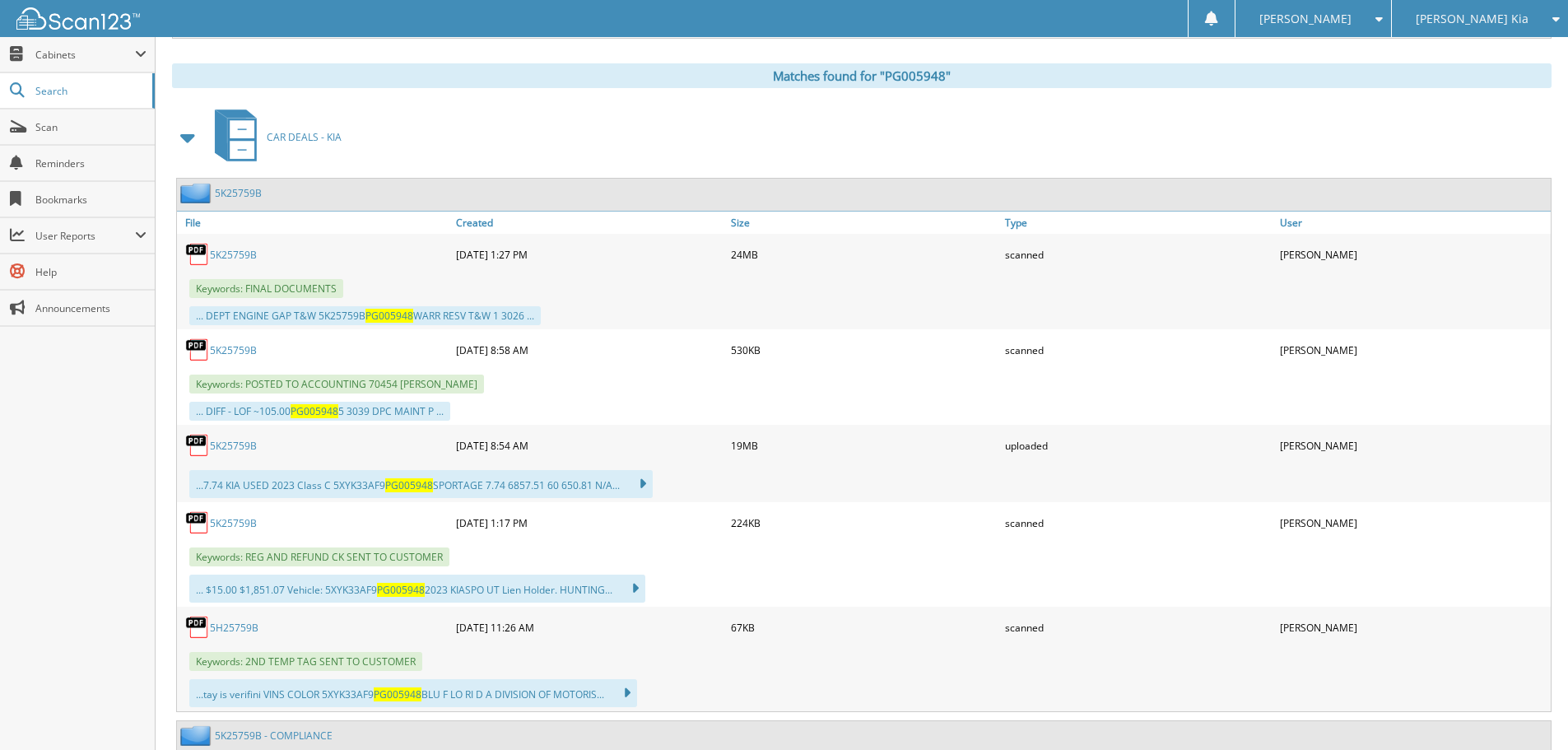
click at [255, 352] on link "5K25759B" at bounding box center [232, 350] width 47 height 14
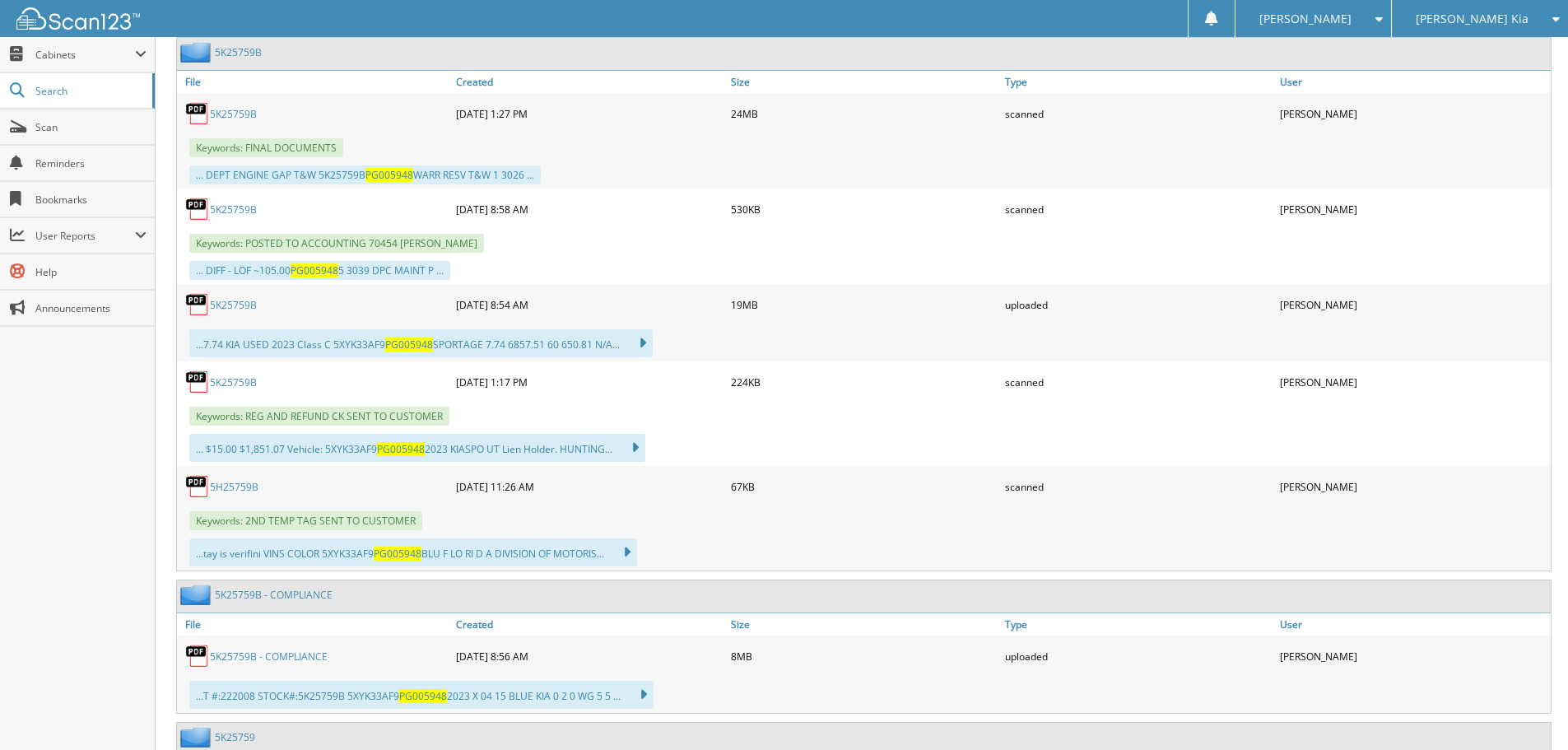
scroll to position [824, 0]
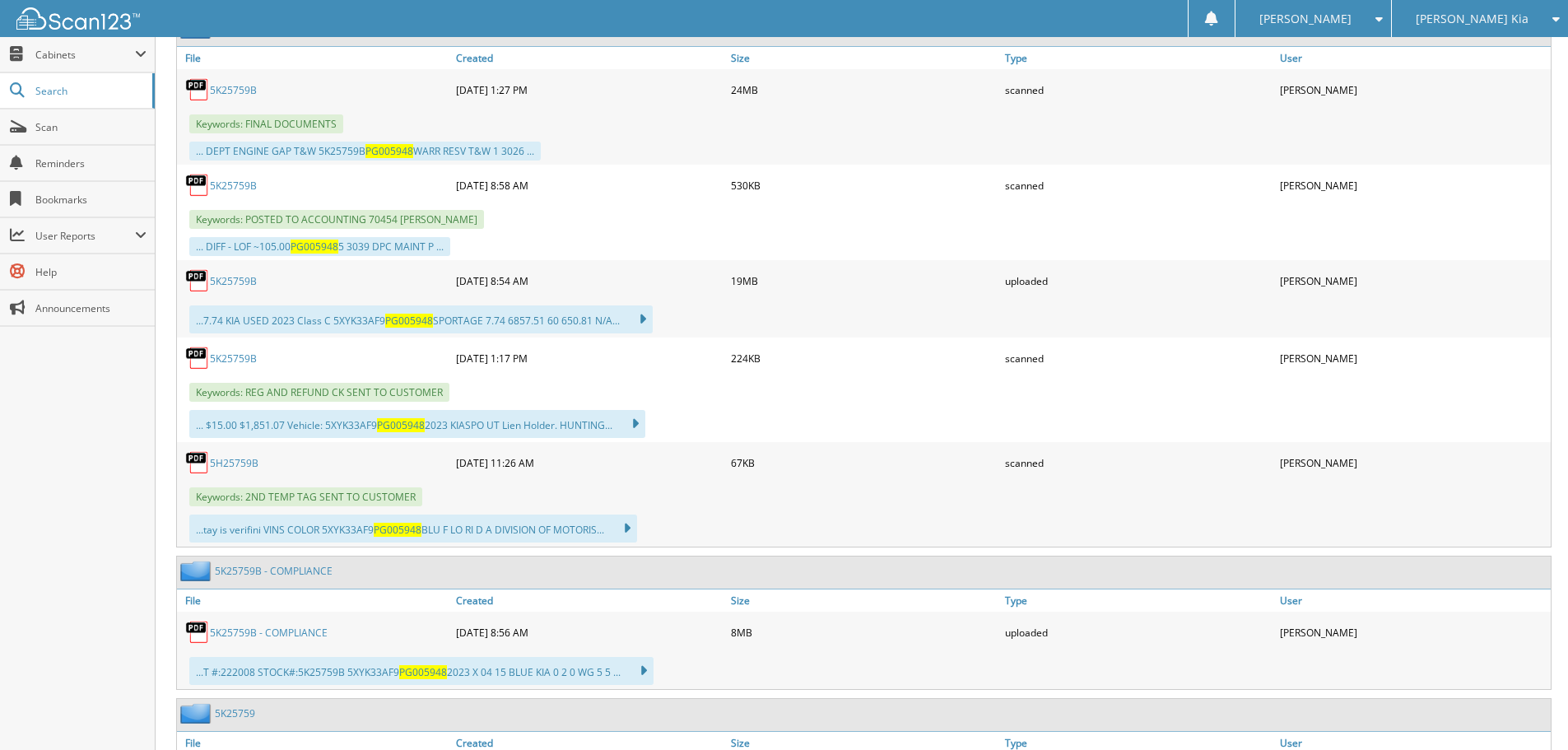
click at [246, 279] on link "5K25759B" at bounding box center [232, 281] width 47 height 14
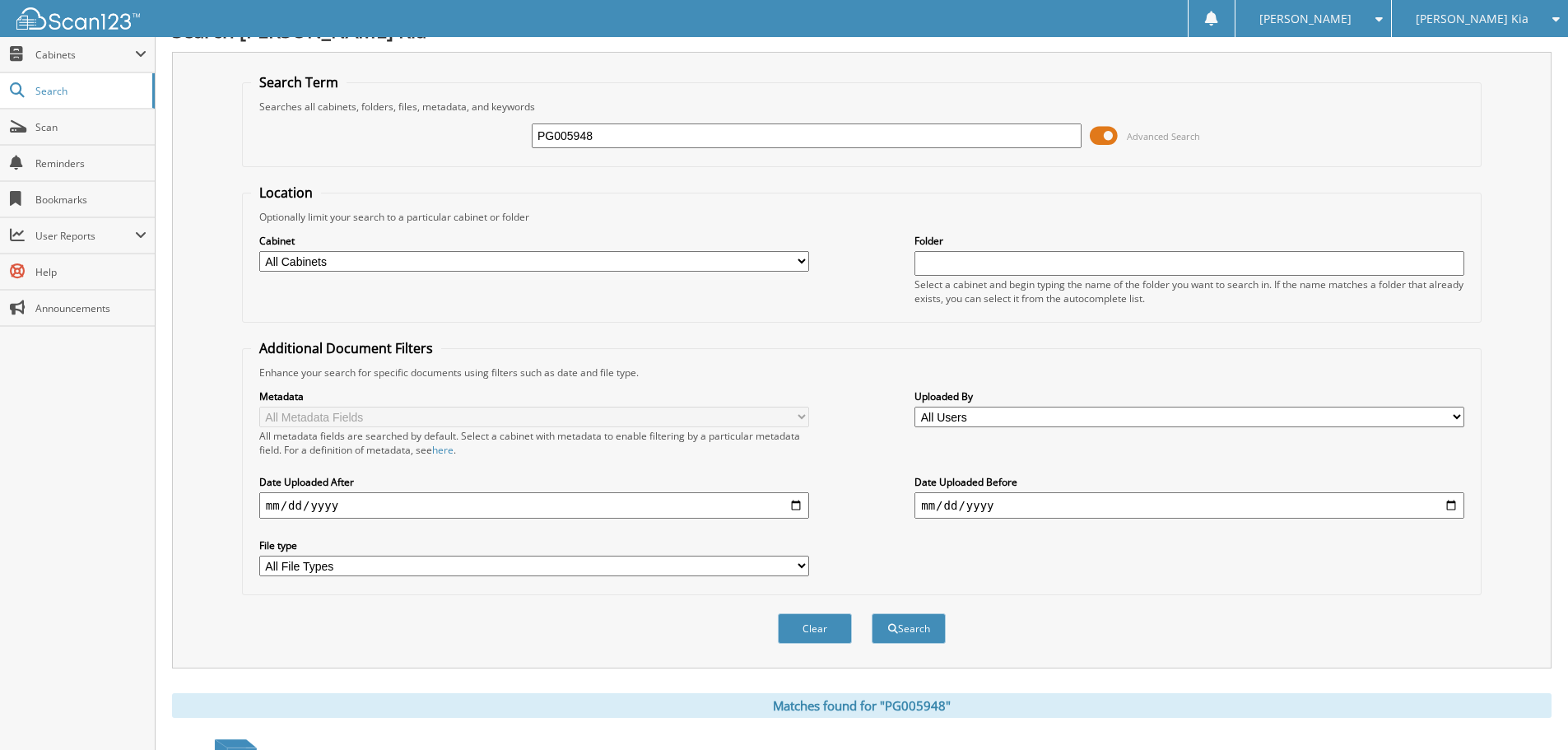
scroll to position [0, 0]
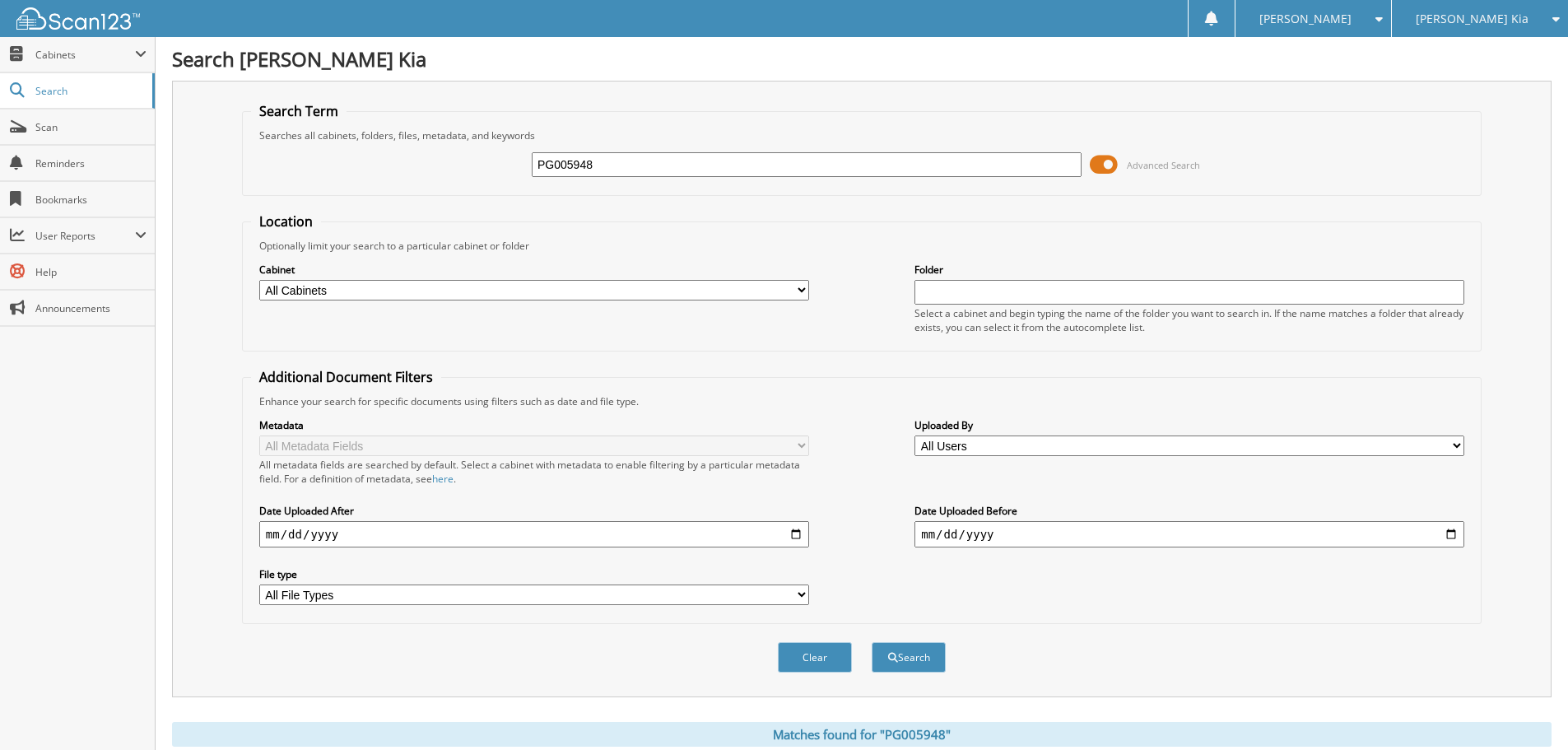
click at [1493, 32] on div "[PERSON_NAME] Kia" at bounding box center [1480, 19] width 159 height 37
click at [1483, 62] on link "[PERSON_NAME] Chevrolet of [GEOGRAPHIC_DATA]" at bounding box center [1480, 67] width 176 height 60
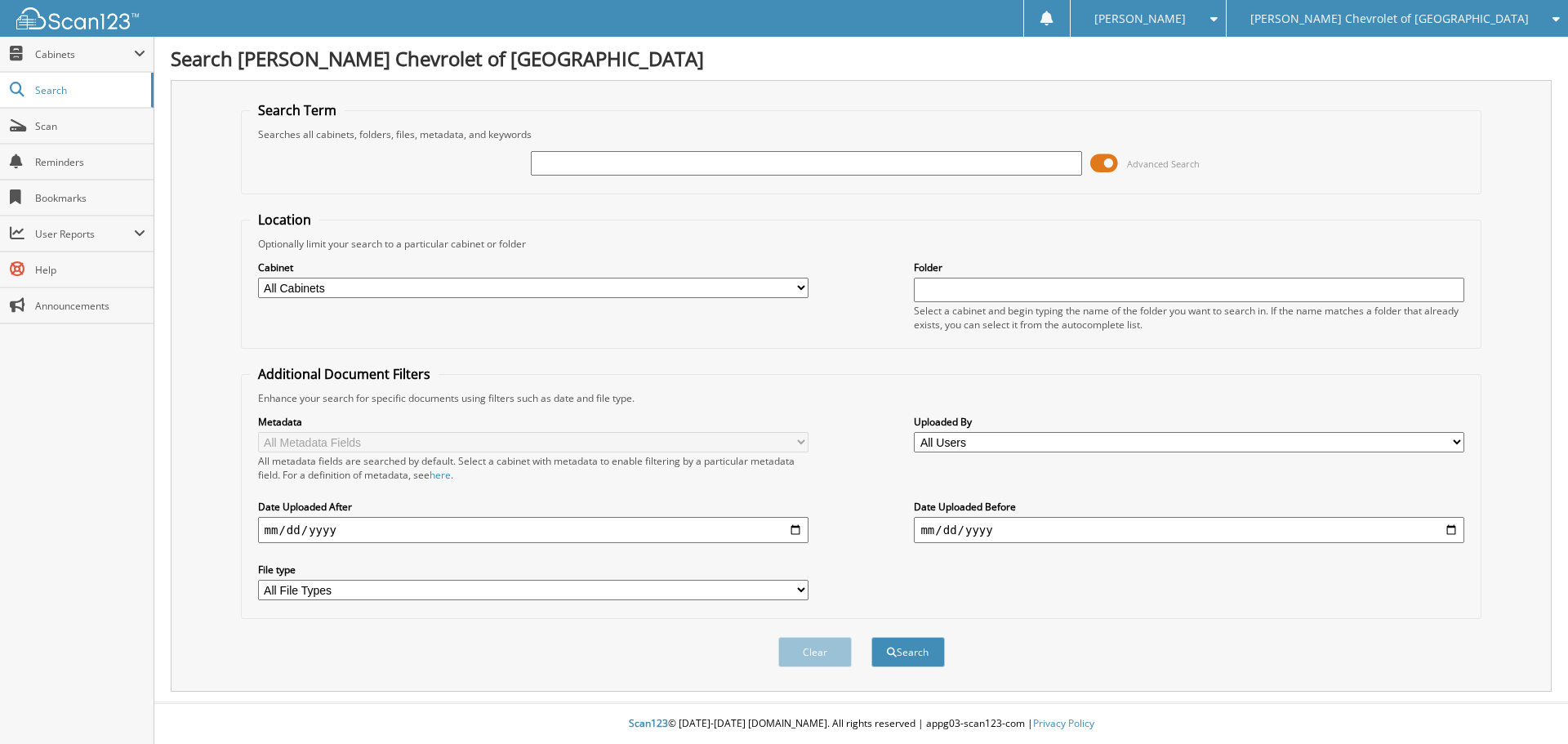
click at [731, 167] on input "text" at bounding box center [806, 163] width 550 height 24
type input "P1145424"
click at [872, 637] on button "Search" at bounding box center [908, 652] width 73 height 30
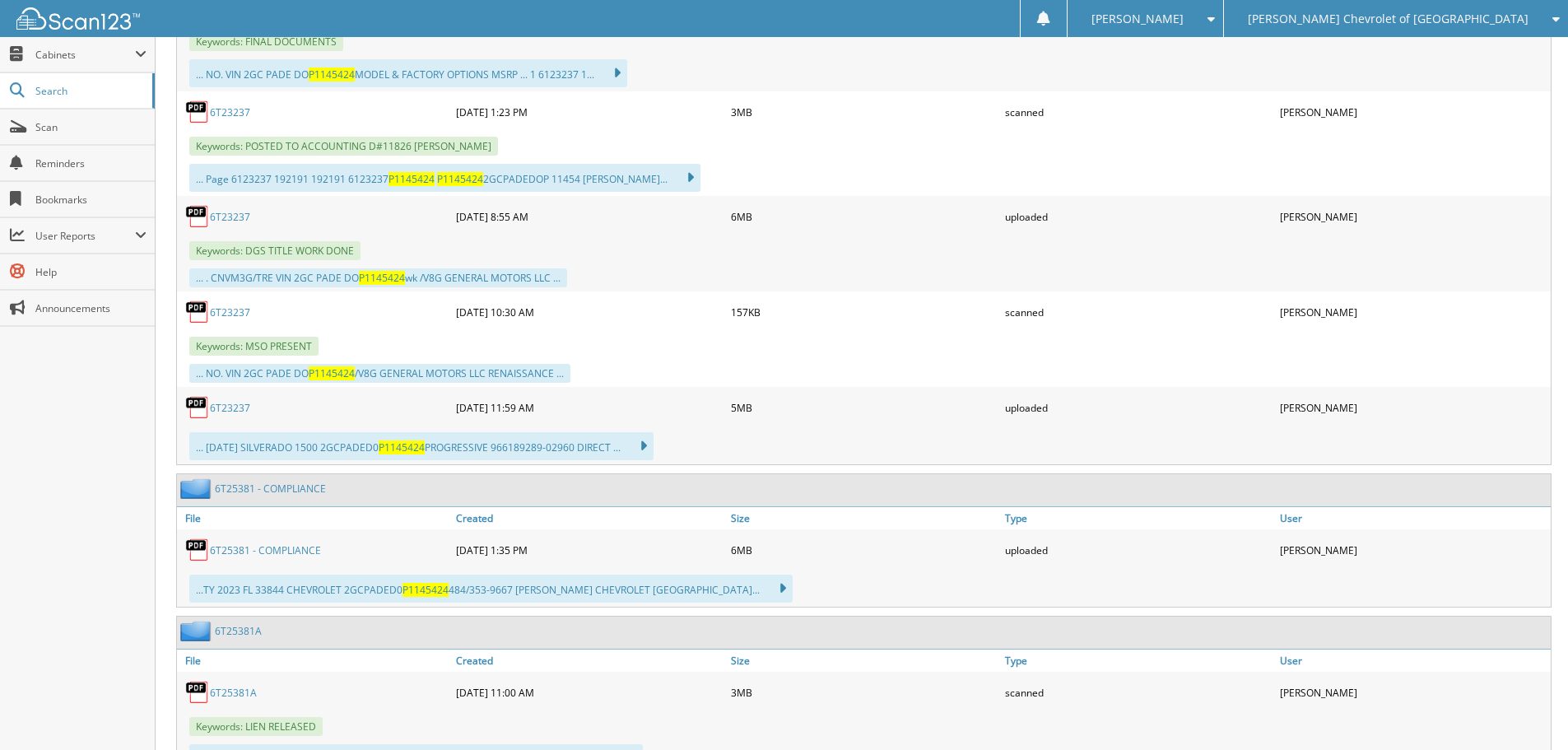
scroll to position [824, 0]
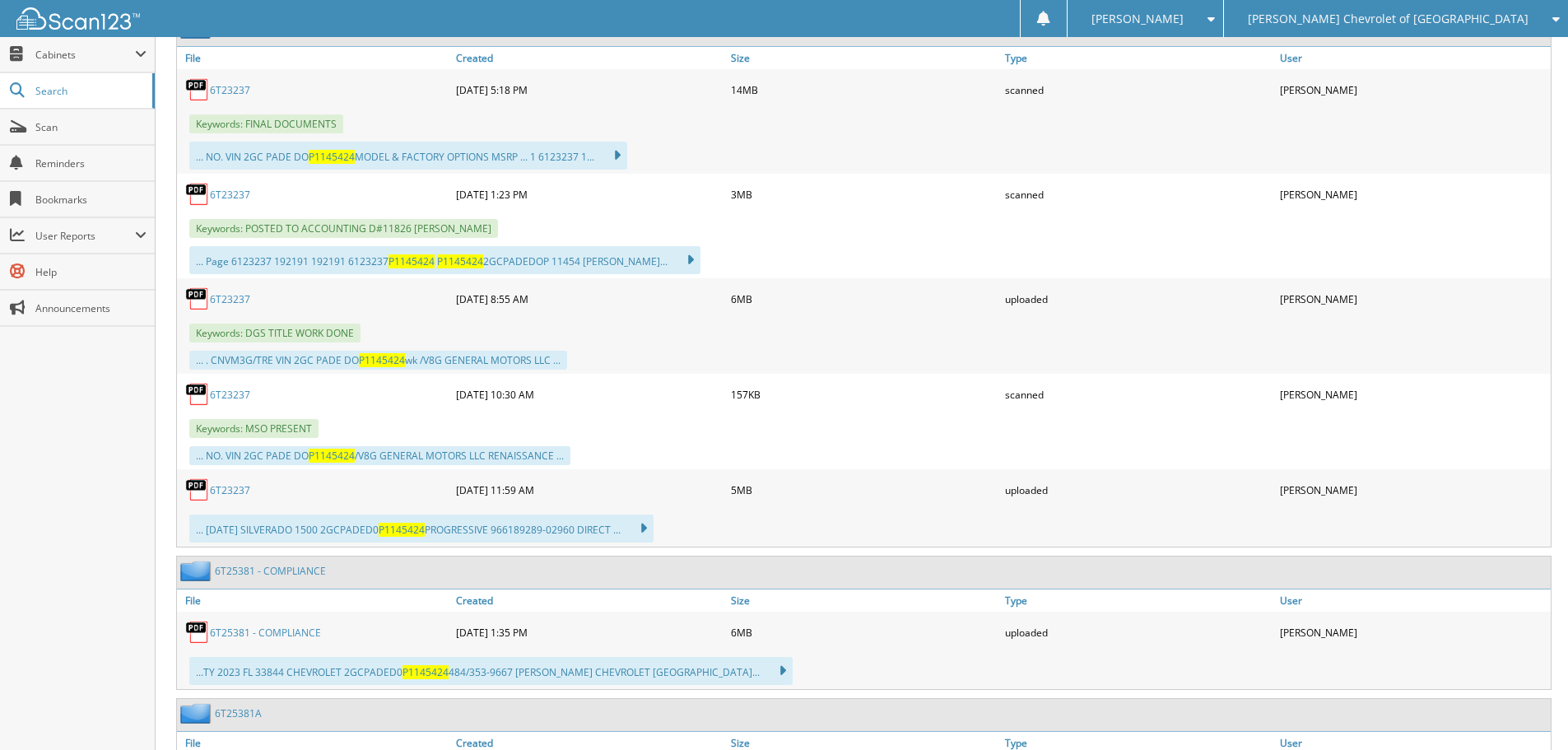
click at [242, 197] on link "6T23237" at bounding box center [230, 194] width 41 height 14
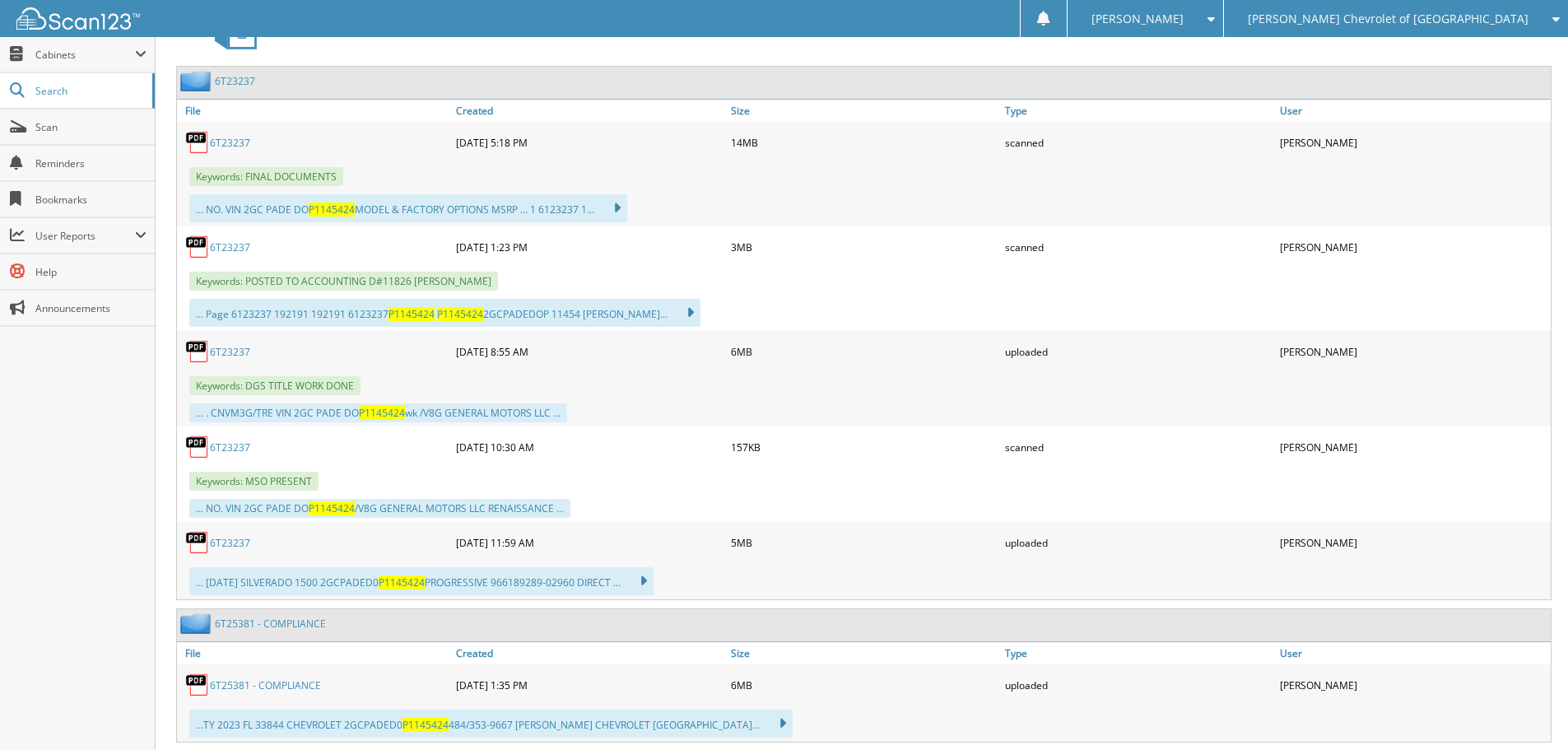
scroll to position [742, 0]
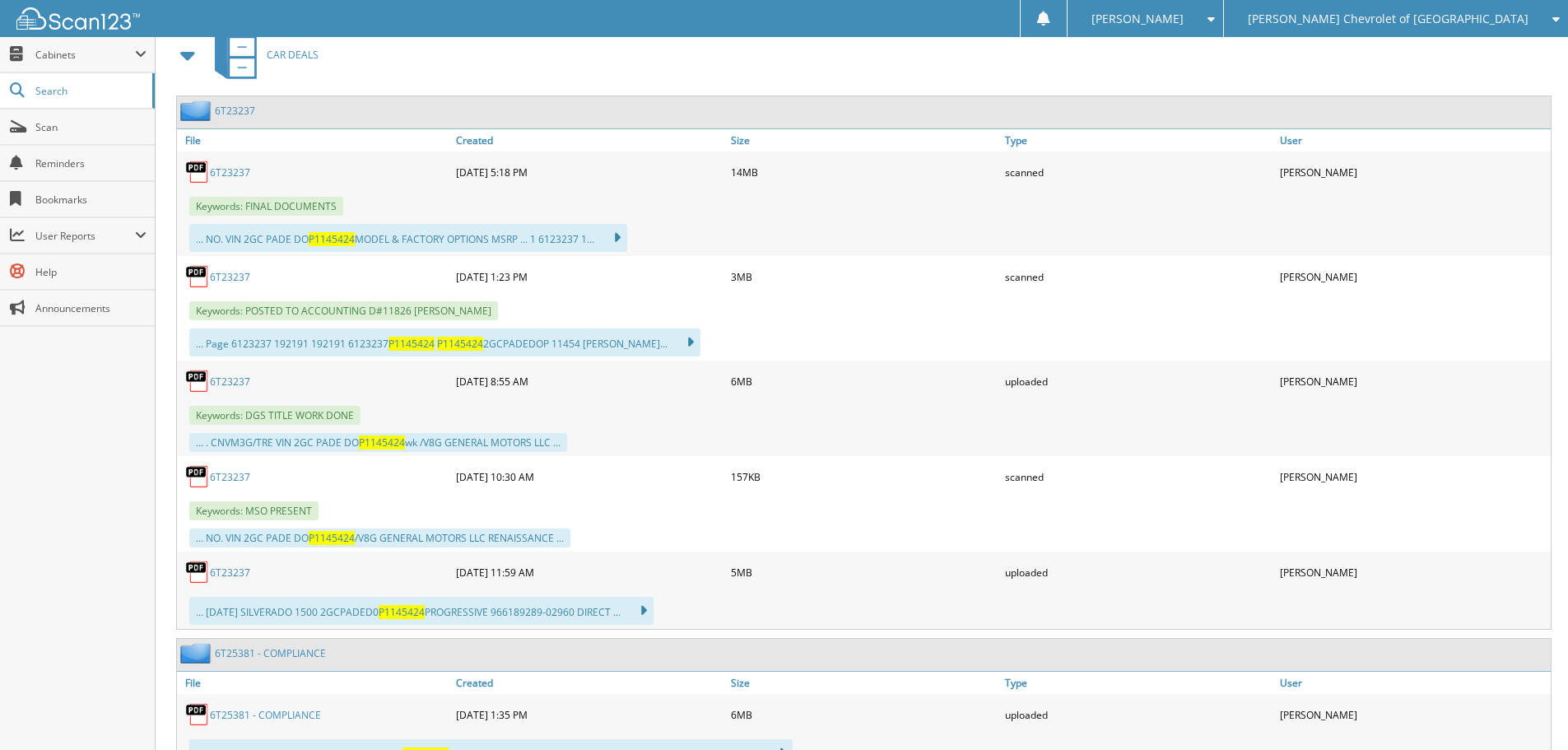
click at [243, 569] on link "6T23237" at bounding box center [230, 573] width 41 height 14
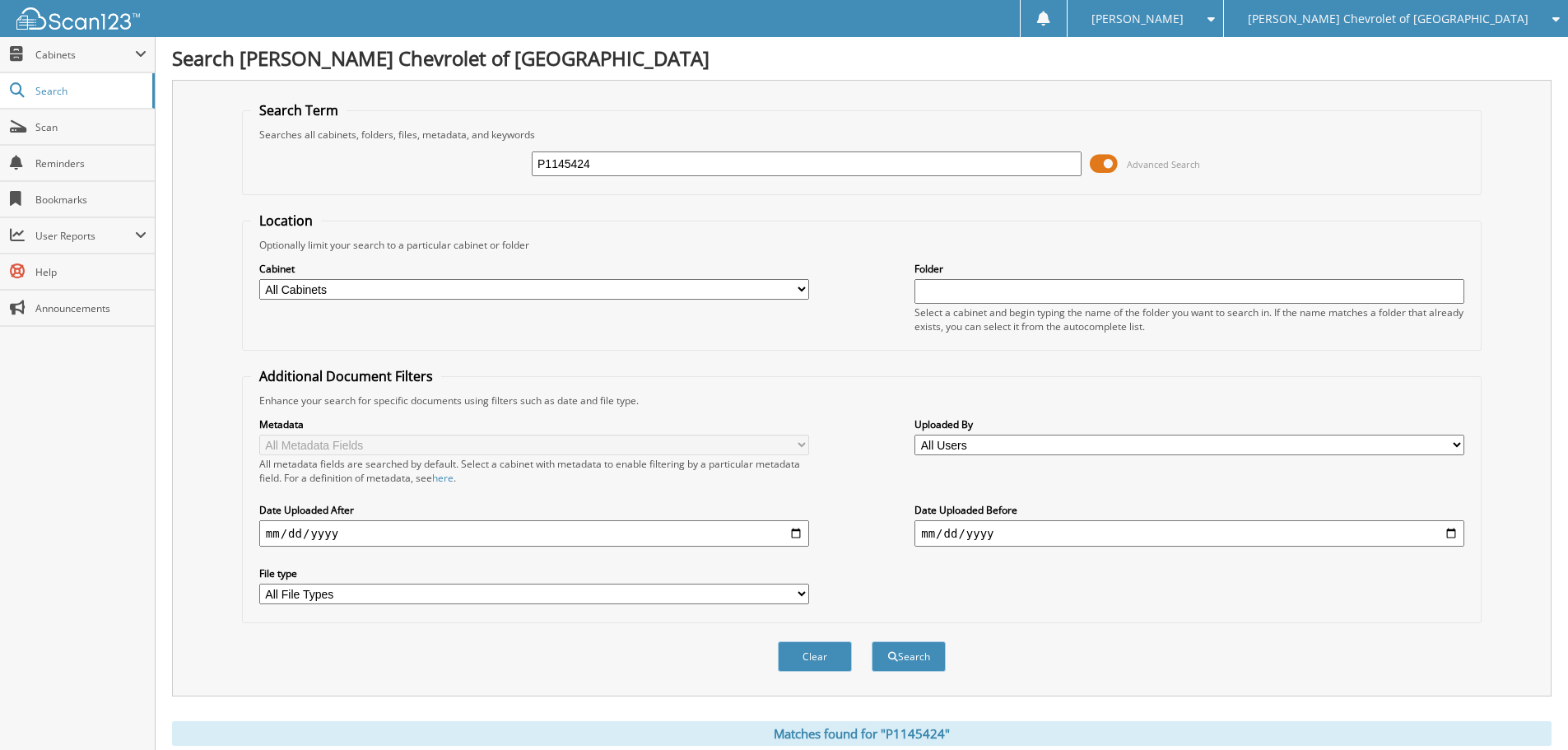
scroll to position [0, 0]
drag, startPoint x: 618, startPoint y: 171, endPoint x: 137, endPoint y: 118, distance: 483.9
type input "FD18821"
click at [872, 642] on button "Search" at bounding box center [908, 658] width 74 height 31
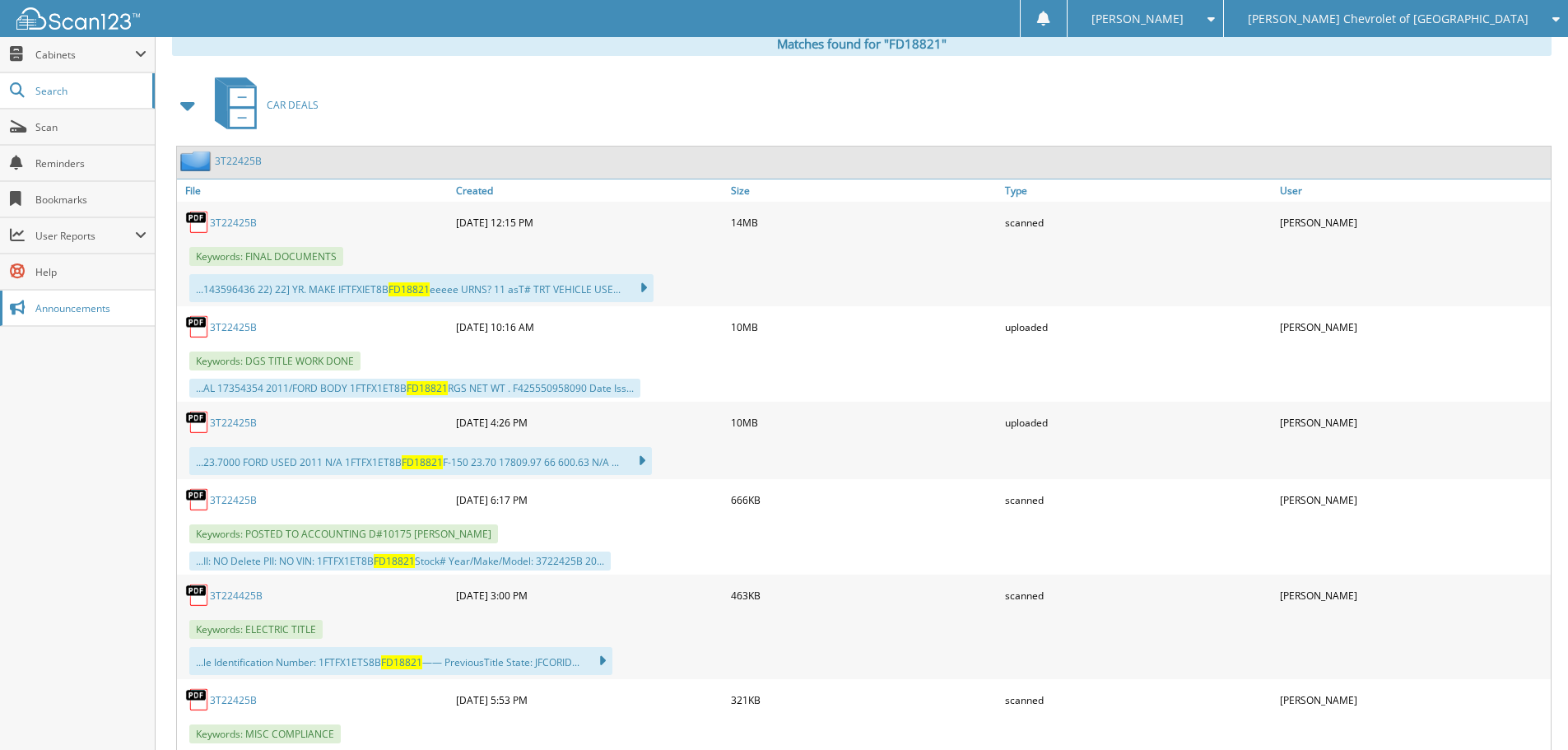
scroll to position [742, 0]
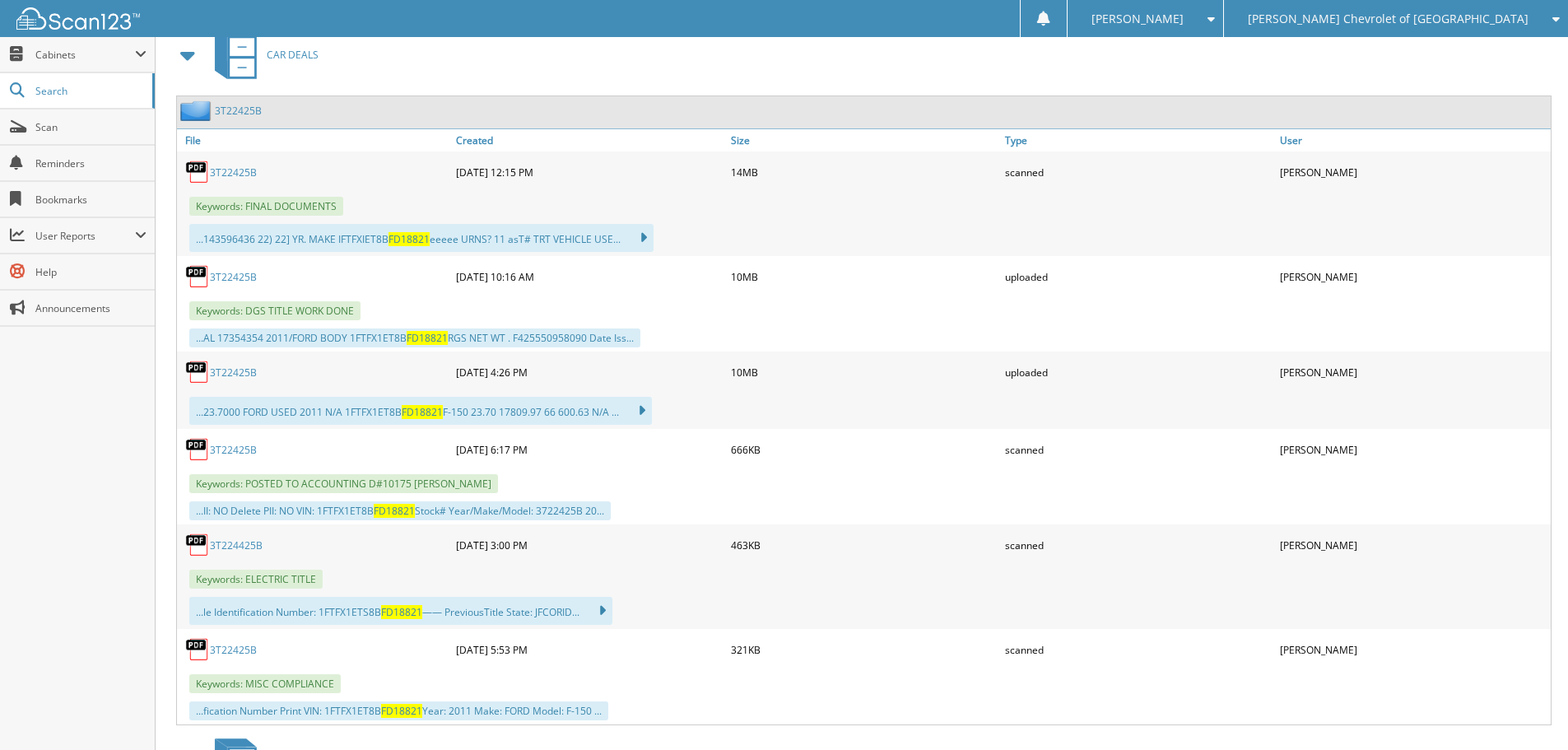
click at [246, 456] on link "3T22425B" at bounding box center [232, 450] width 47 height 14
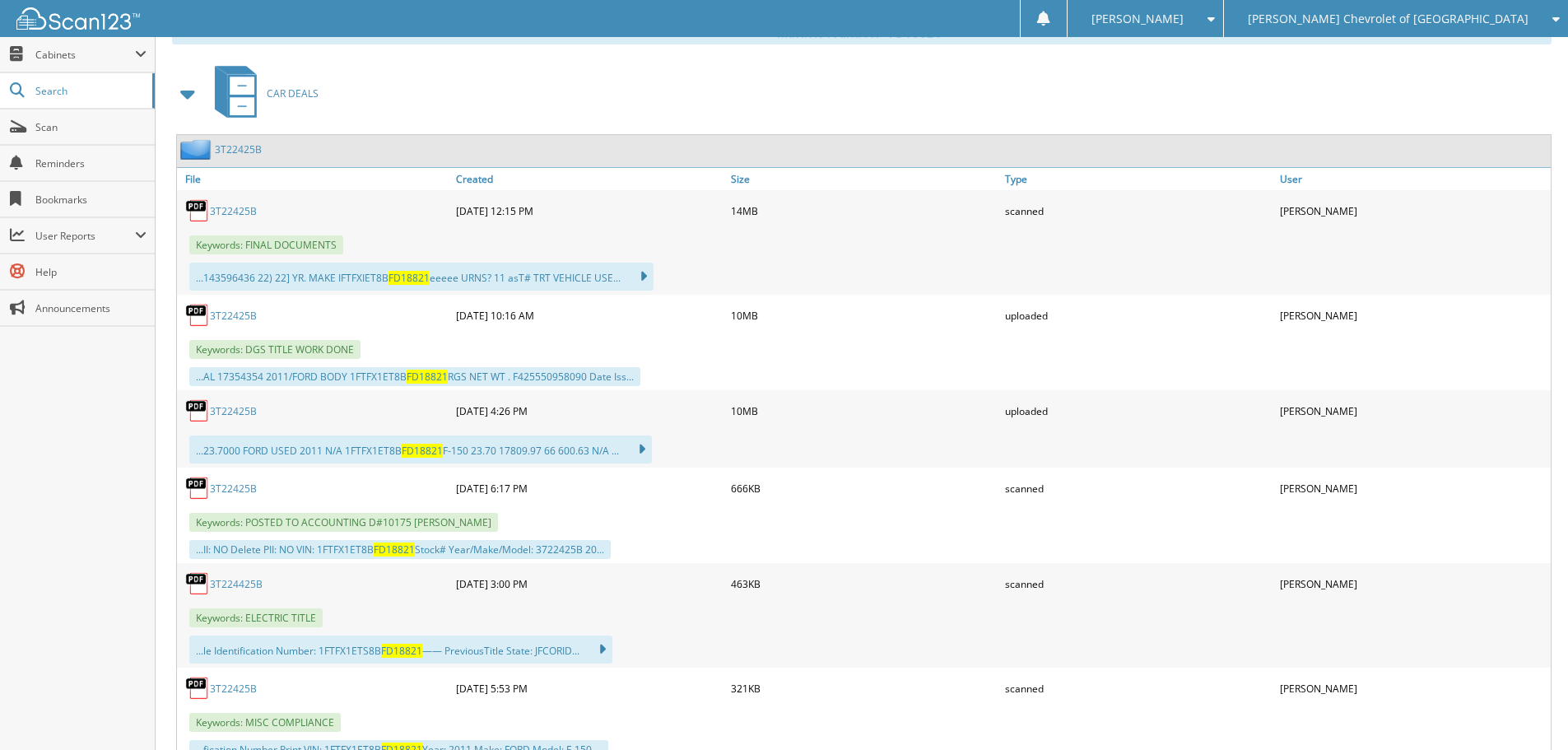
scroll to position [658, 0]
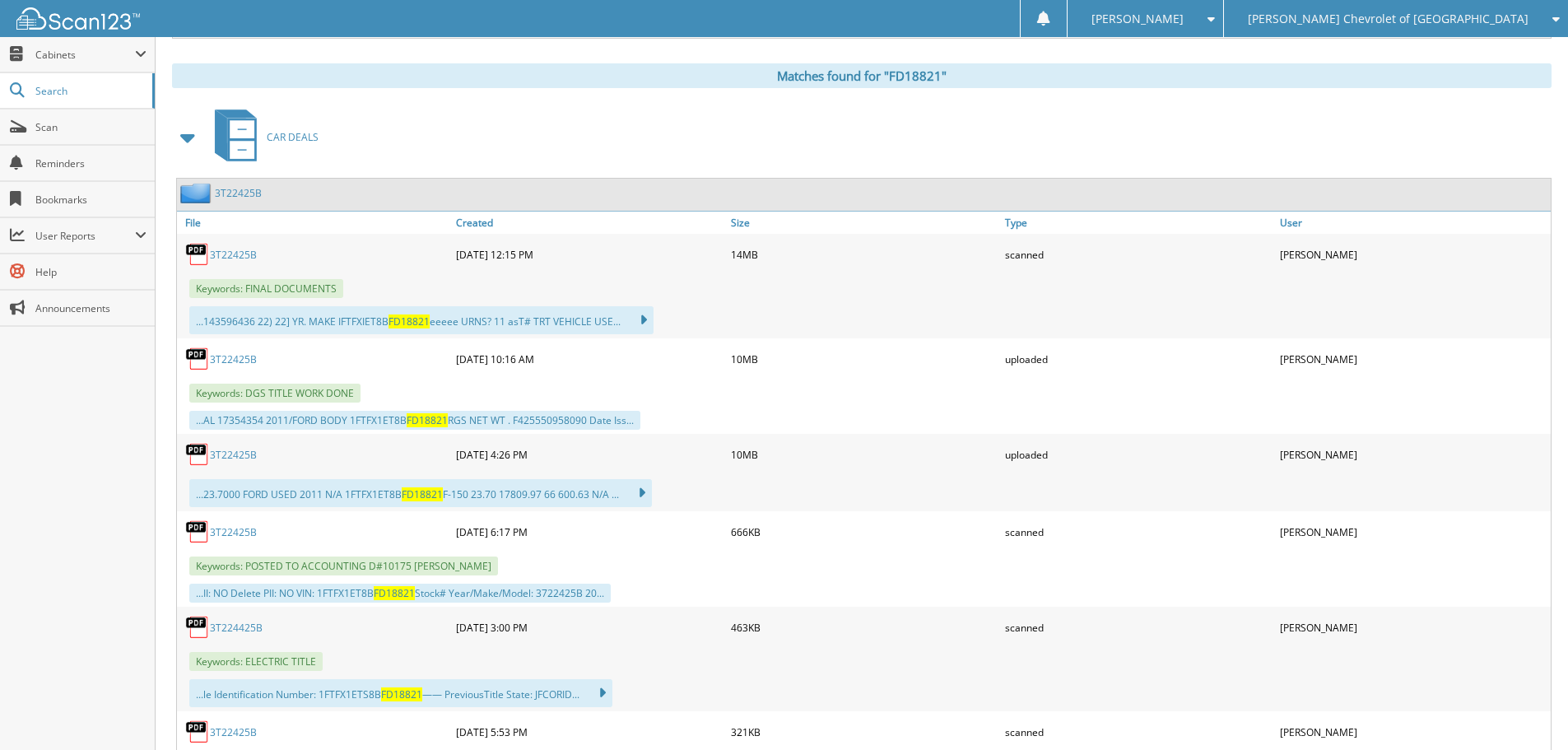
click at [221, 453] on link "3T22425B" at bounding box center [232, 455] width 47 height 14
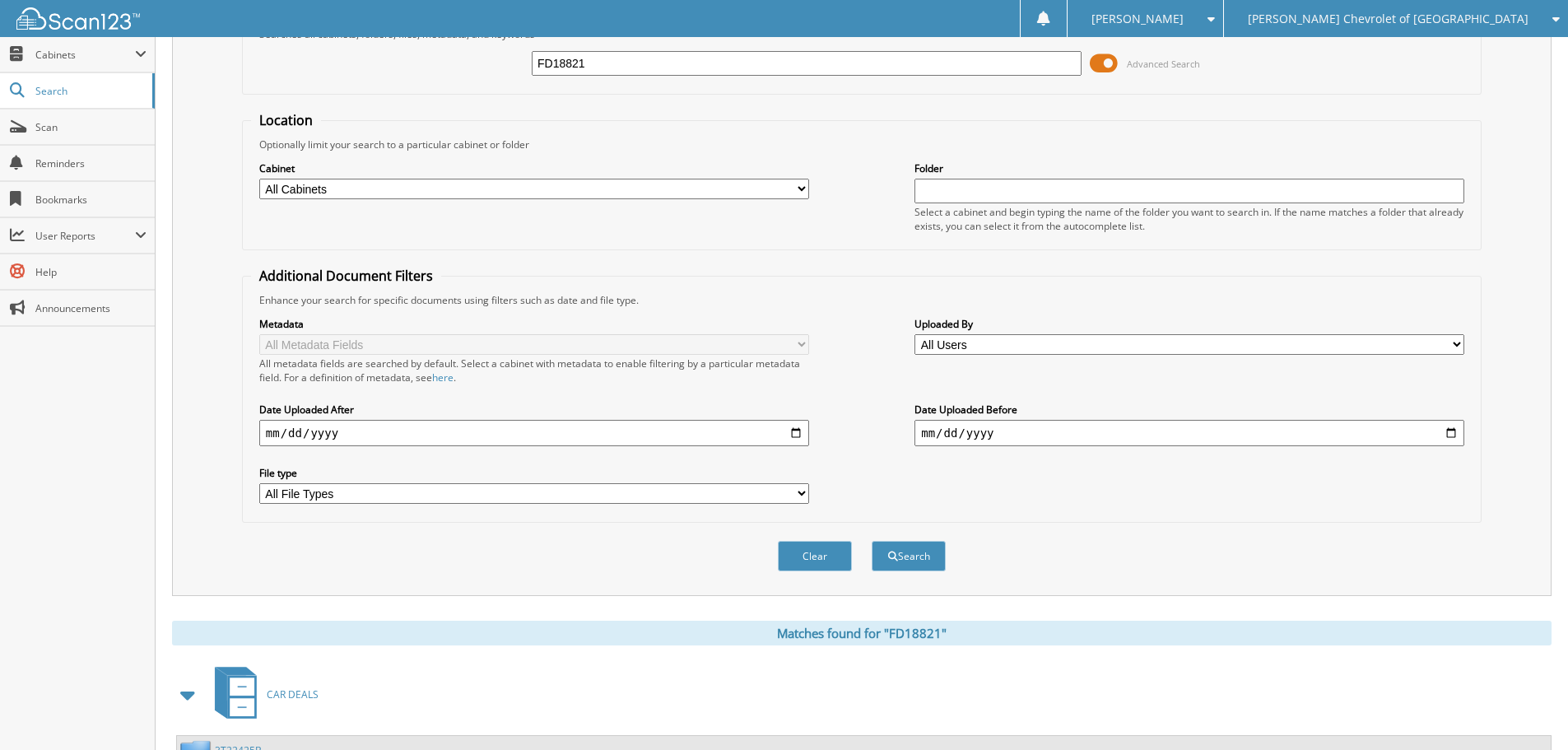
scroll to position [0, 0]
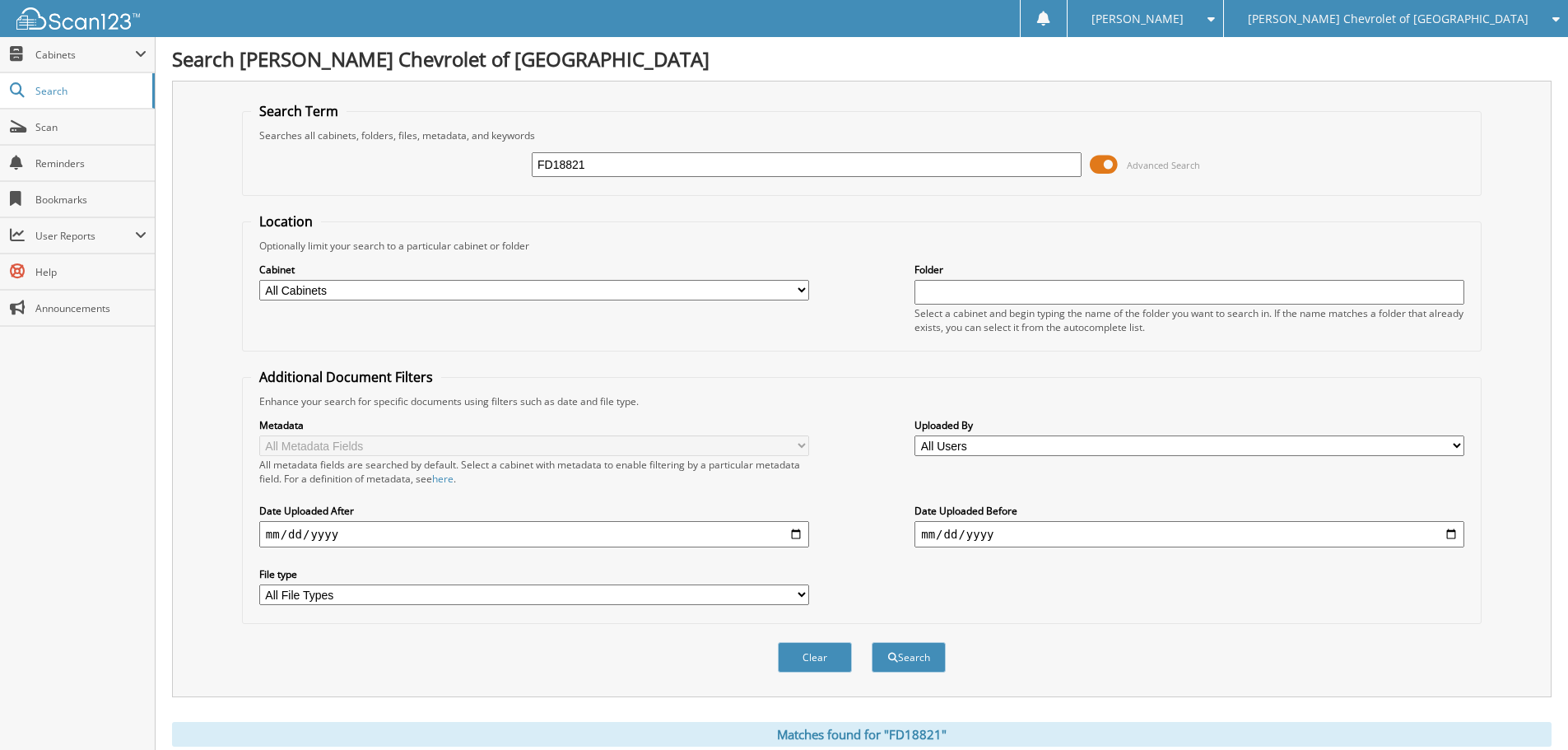
drag, startPoint x: 618, startPoint y: 168, endPoint x: 353, endPoint y: 135, distance: 267.0
click at [353, 135] on fieldset "Search Term Searches all cabinets, folders, files, metadata, and keywords FD188…" at bounding box center [862, 148] width 1240 height 94
type input "GE058798"
click at [872, 642] on button "Search" at bounding box center [908, 658] width 74 height 31
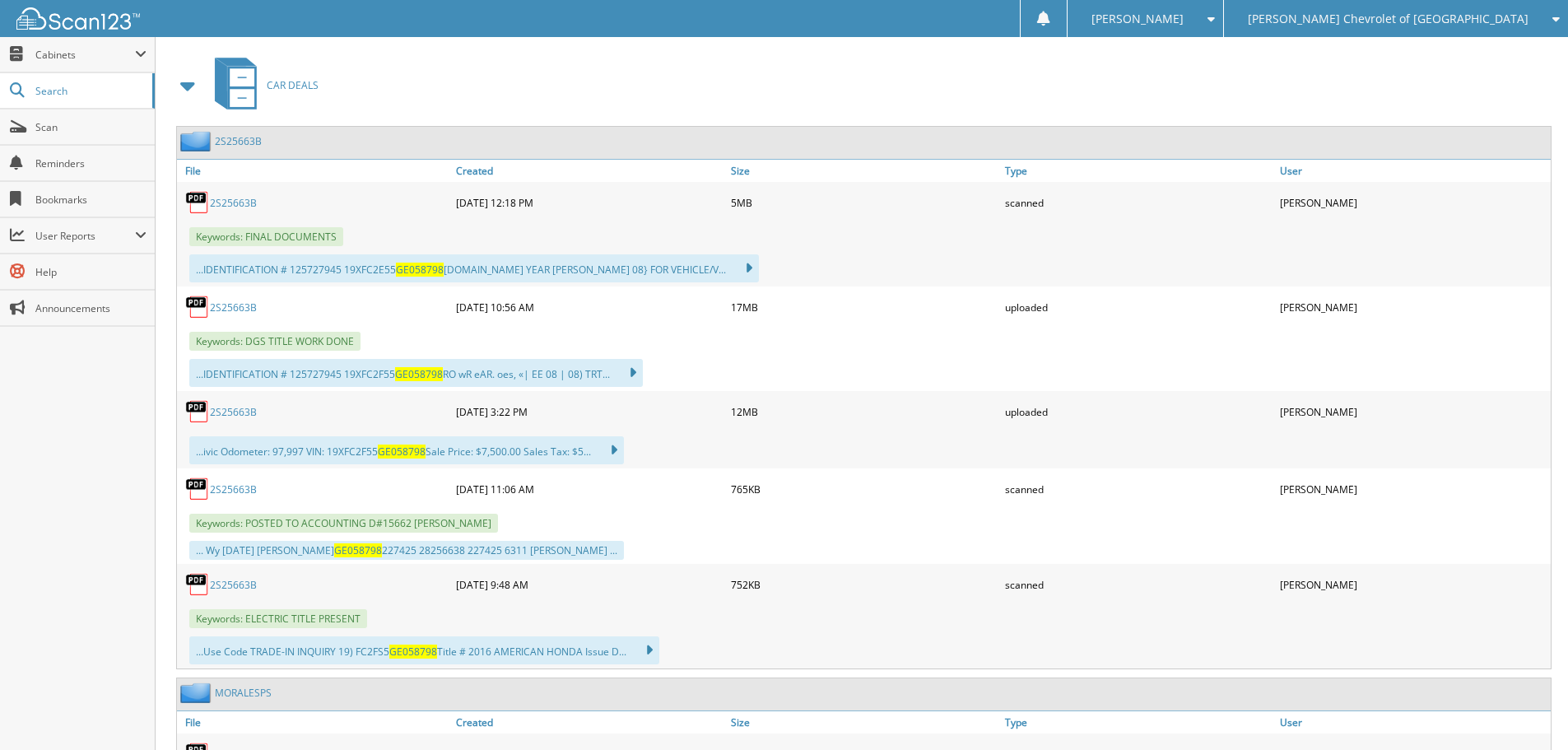
scroll to position [742, 0]
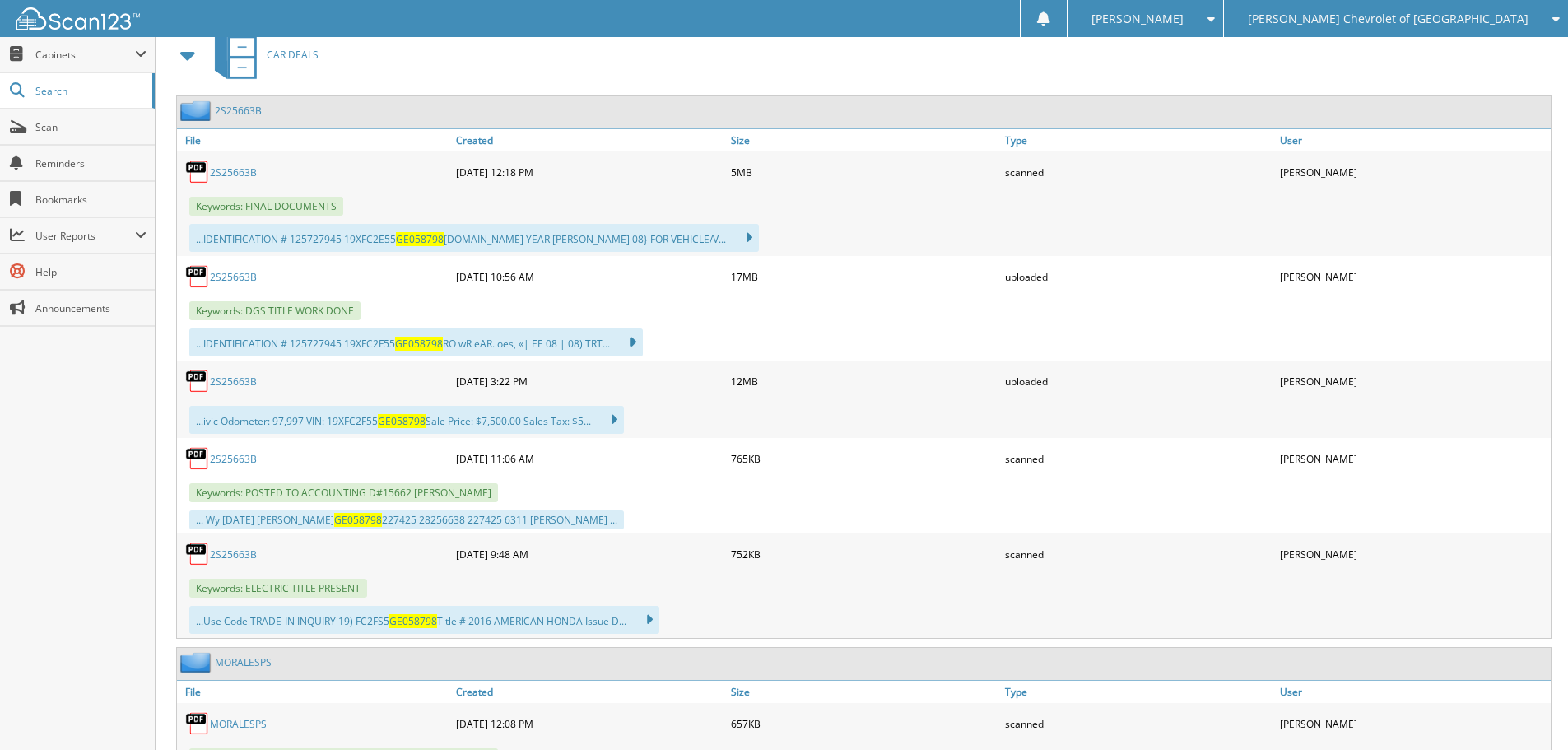
click at [237, 456] on link "2S25663B" at bounding box center [232, 459] width 47 height 14
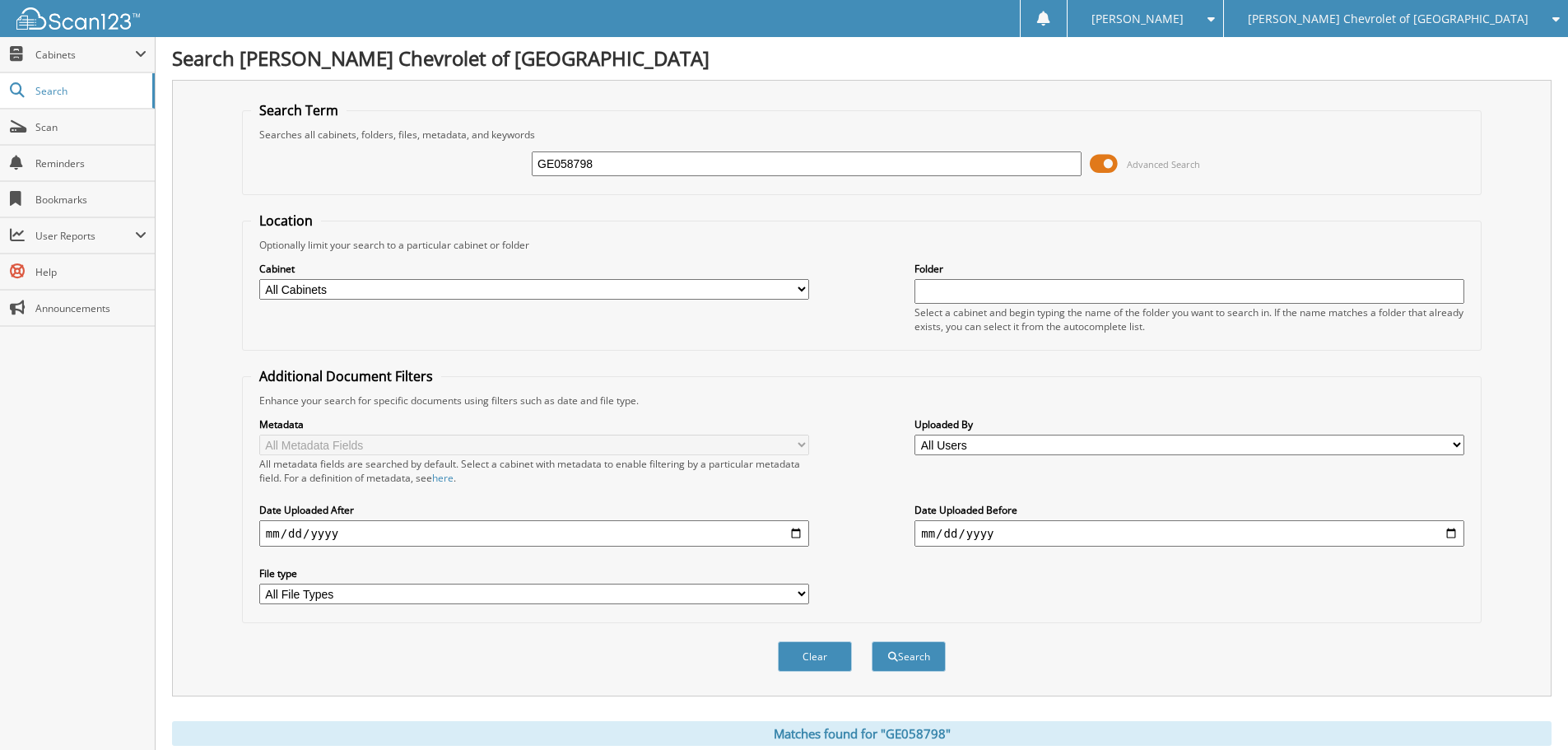
scroll to position [0, 0]
drag, startPoint x: 607, startPoint y: 161, endPoint x: -164, endPoint y: 128, distance: 771.7
type input "MORALESPS"
click at [872, 642] on button "Search" at bounding box center [908, 658] width 74 height 31
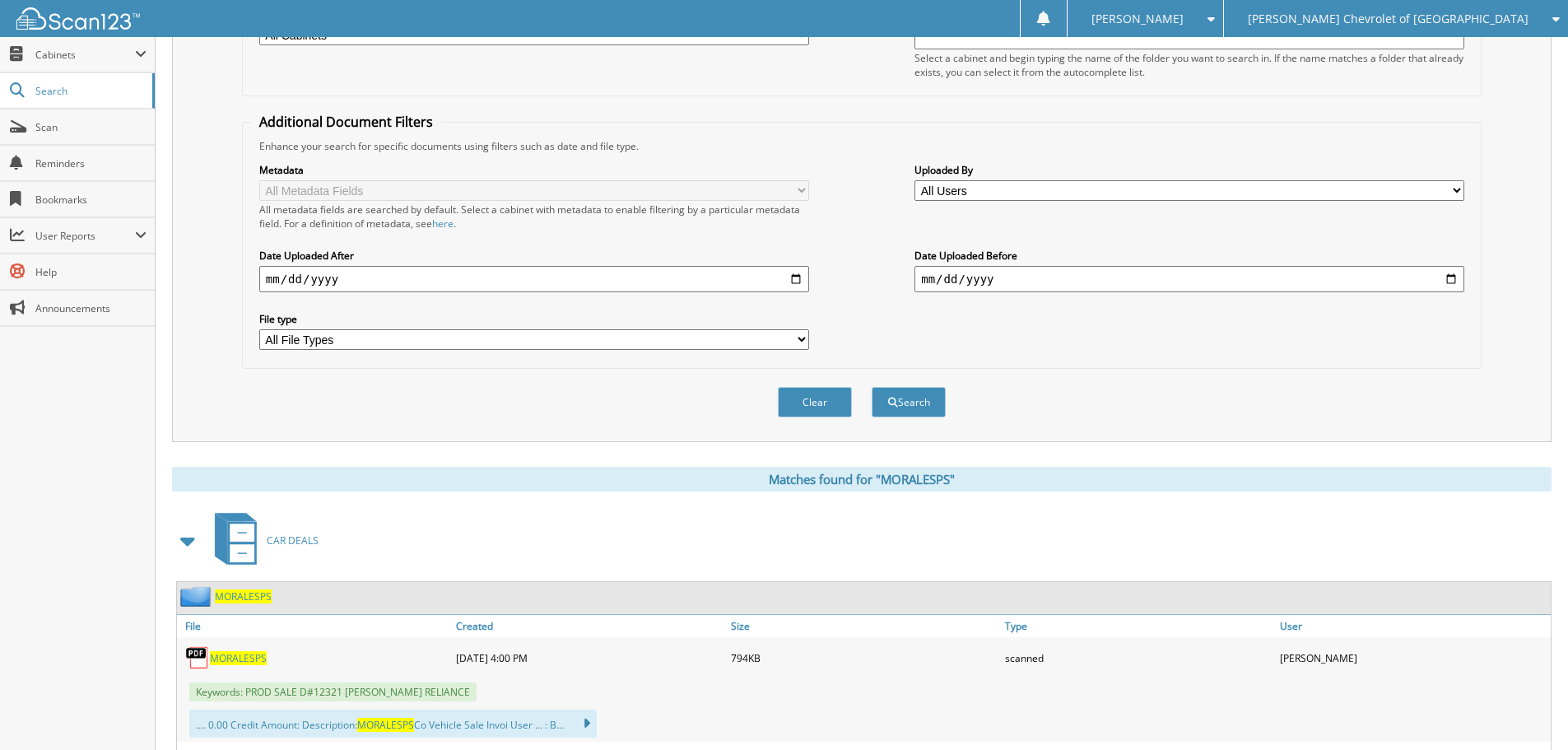
scroll to position [403, 0]
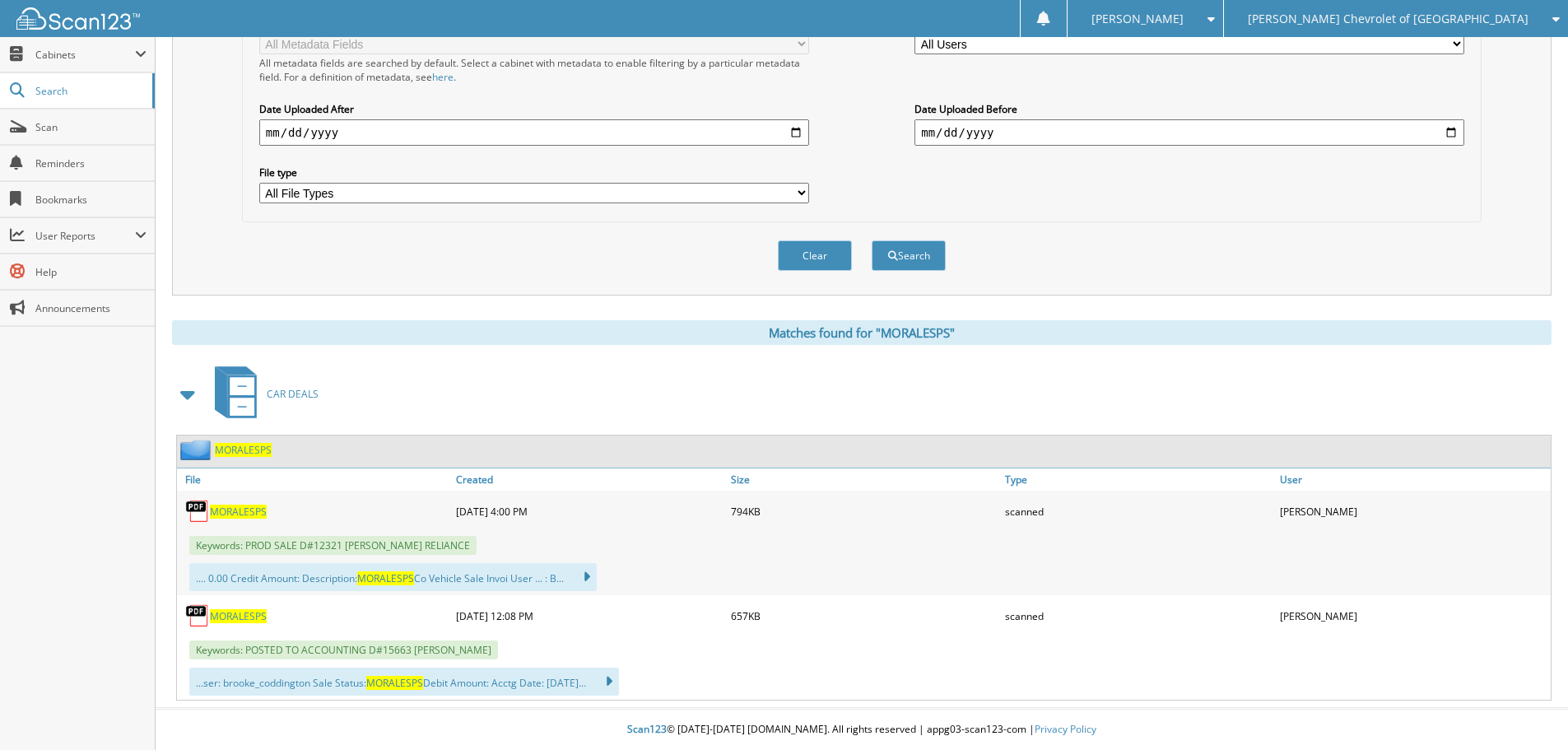
click at [253, 617] on span "MORALESPS" at bounding box center [237, 616] width 57 height 14
click at [253, 612] on span "MORALESPS" at bounding box center [237, 616] width 57 height 14
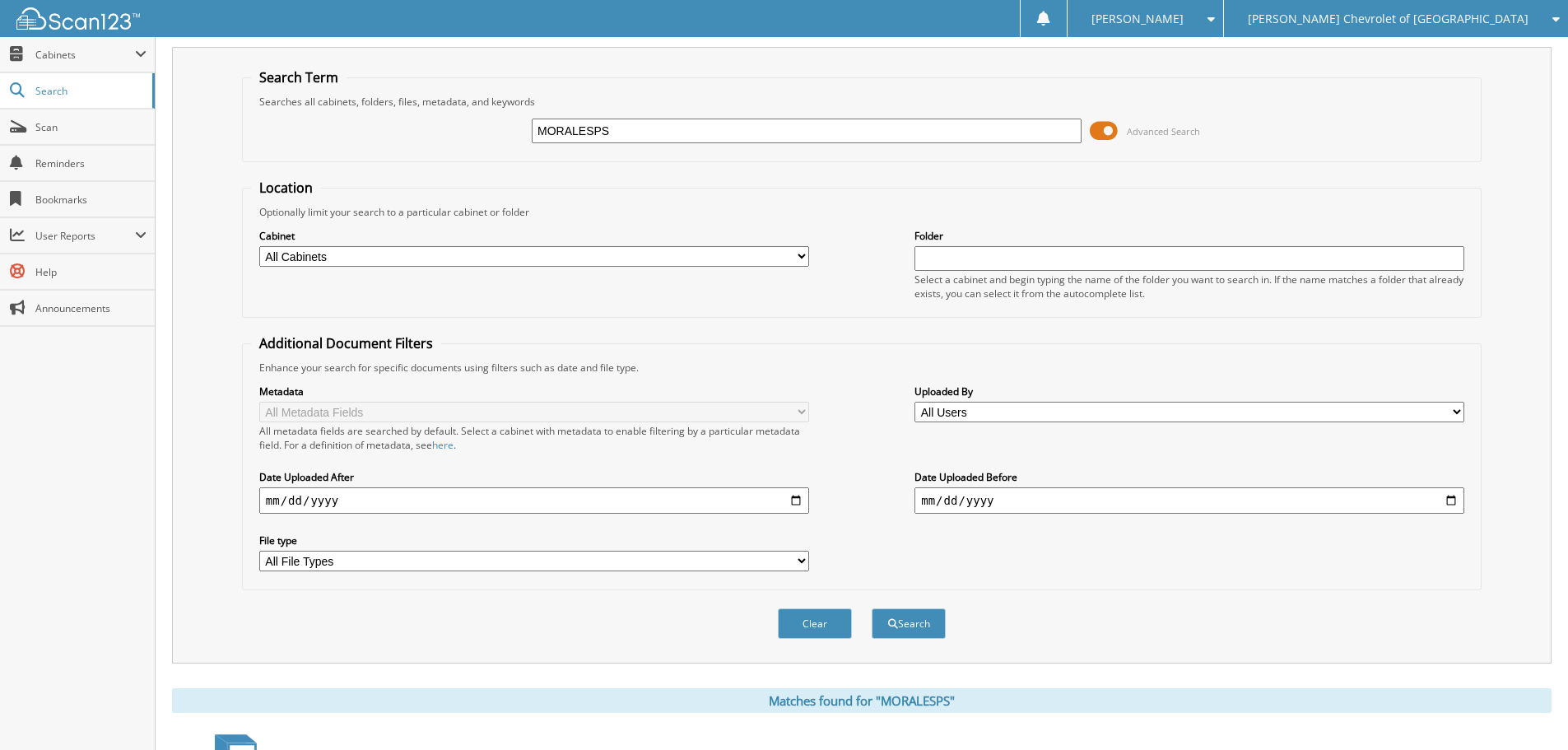
scroll to position [0, 0]
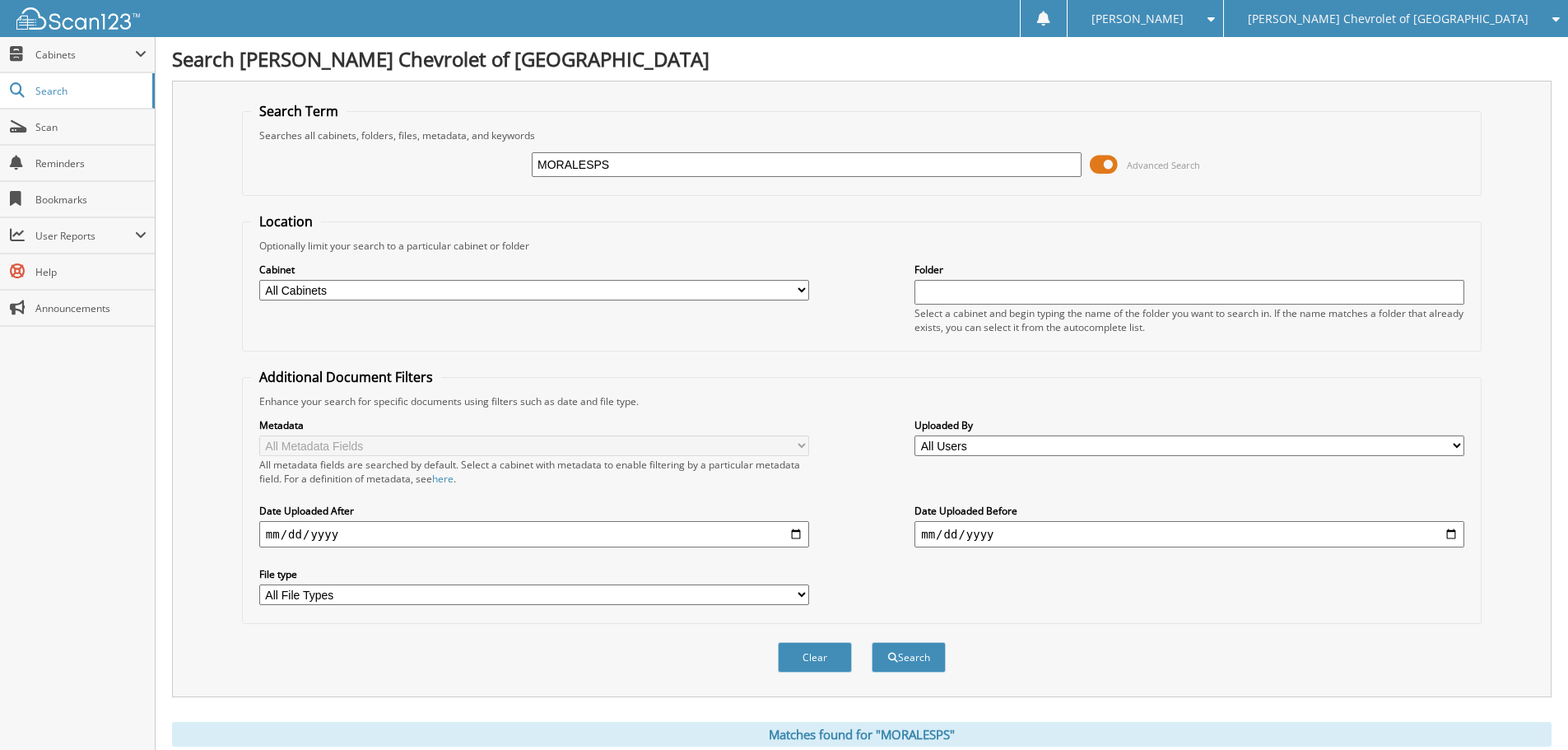
drag, startPoint x: 622, startPoint y: 162, endPoint x: 172, endPoint y: 159, distance: 450.0
click at [172, 159] on div "Search Term Searches all cabinets, folders, files, metadata, and keywords MORAL…" at bounding box center [862, 389] width 1380 height 617
type input "F5385262"
click at [872, 642] on button "Search" at bounding box center [908, 658] width 74 height 31
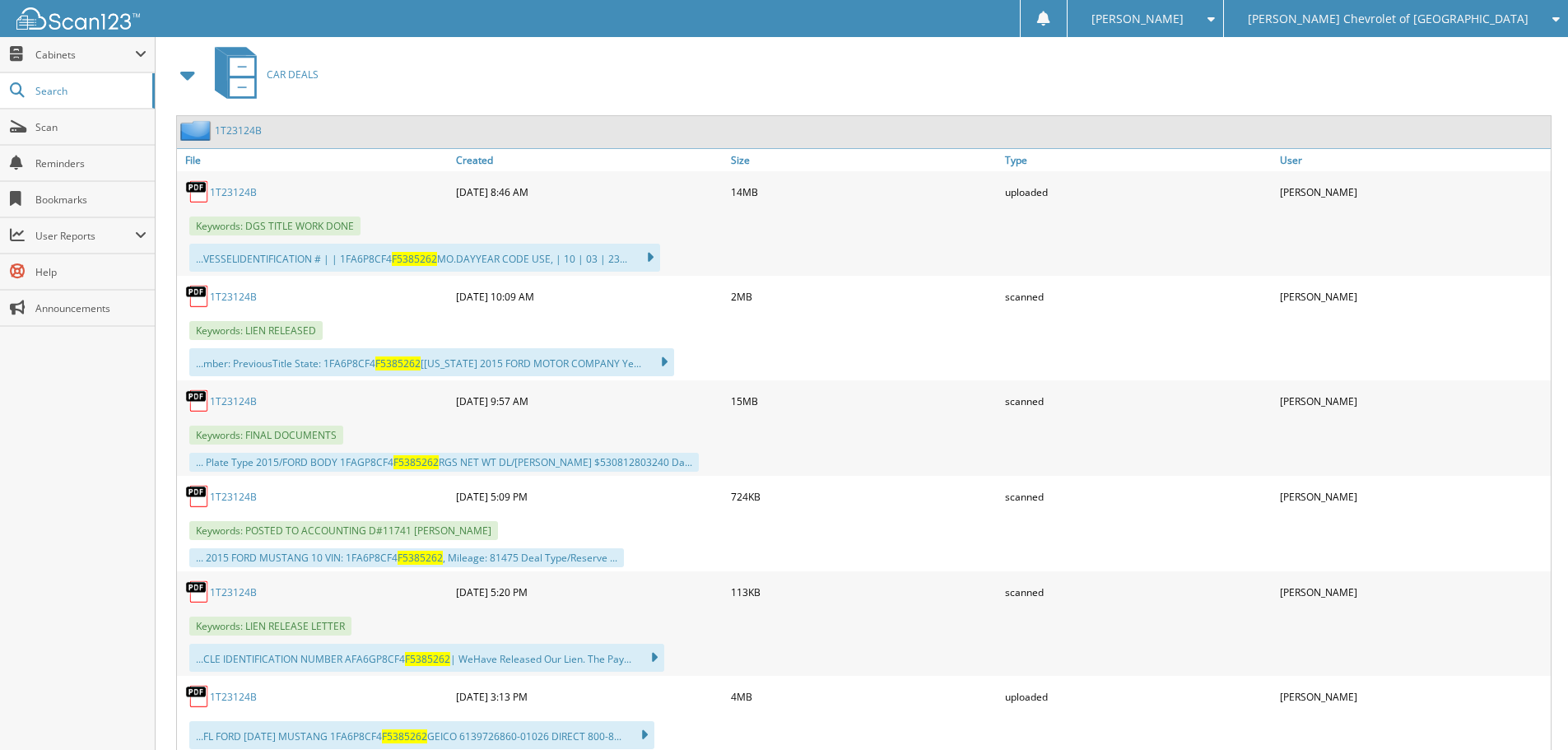
scroll to position [824, 0]
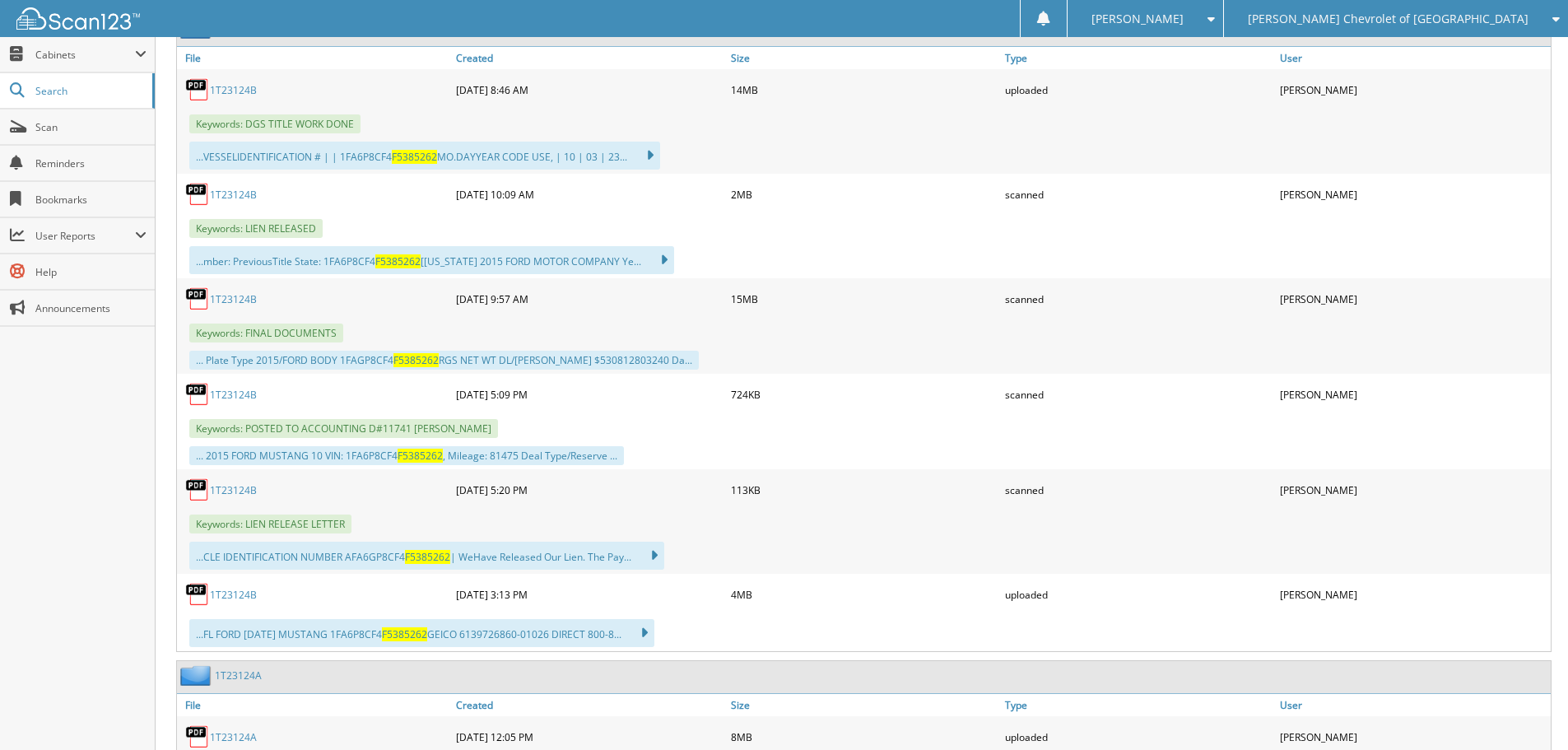
click at [239, 396] on link "1T23124B" at bounding box center [232, 395] width 47 height 14
click at [234, 596] on link "1T23124B" at bounding box center [232, 595] width 47 height 14
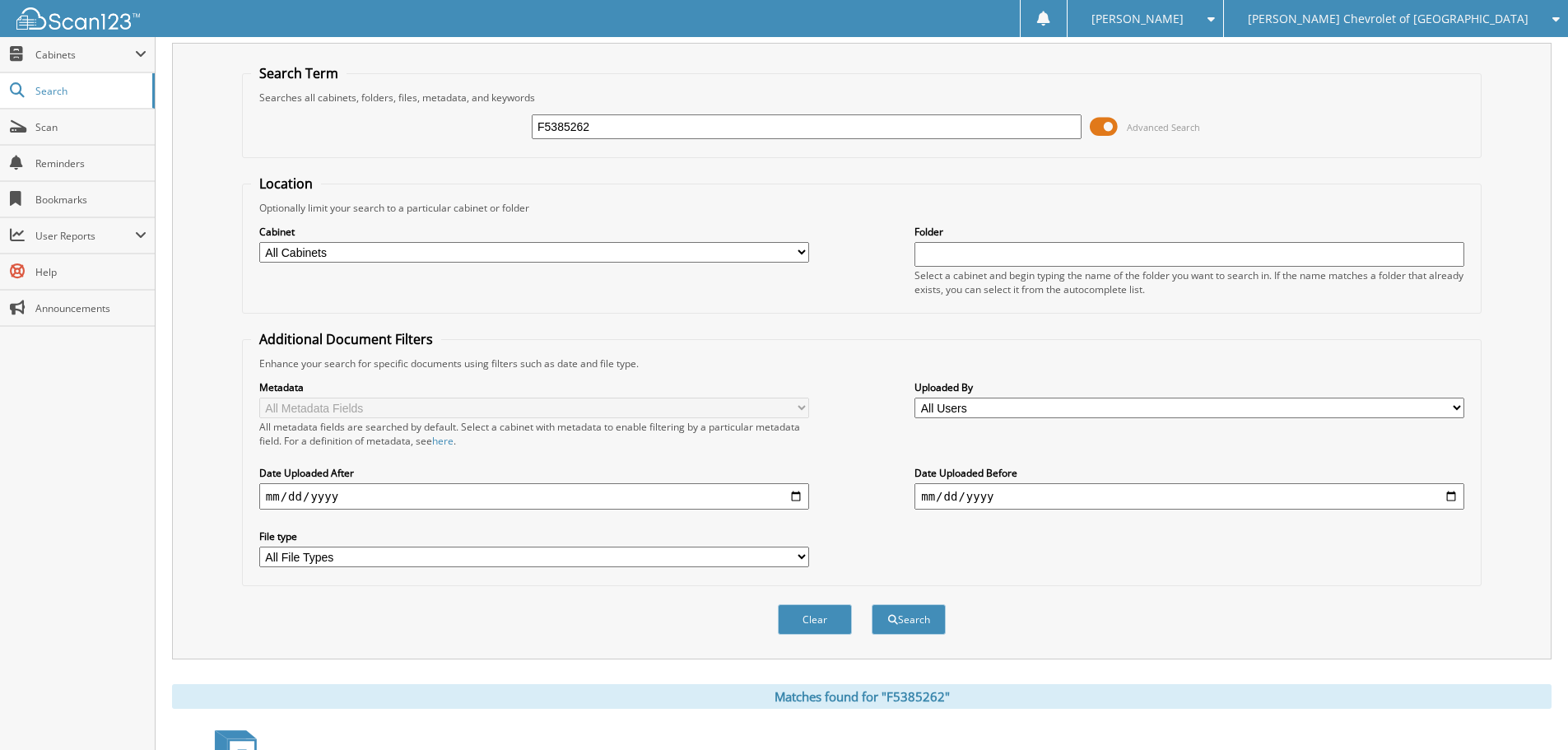
scroll to position [0, 0]
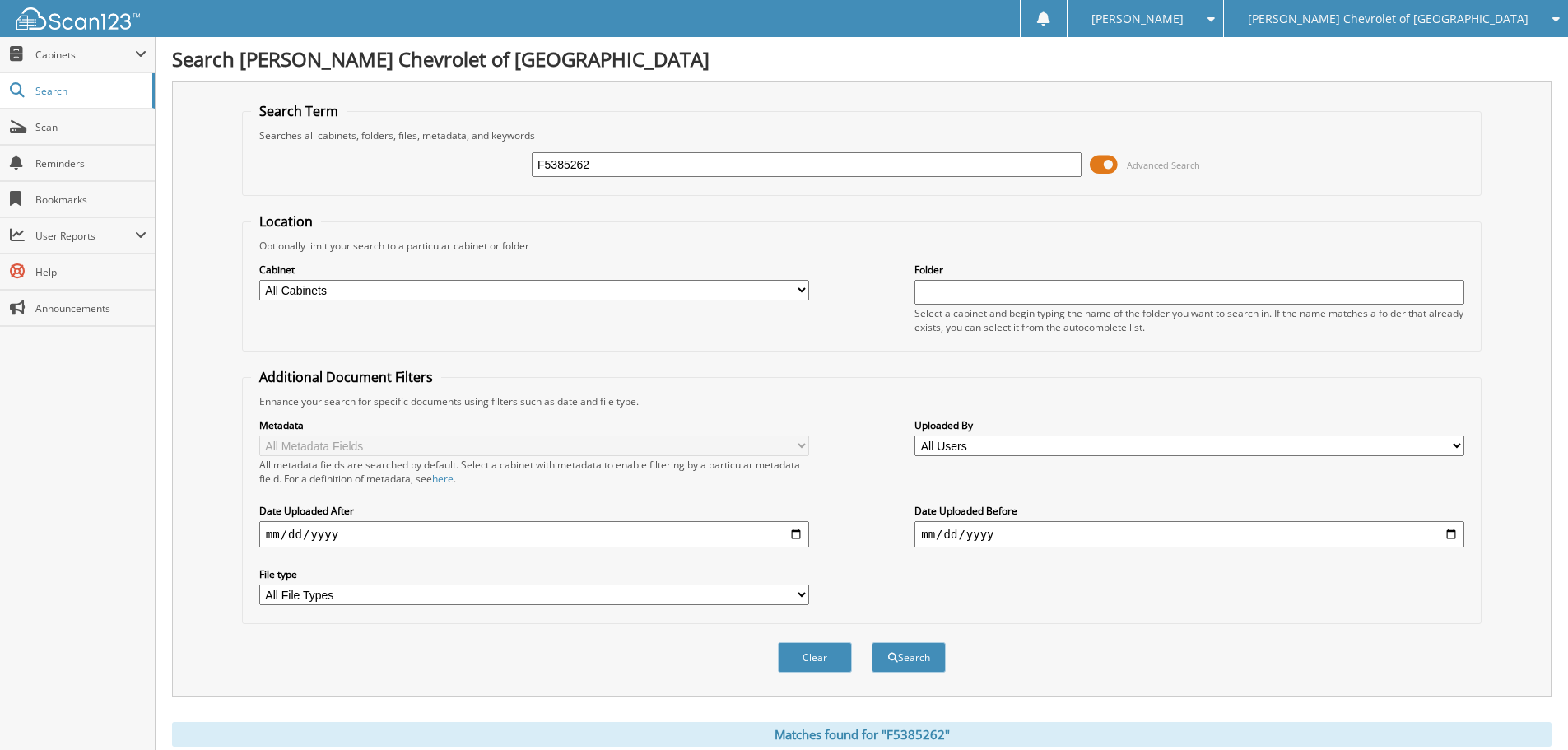
drag, startPoint x: 621, startPoint y: 163, endPoint x: 299, endPoint y: 155, distance: 322.1
click at [299, 160] on div "F5385262 Advanced Search" at bounding box center [862, 165] width 1221 height 44
type input "RZ164605"
click at [872, 642] on button "Search" at bounding box center [908, 658] width 74 height 31
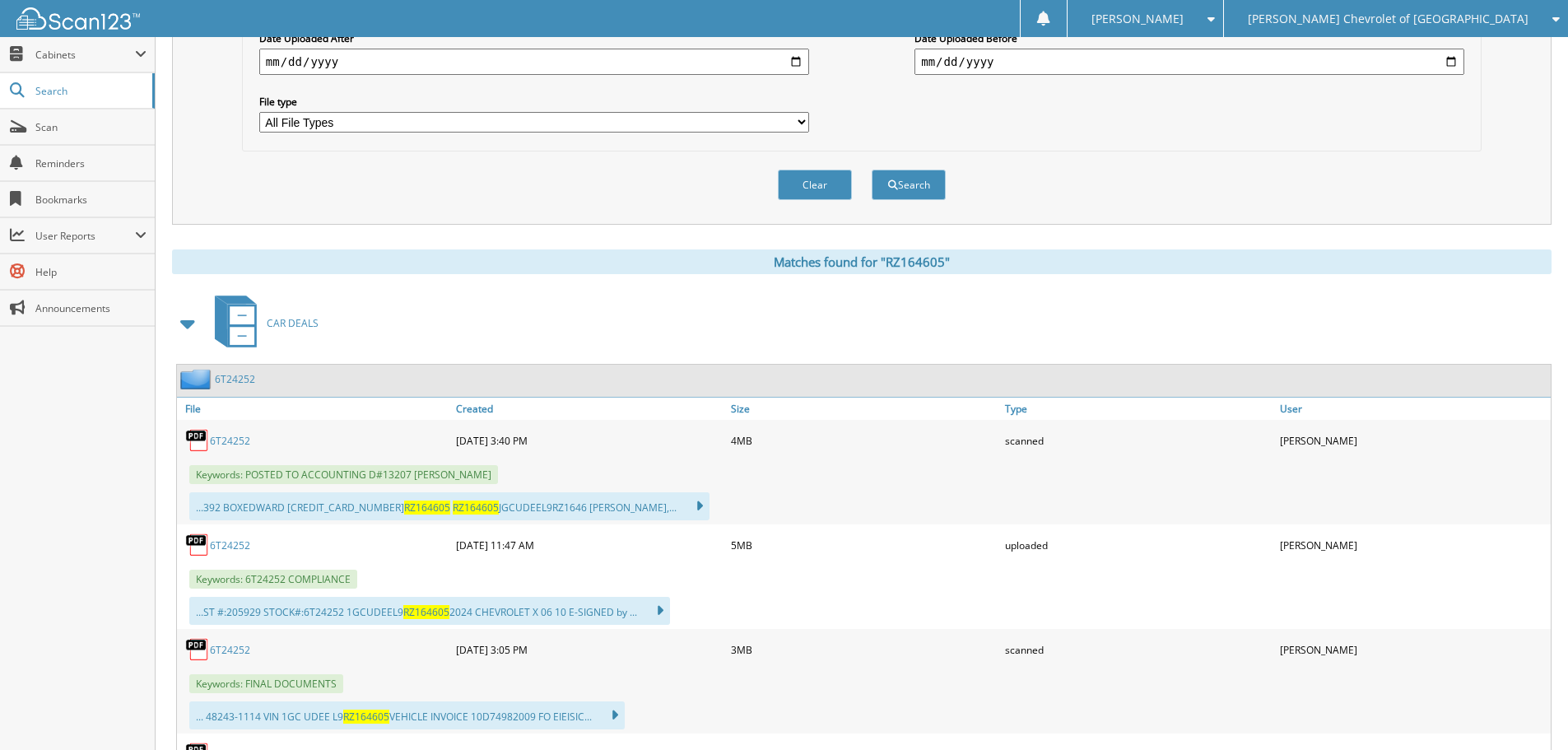
scroll to position [658, 0]
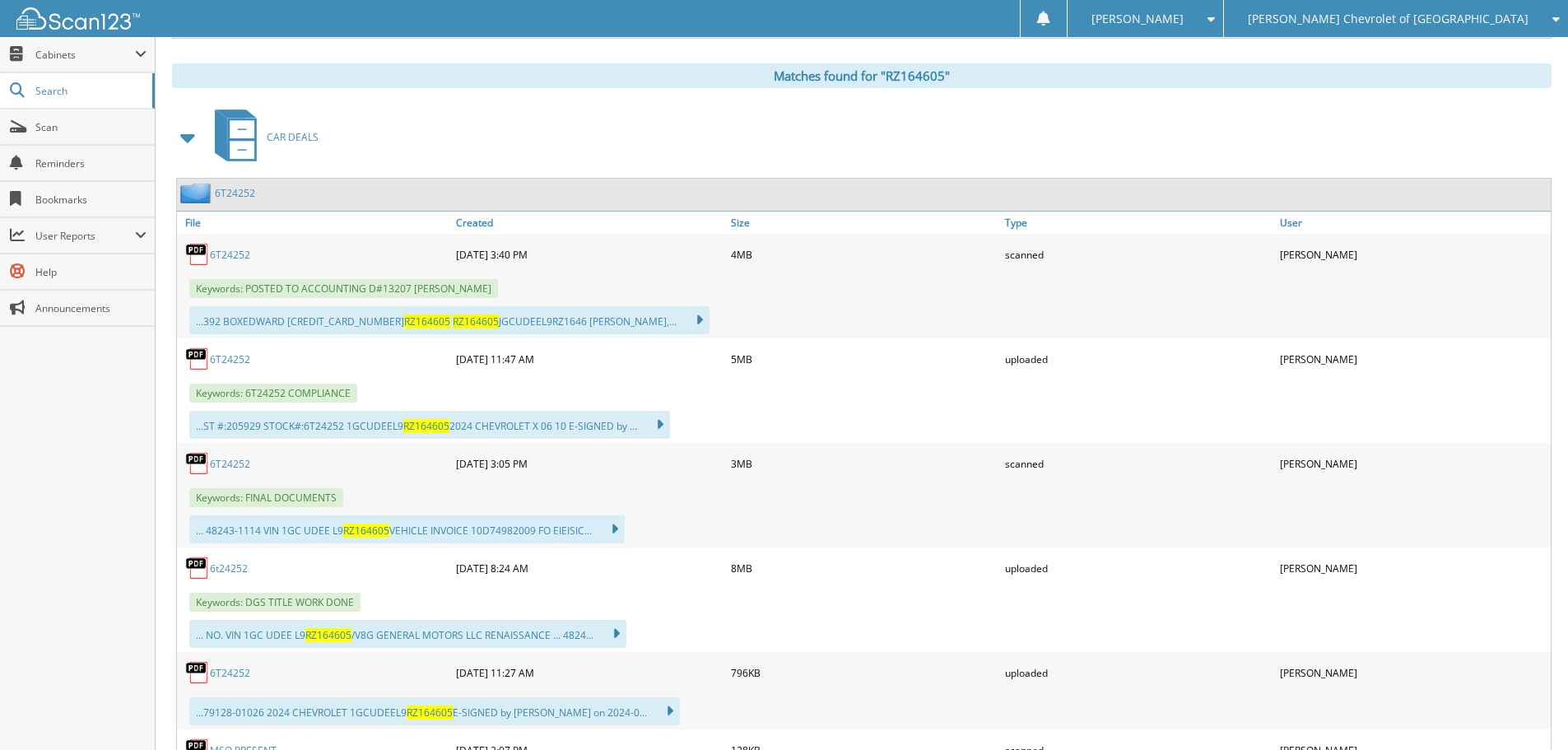
click at [243, 254] on link "6T24252" at bounding box center [230, 255] width 41 height 14
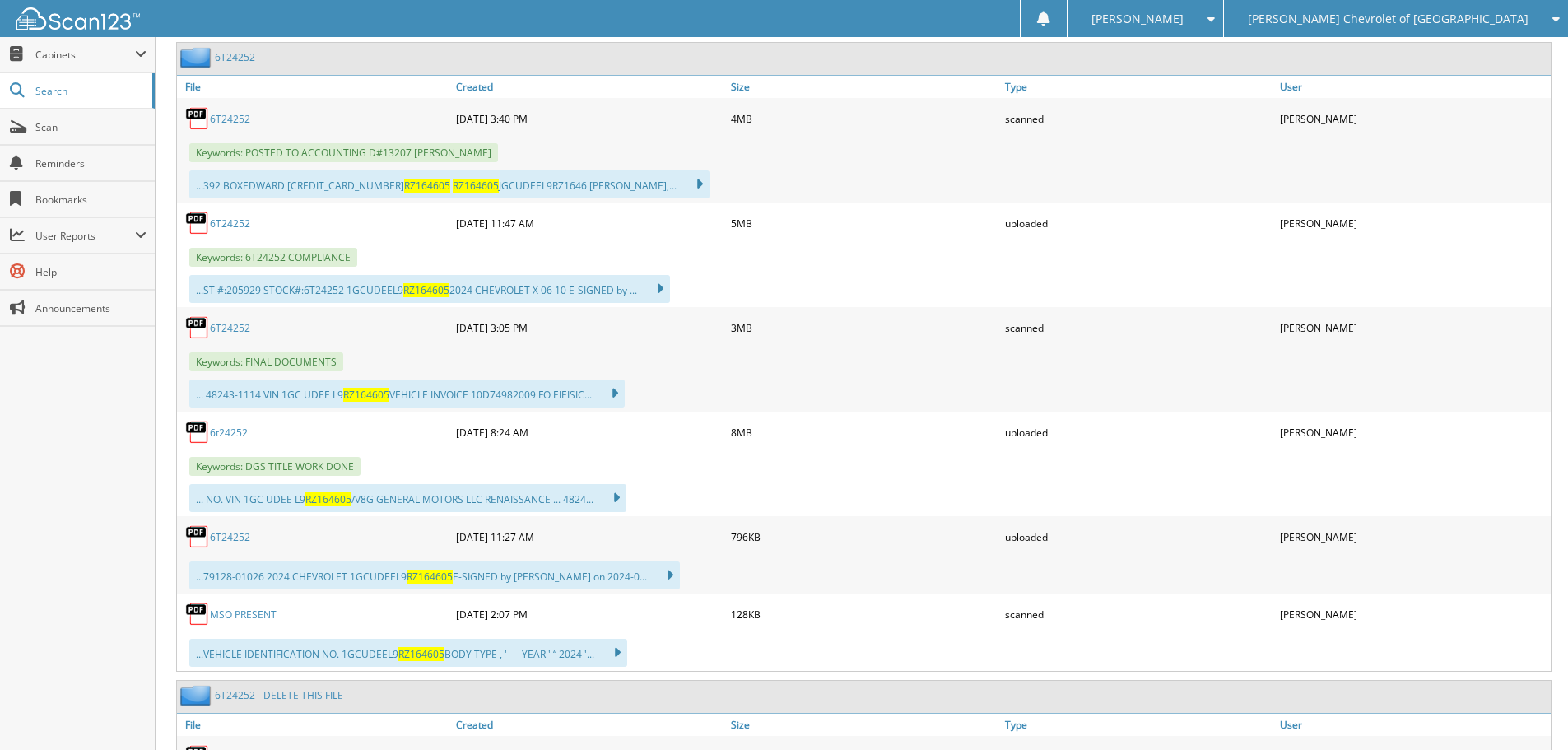
scroll to position [824, 0]
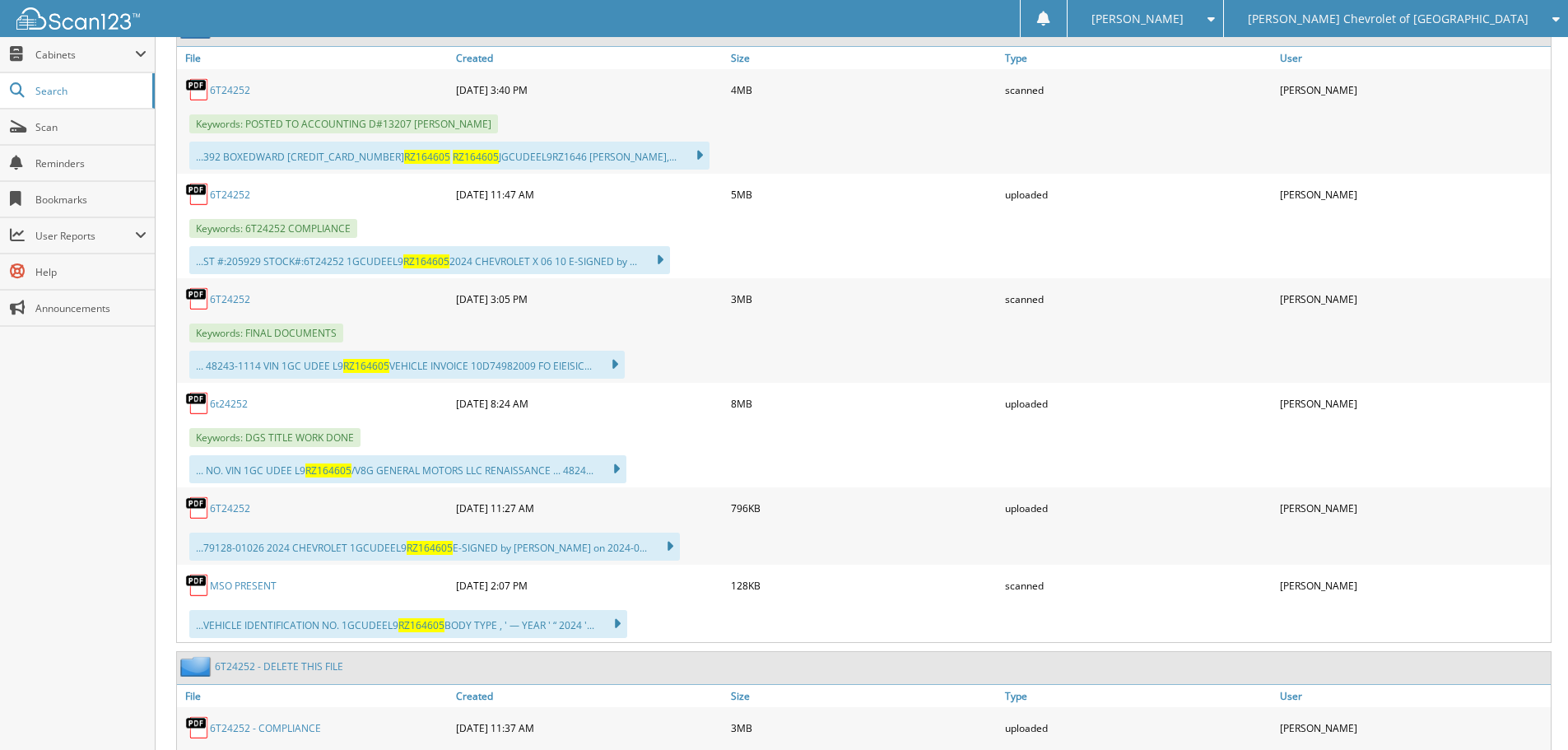
click at [232, 511] on link "6T24252" at bounding box center [230, 508] width 41 height 14
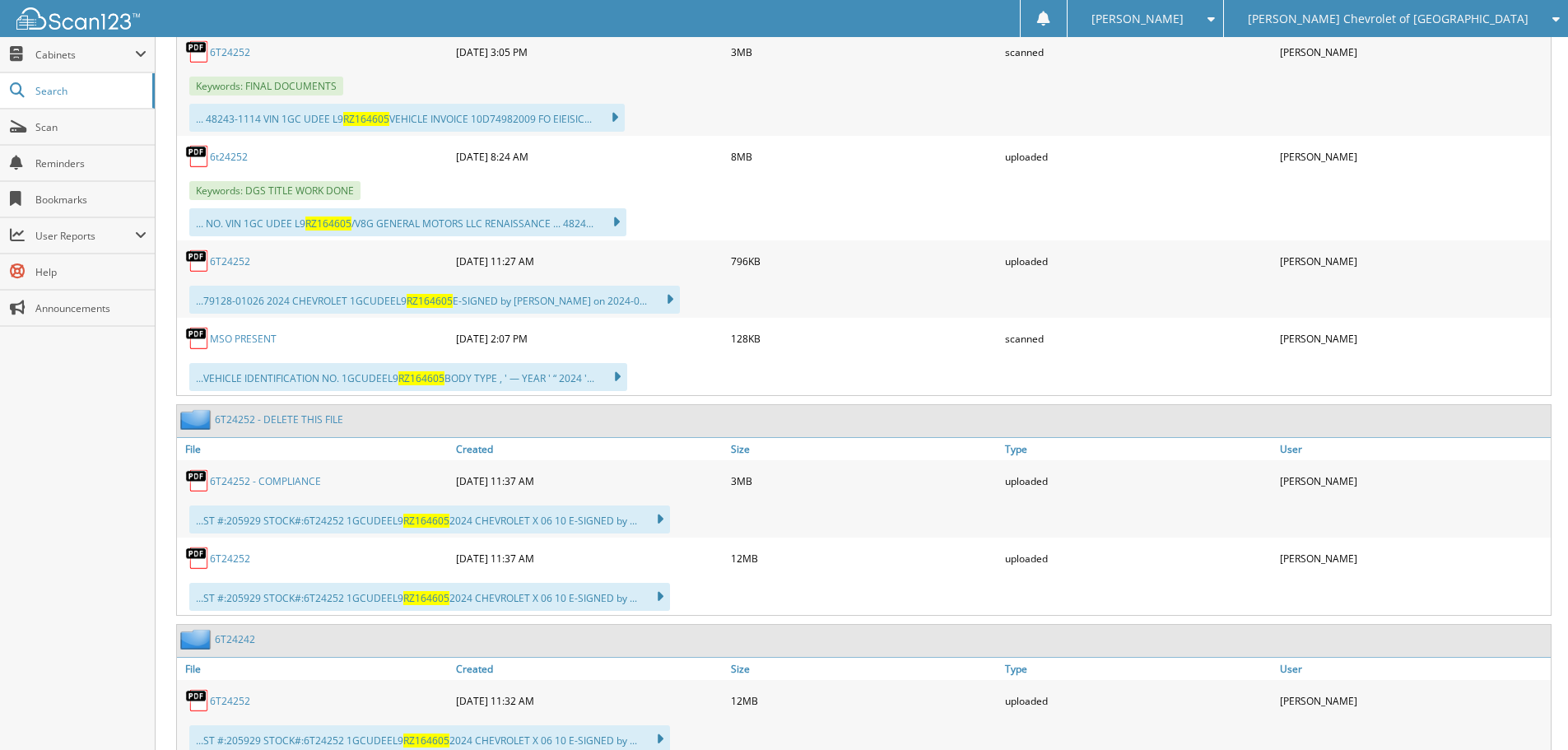
scroll to position [988, 0]
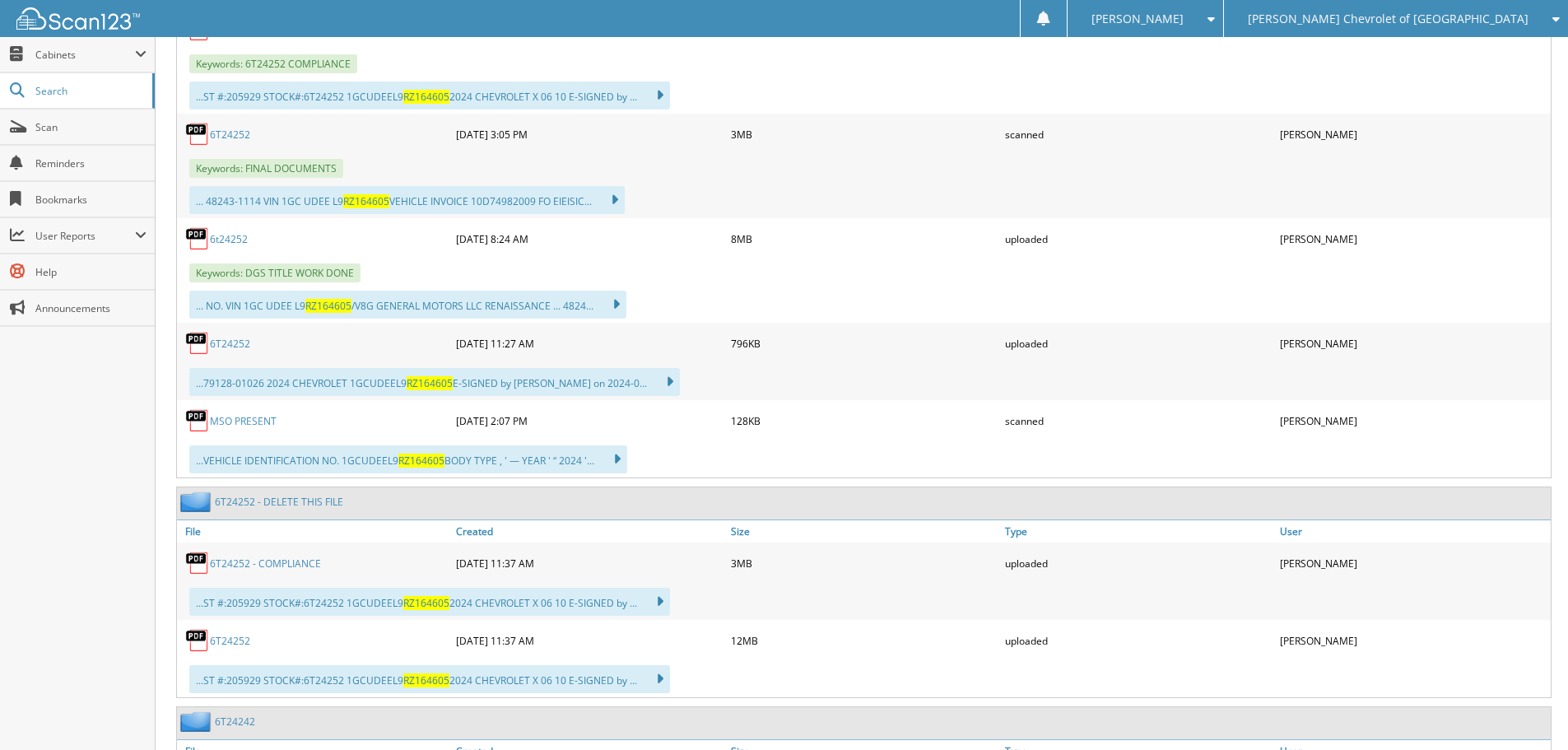
click at [237, 341] on link "6T24252" at bounding box center [230, 344] width 41 height 14
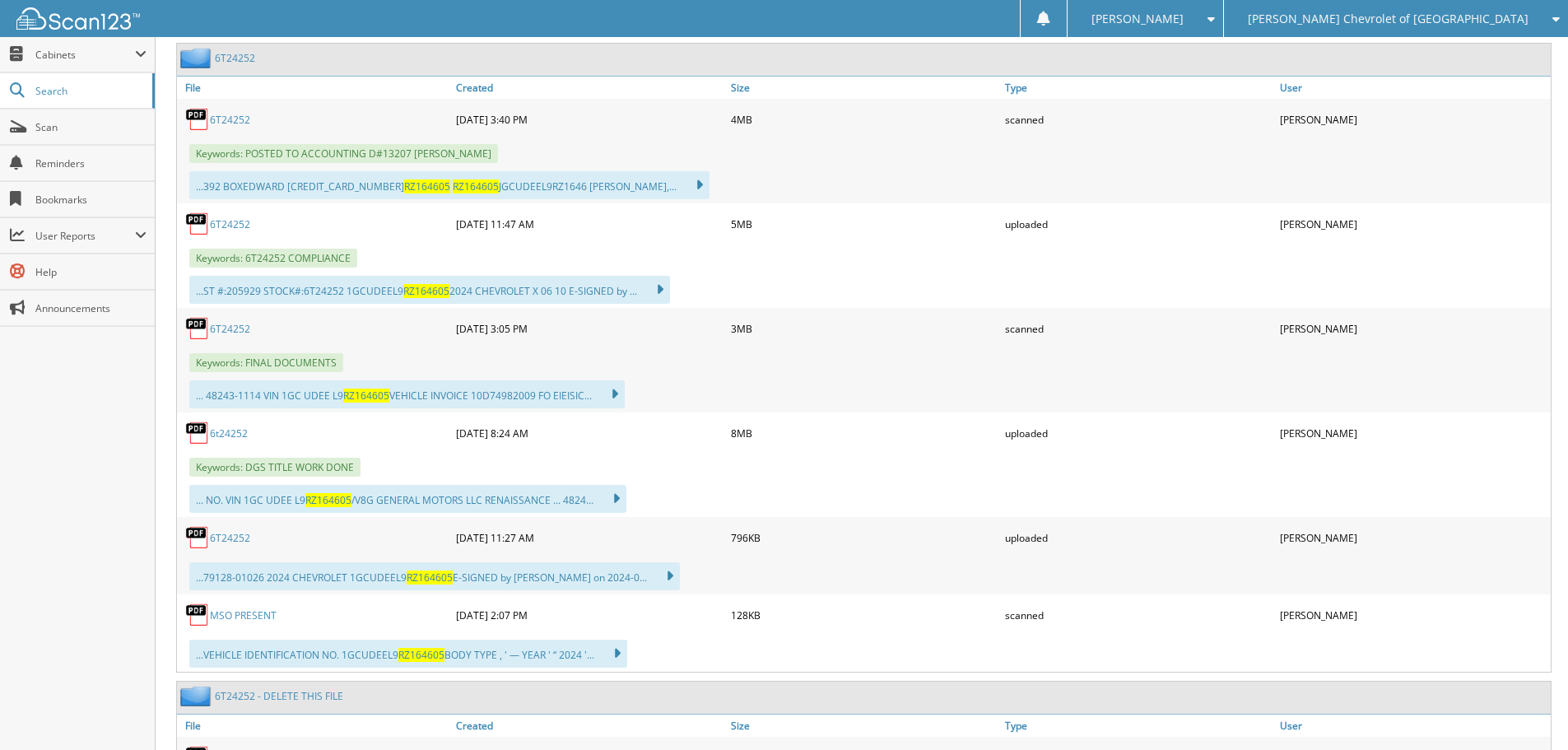
scroll to position [824, 0]
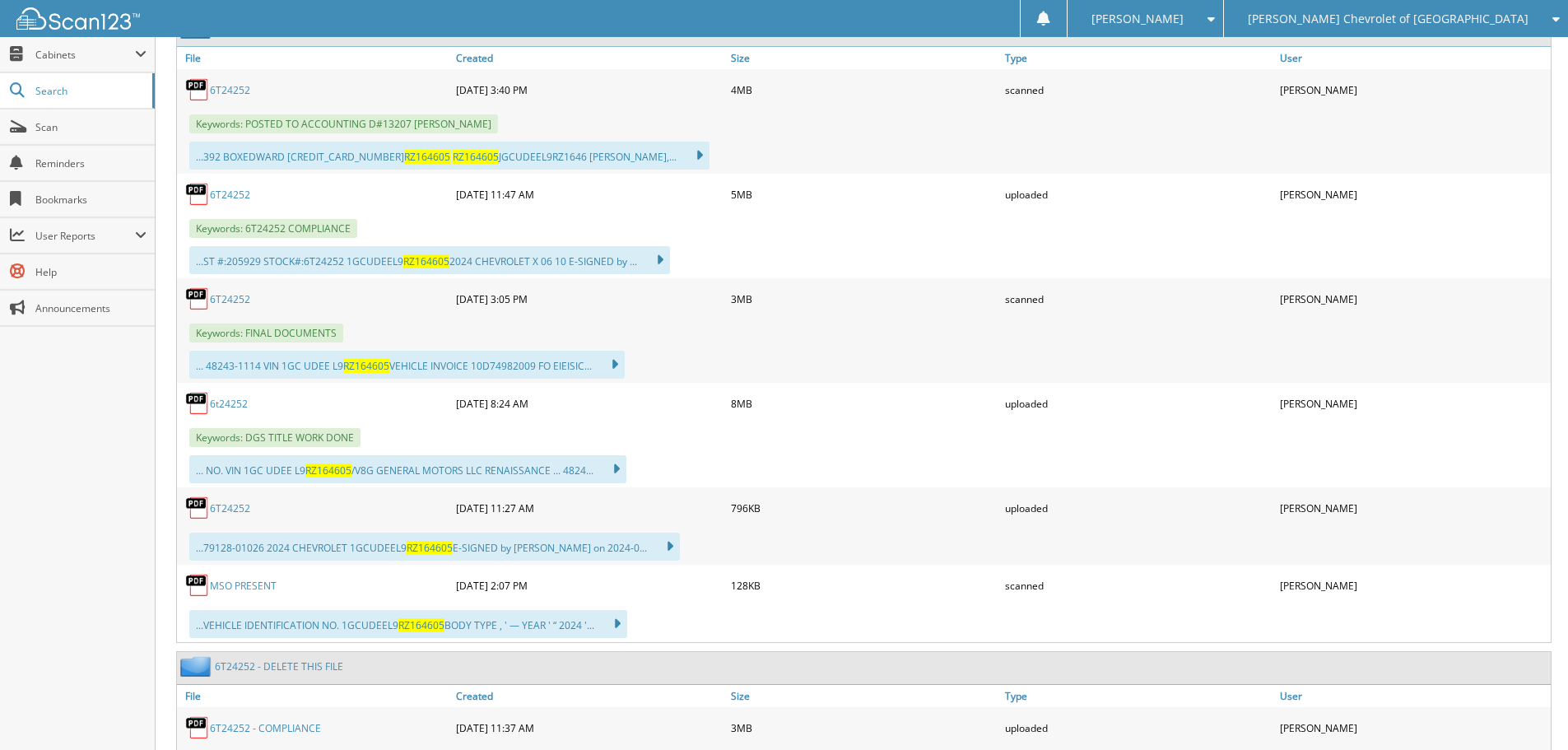
click at [241, 296] on link "6T24252" at bounding box center [230, 299] width 41 height 14
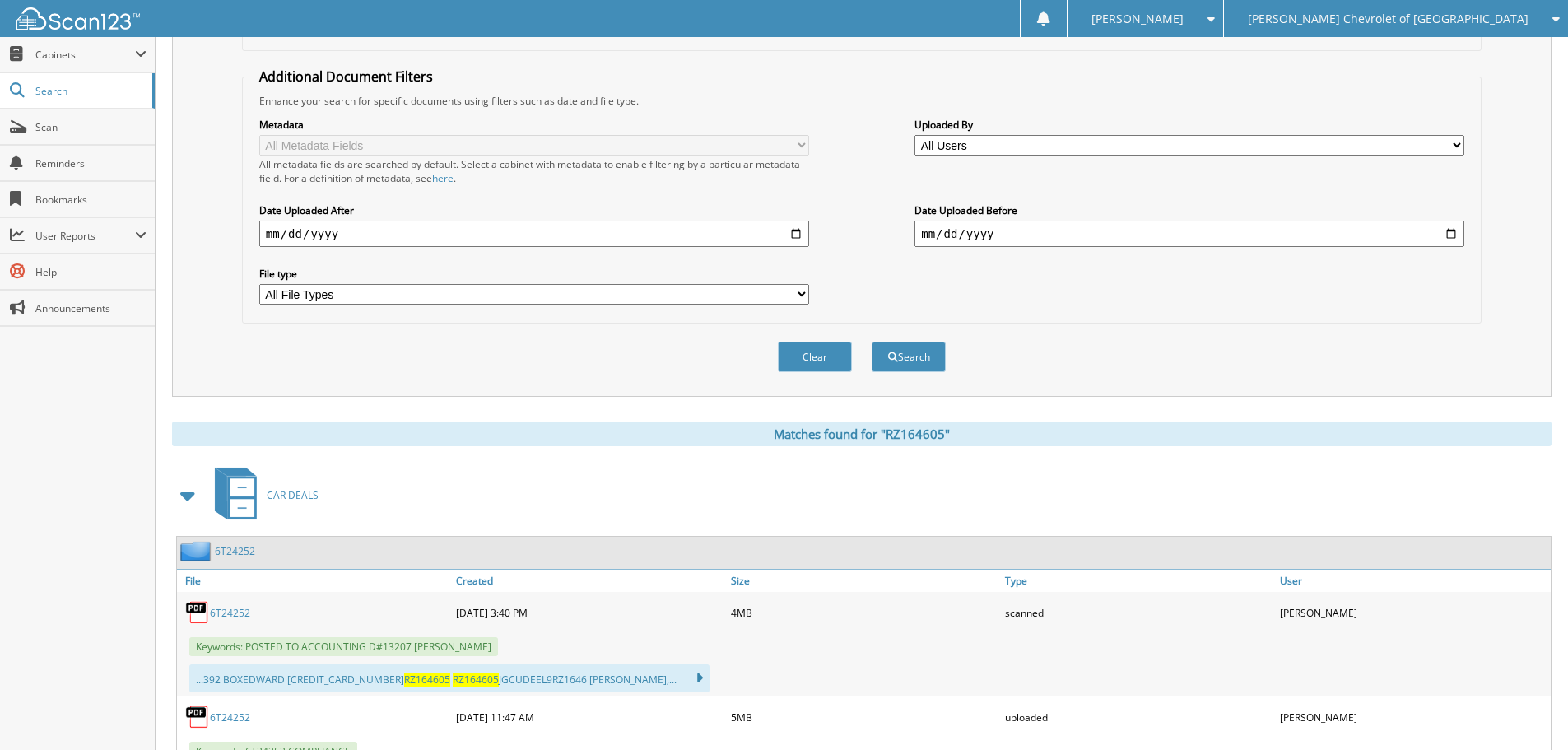
scroll to position [0, 0]
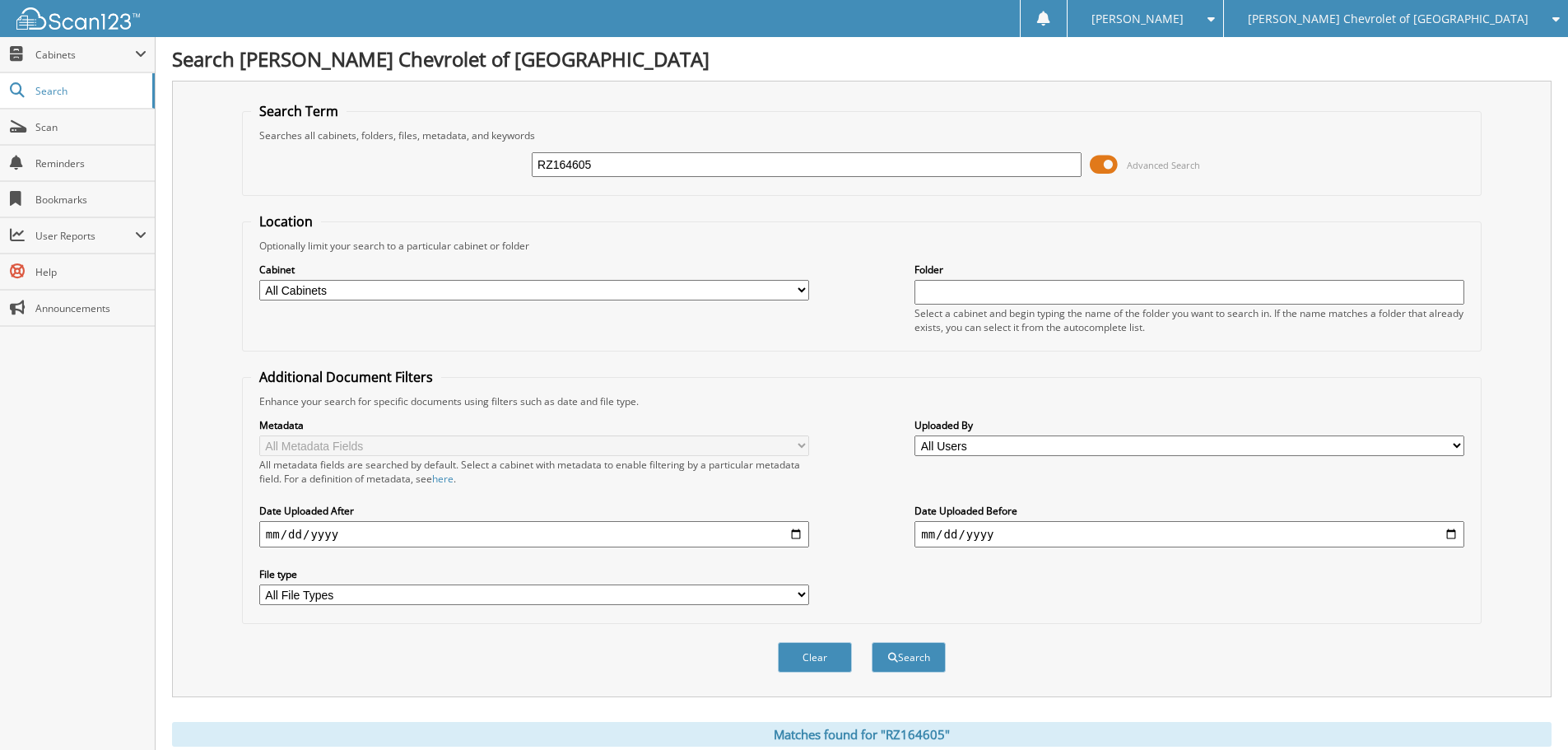
drag, startPoint x: 631, startPoint y: 163, endPoint x: 244, endPoint y: 165, distance: 387.0
click at [244, 165] on fieldset "Search Term Searches all cabinets, folders, files, metadata, and keywords RZ164…" at bounding box center [862, 148] width 1240 height 94
type input "L7043092"
click at [872, 642] on button "Search" at bounding box center [908, 658] width 74 height 31
click at [1462, 14] on span "[PERSON_NAME] Chevrolet of [GEOGRAPHIC_DATA]" at bounding box center [1387, 19] width 281 height 10
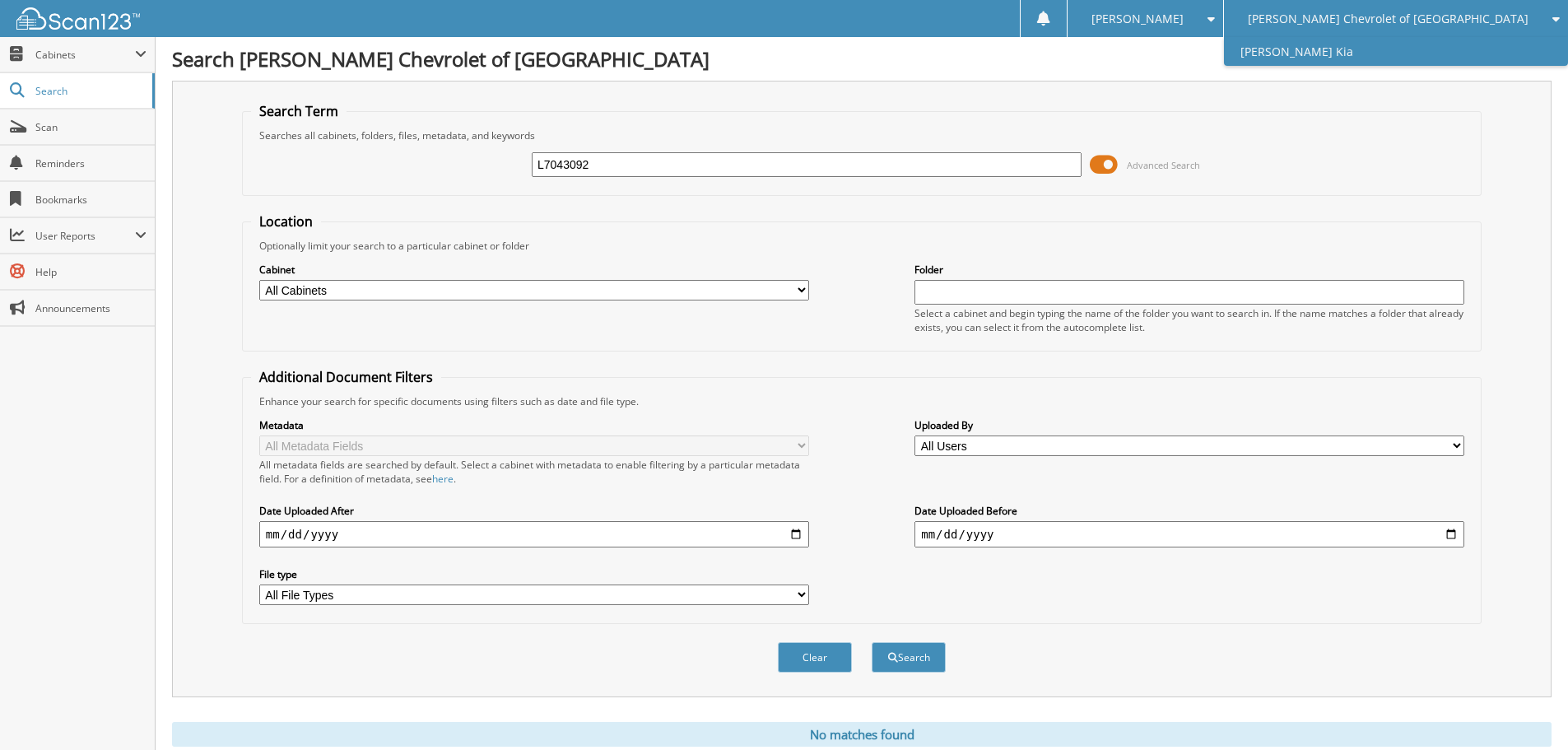
click at [1436, 44] on link "[PERSON_NAME] Kia" at bounding box center [1396, 52] width 344 height 29
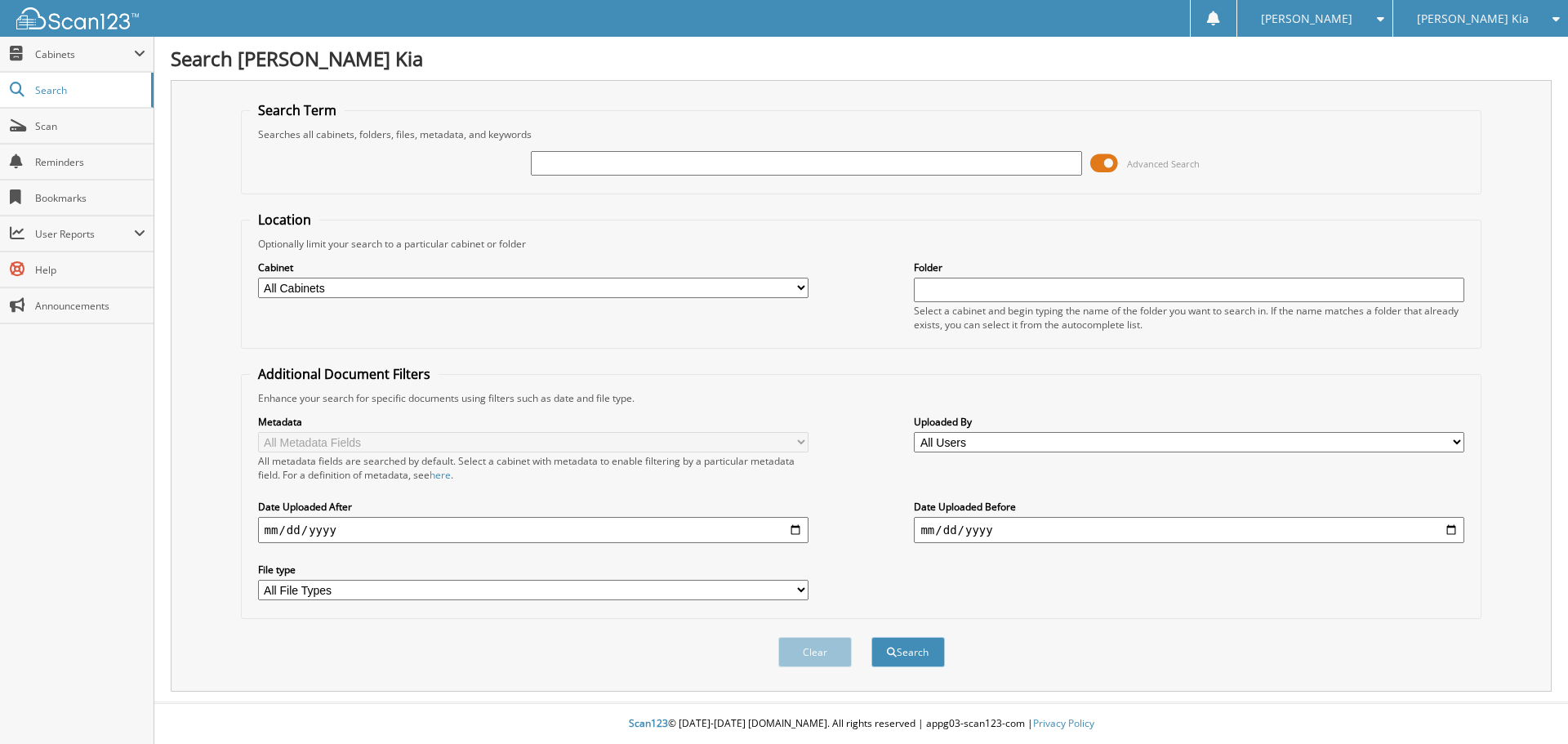
click at [912, 174] on input "text" at bounding box center [806, 163] width 550 height 24
type input "L7043092"
click at [872, 637] on button "Search" at bounding box center [908, 652] width 73 height 30
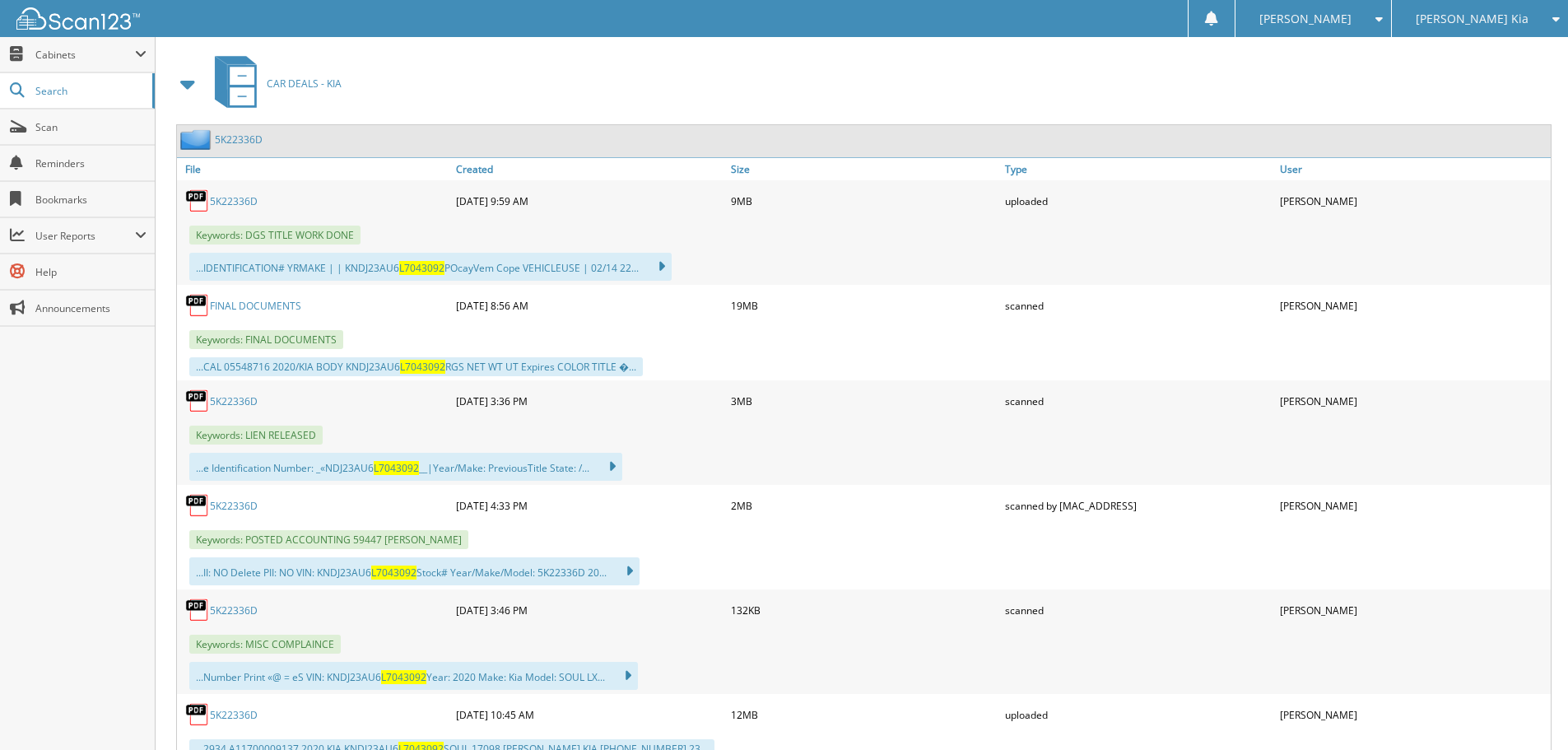
scroll to position [742, 0]
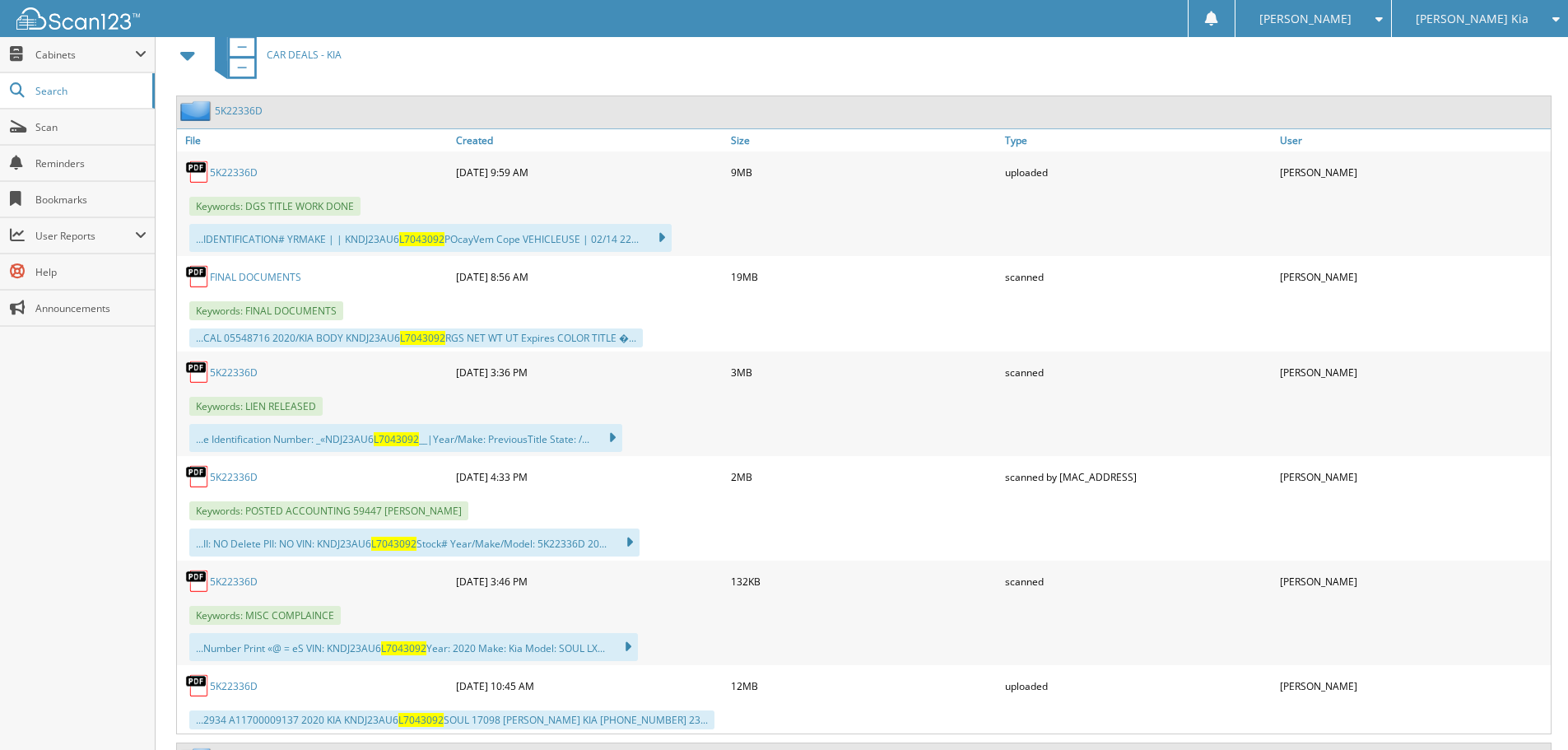
click at [240, 478] on link "5K22336D" at bounding box center [233, 477] width 47 height 14
click at [240, 690] on link "5K22336D" at bounding box center [233, 686] width 47 height 14
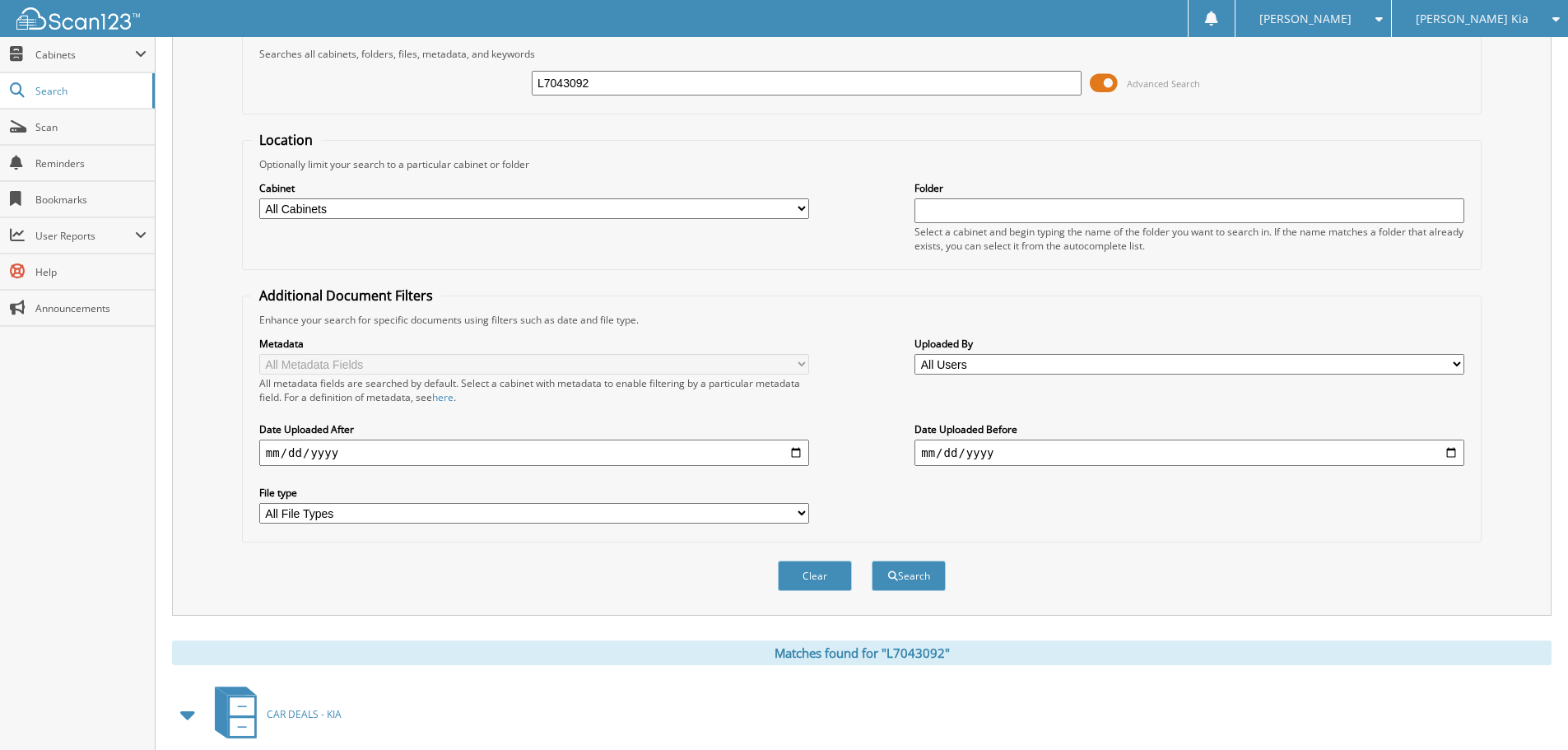
scroll to position [0, 0]
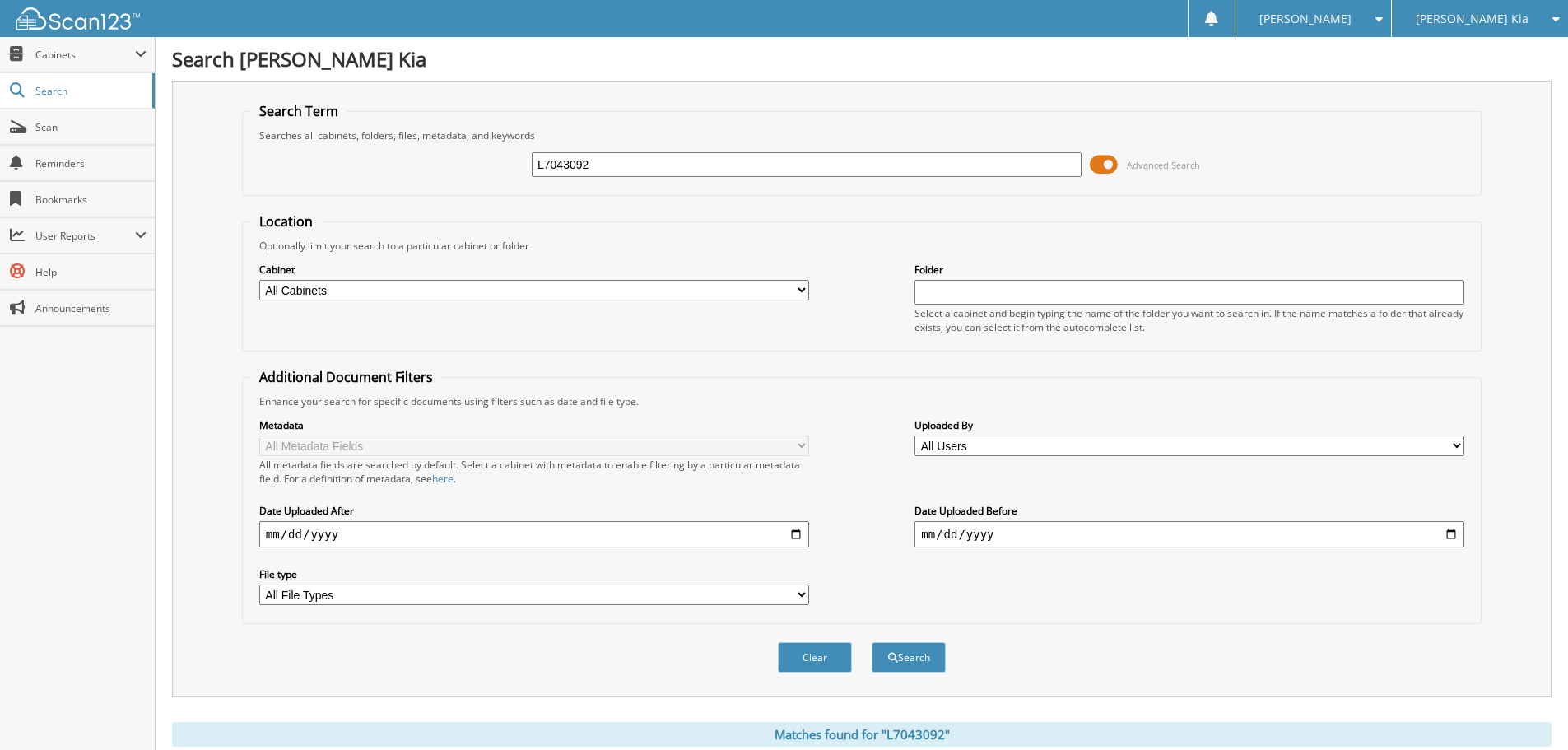
drag, startPoint x: 599, startPoint y: 173, endPoint x: 394, endPoint y: 168, distance: 205.1
click at [394, 168] on div "L7043092 Advanced Search" at bounding box center [862, 165] width 1221 height 44
type input "MD194458"
click at [872, 642] on button "Search" at bounding box center [908, 658] width 74 height 31
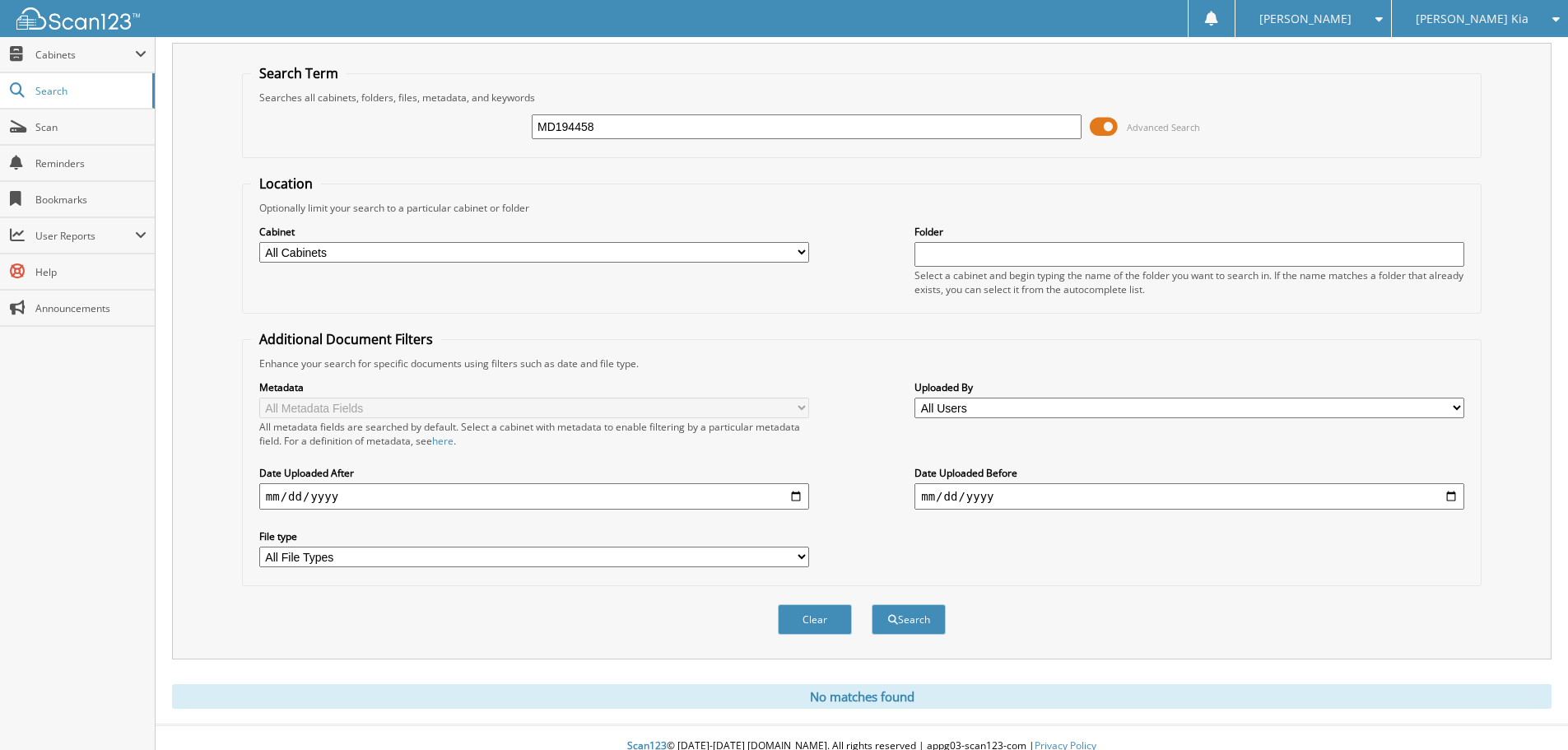
scroll to position [55, 0]
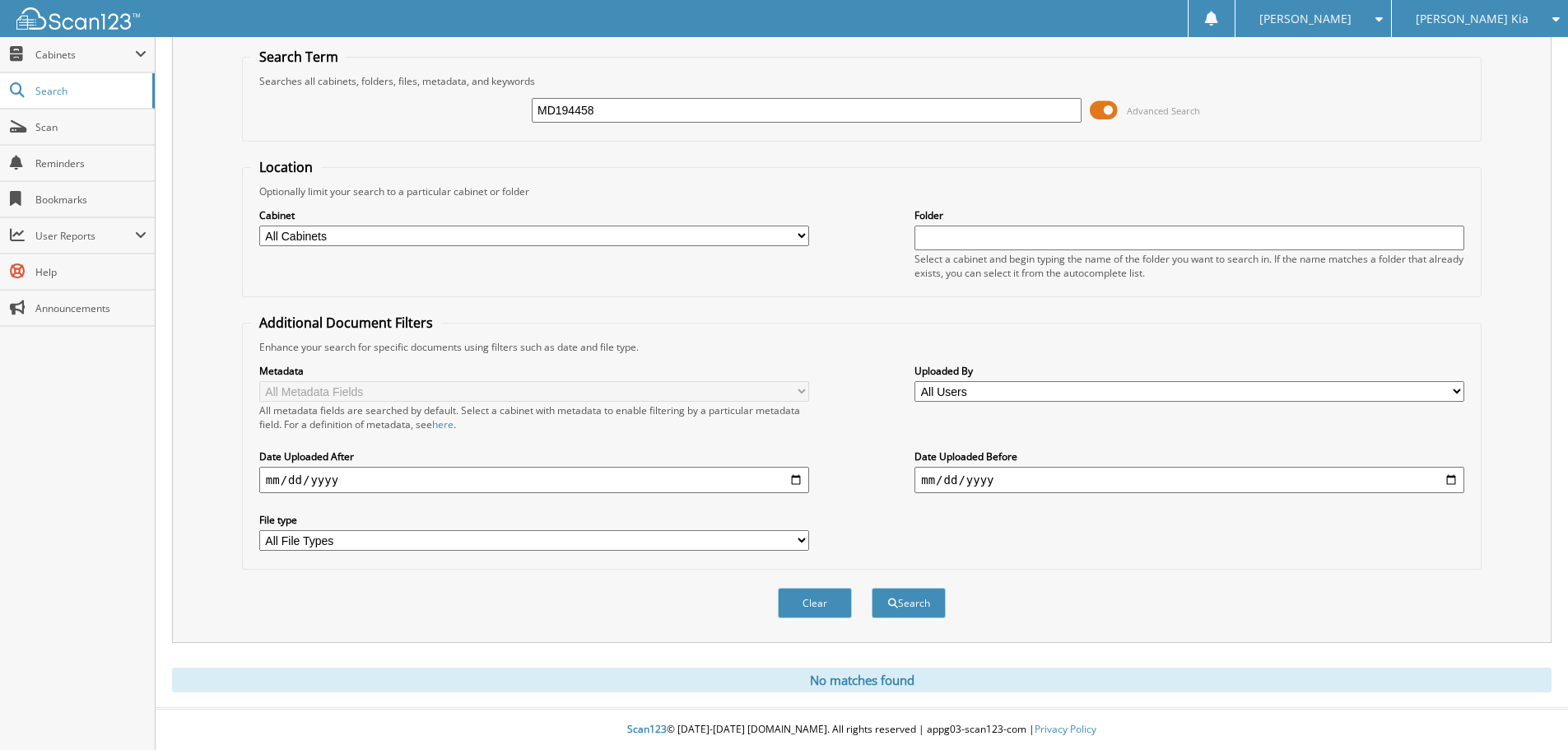
click at [1498, 26] on div "[PERSON_NAME] Kia" at bounding box center [1480, 19] width 159 height 37
click at [1480, 57] on link "[PERSON_NAME] Chevrolet of [GEOGRAPHIC_DATA]" at bounding box center [1480, 67] width 176 height 60
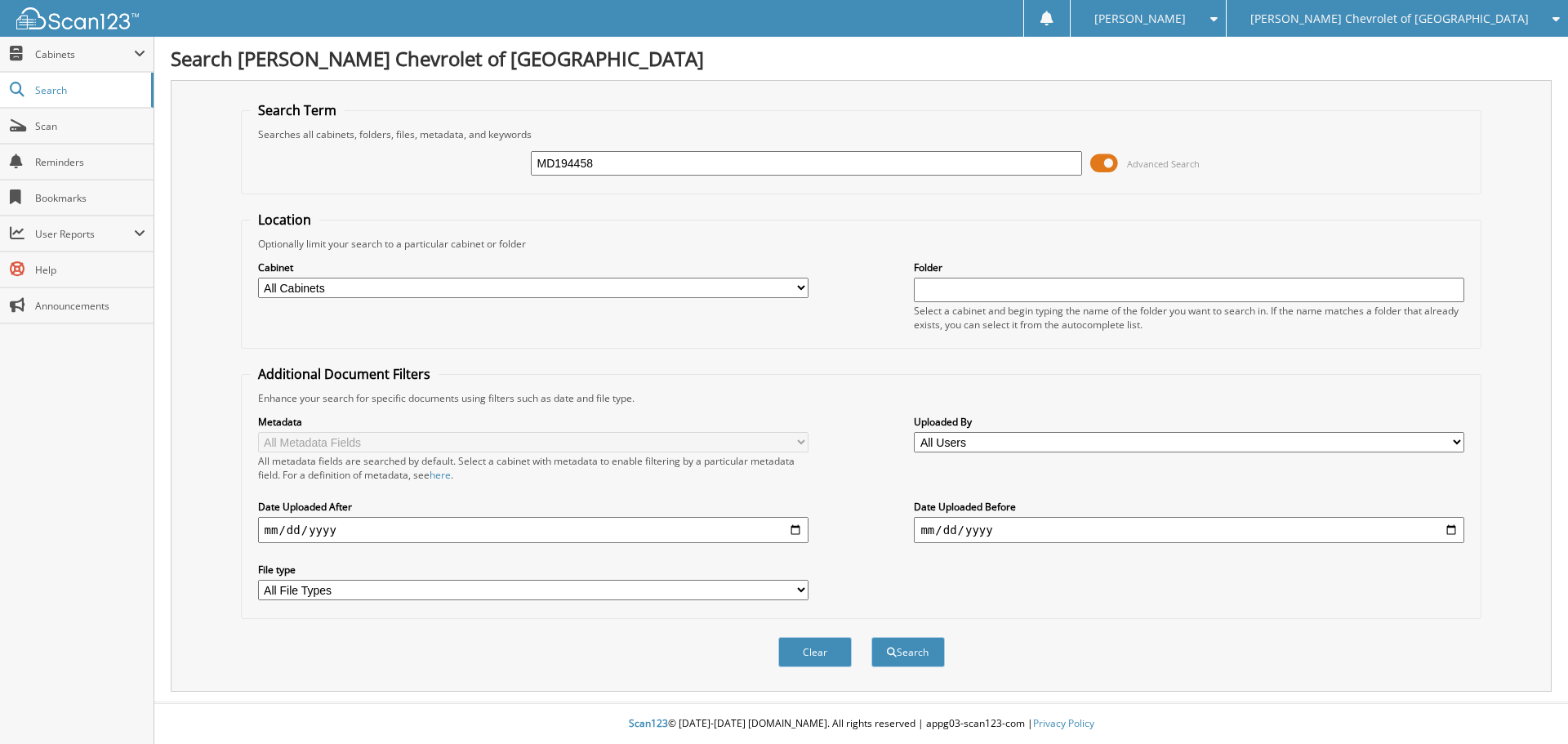
type input "MD194458"
click at [872, 637] on button "Search" at bounding box center [908, 652] width 73 height 30
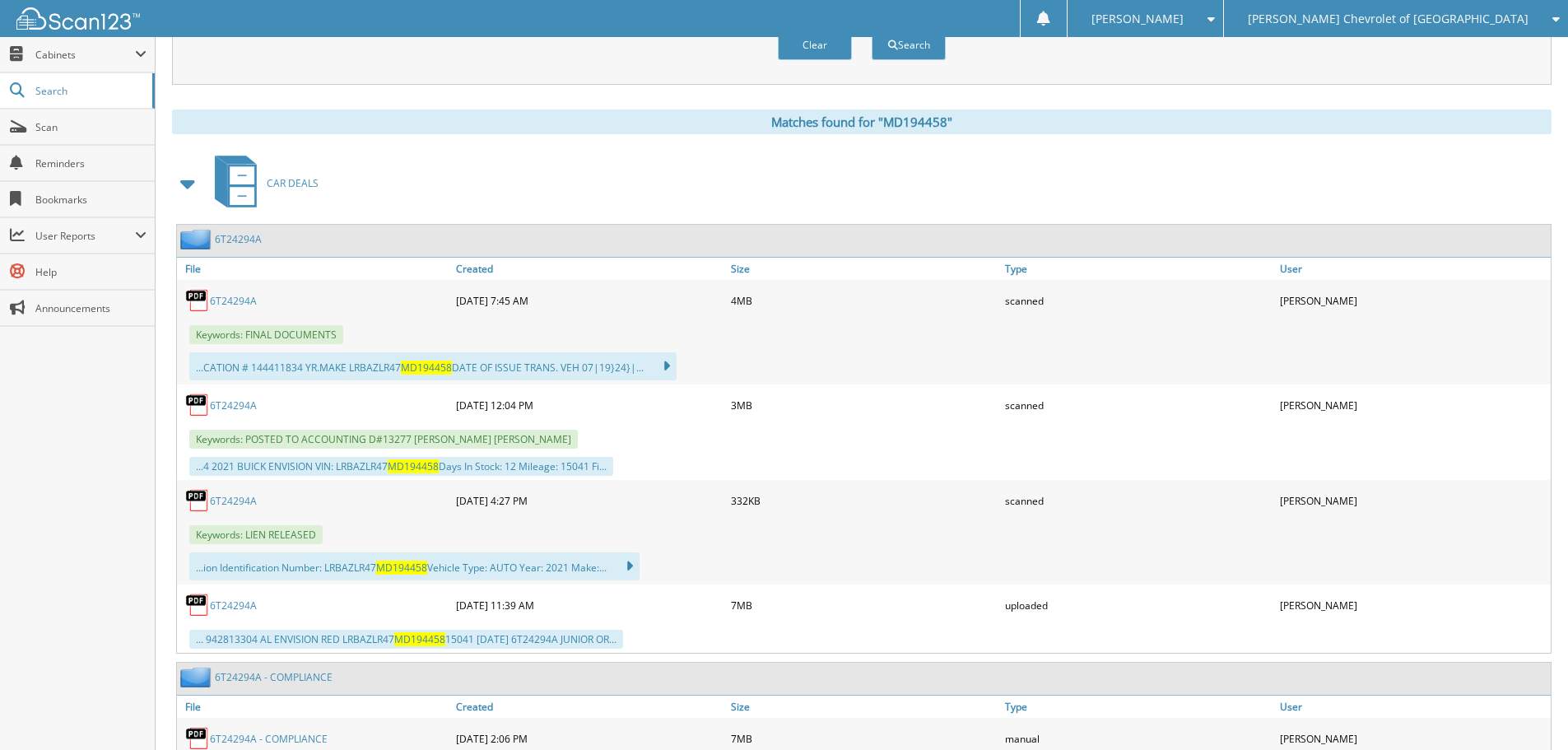
scroll to position [658, 0]
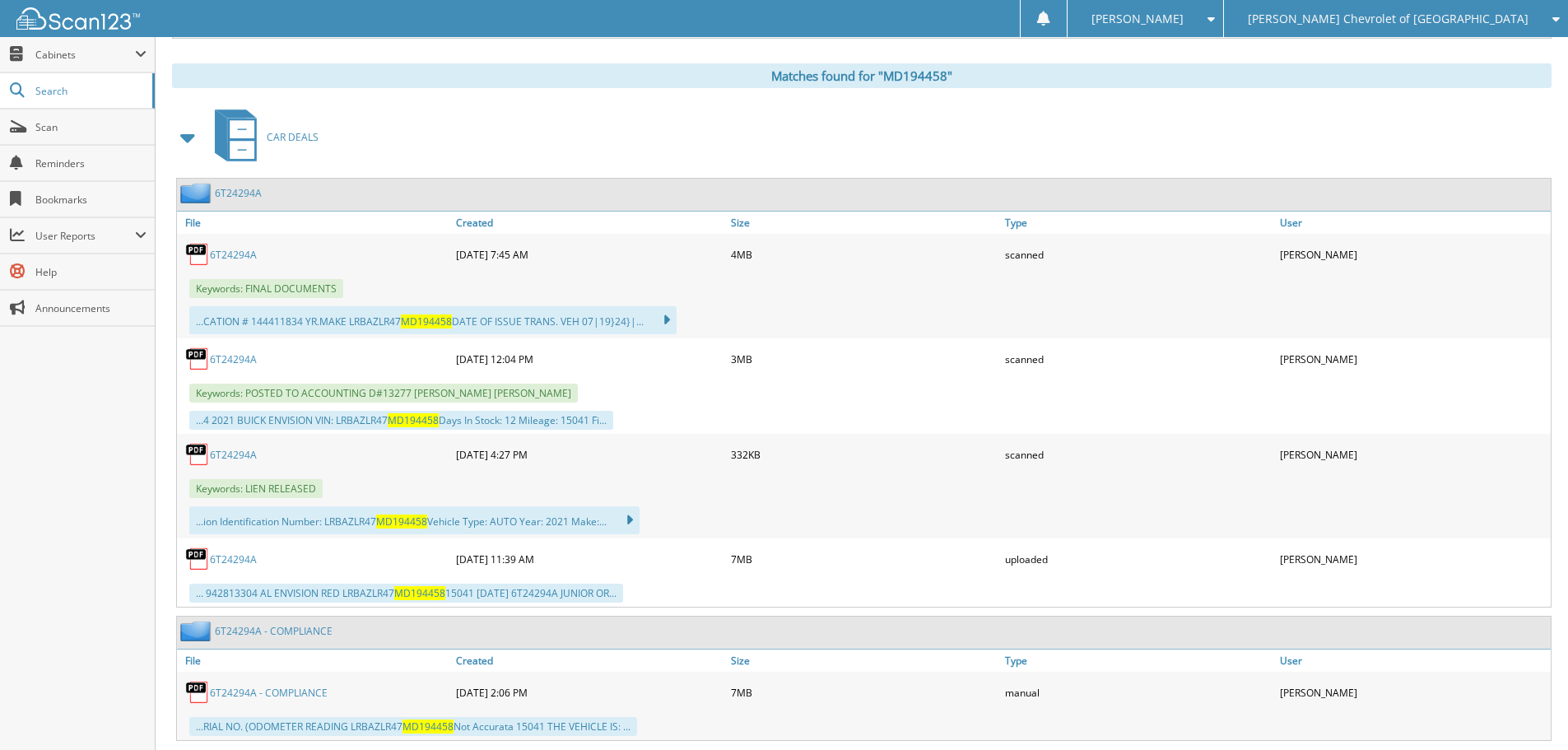
click at [253, 361] on link "6T24294A" at bounding box center [232, 359] width 47 height 14
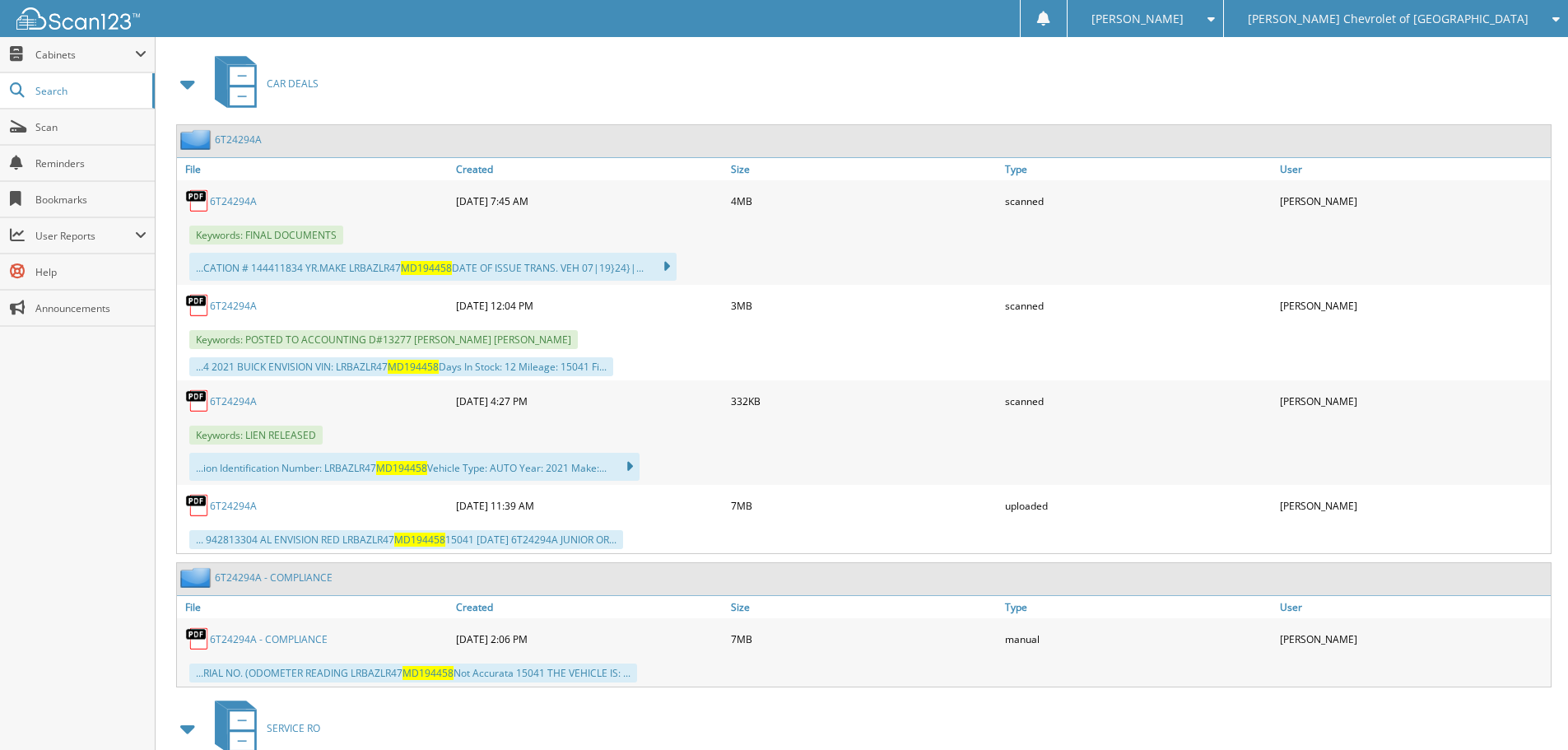
scroll to position [742, 0]
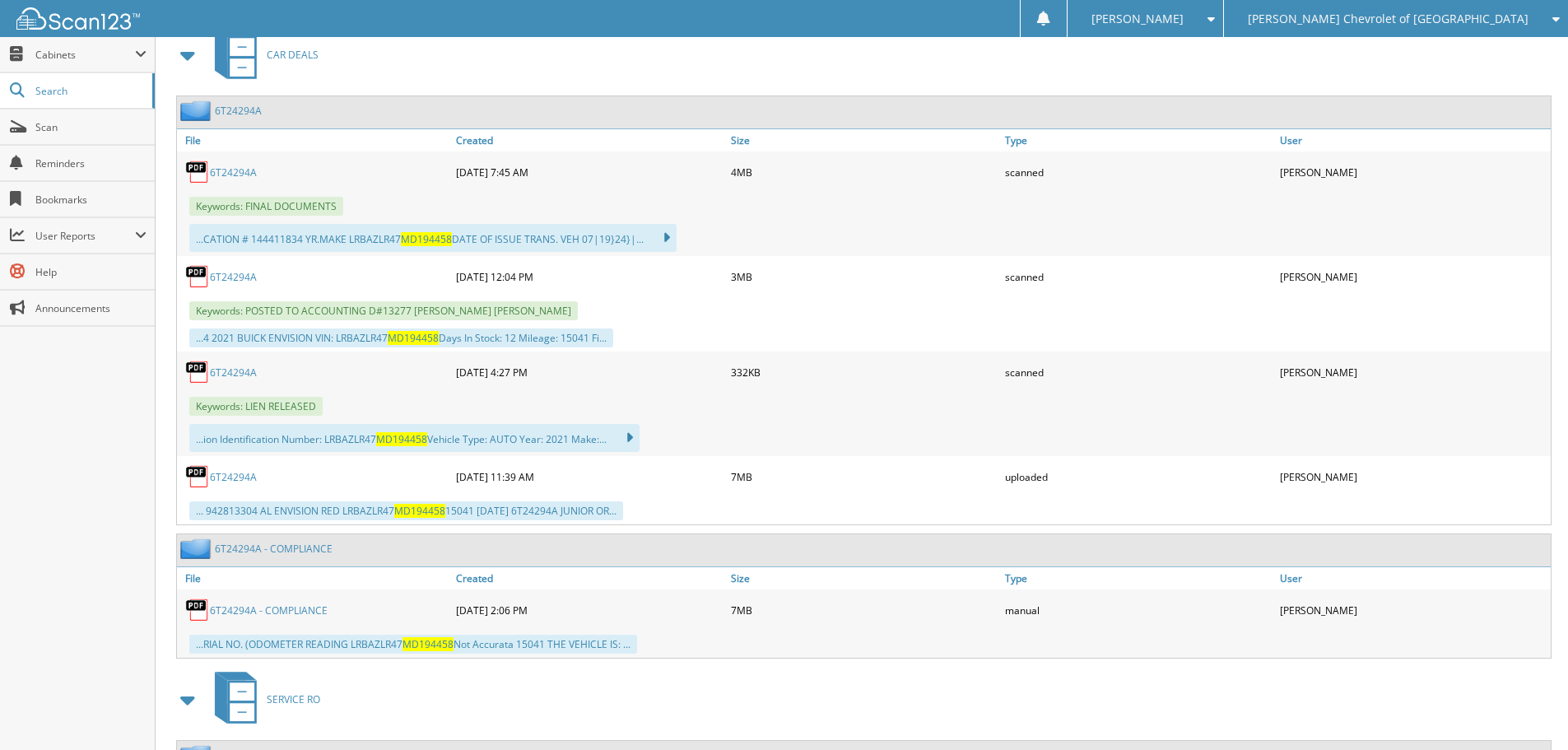
click at [238, 478] on link "6T24294A" at bounding box center [232, 477] width 47 height 14
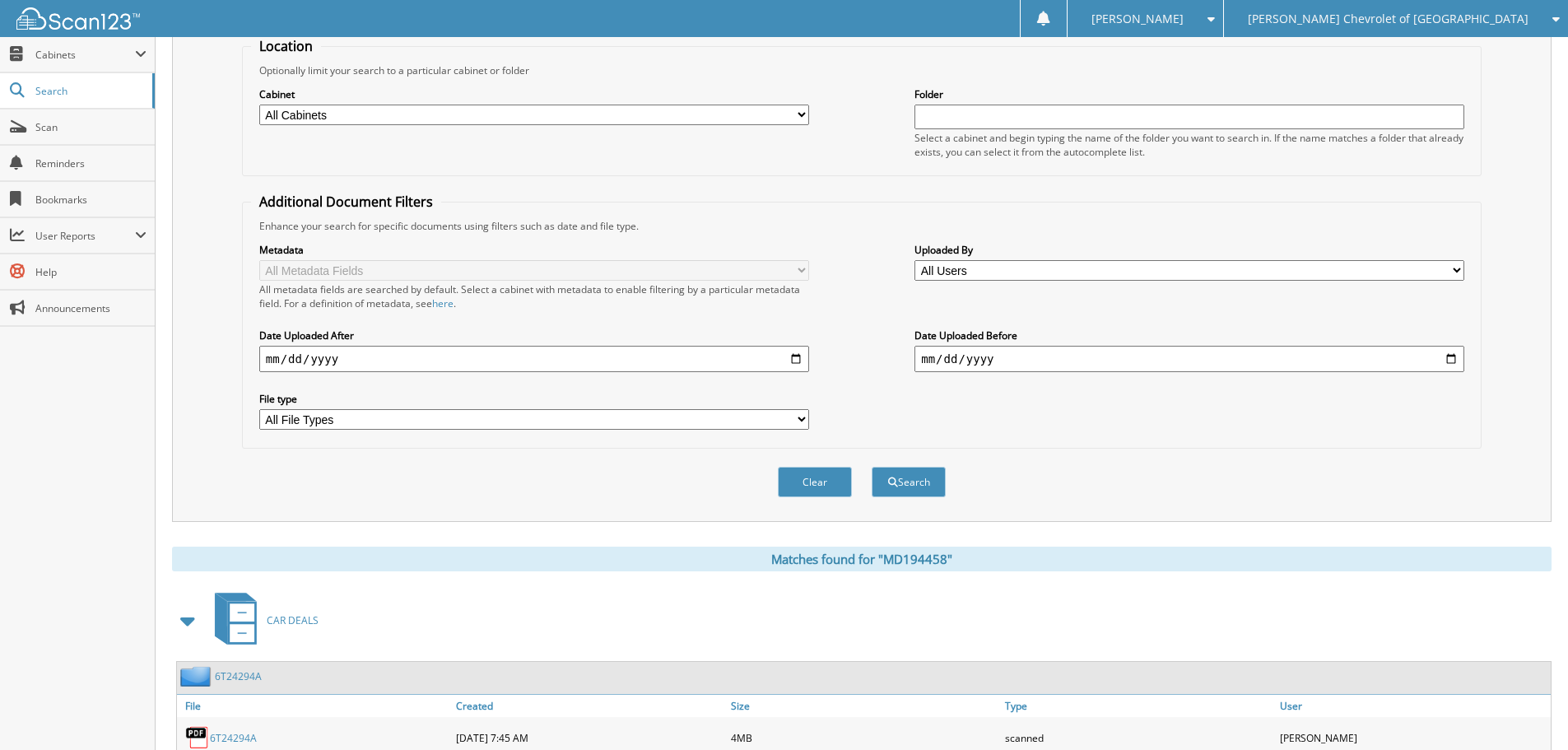
scroll to position [0, 0]
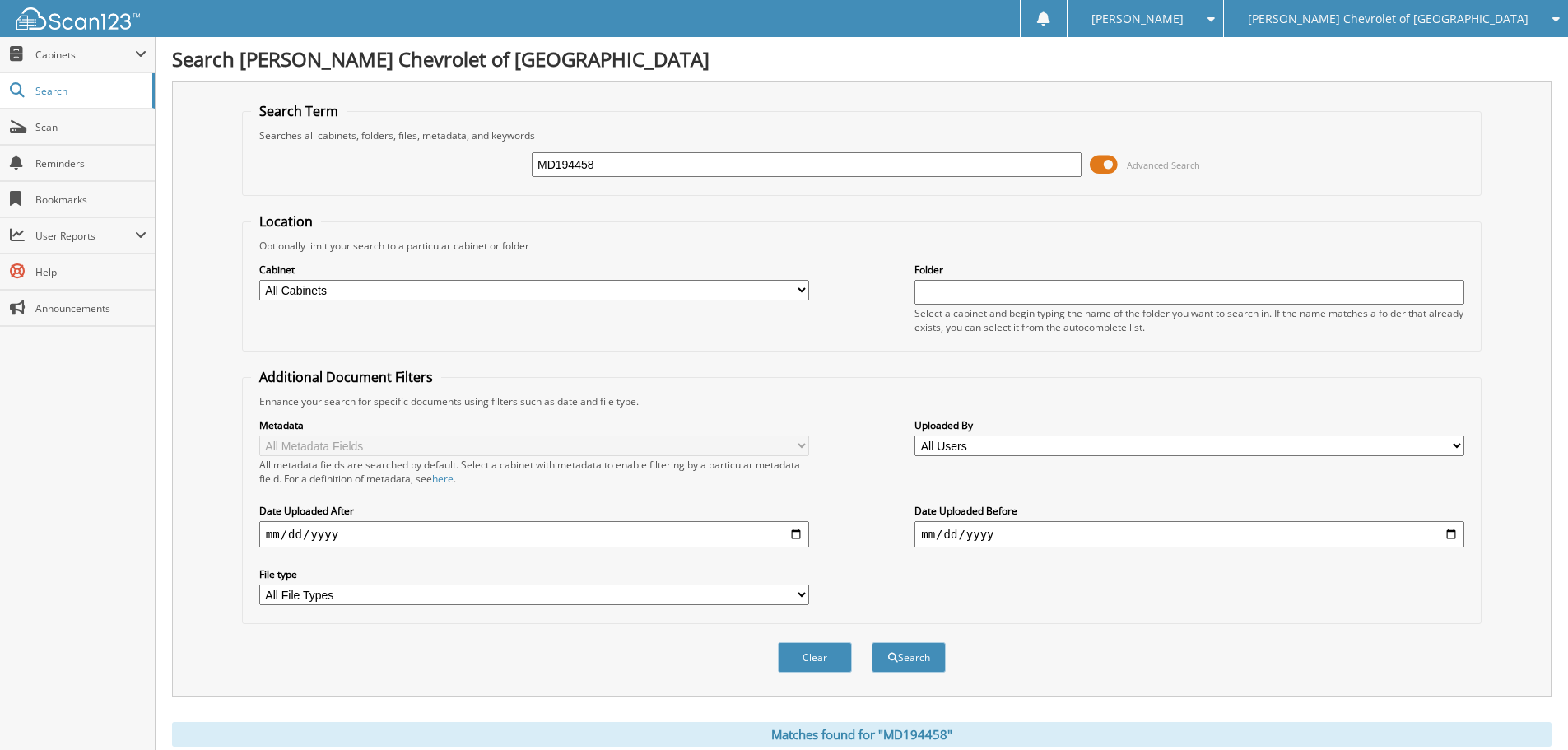
drag, startPoint x: 633, startPoint y: 161, endPoint x: 287, endPoint y: 160, distance: 346.0
click at [287, 160] on div "MD194458 Advanced Search" at bounding box center [862, 165] width 1221 height 44
type input "GN100516"
click at [872, 642] on button "Search" at bounding box center [908, 658] width 74 height 31
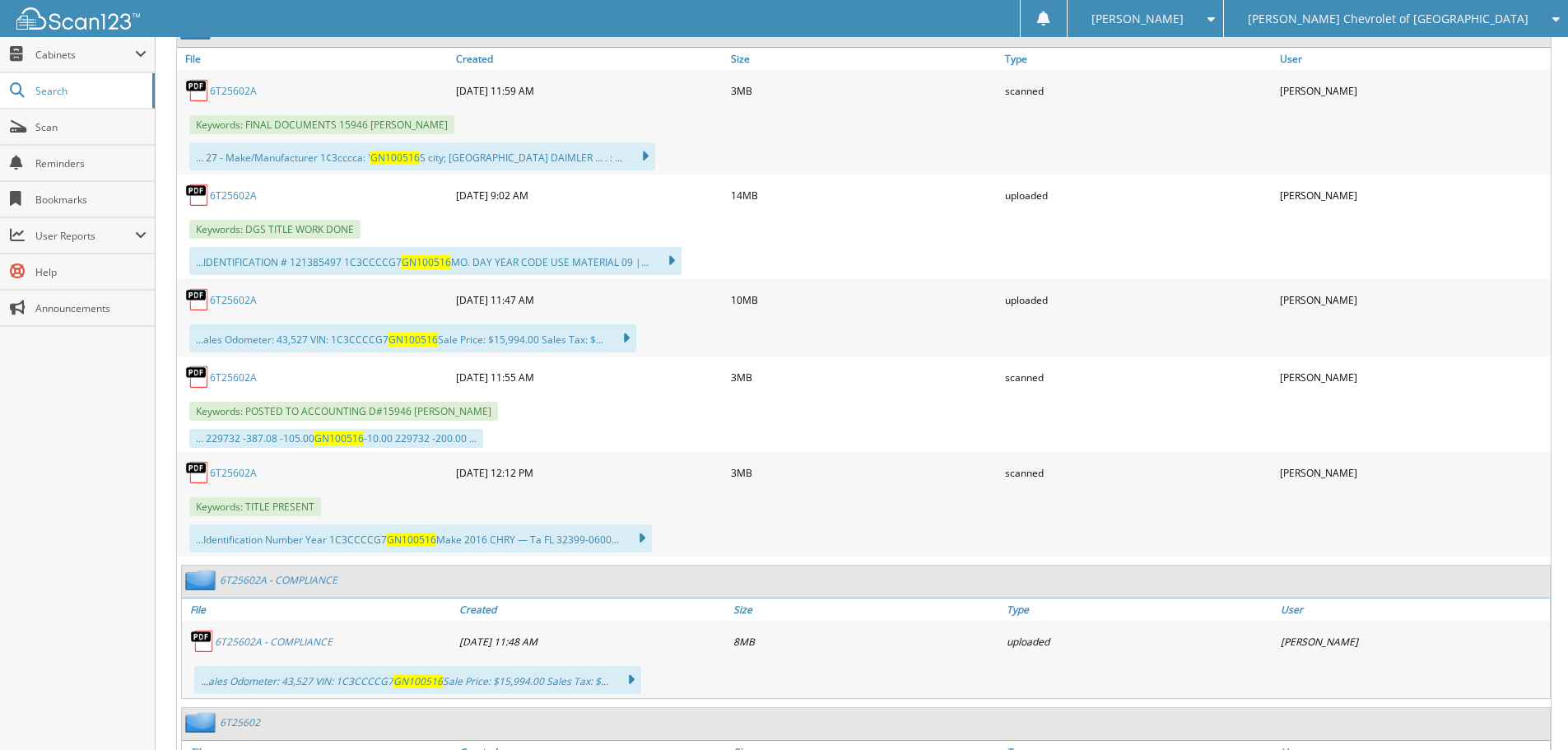
scroll to position [824, 0]
click at [248, 373] on link "6T25602A" at bounding box center [232, 377] width 47 height 14
